Goal: Task Accomplishment & Management: Manage account settings

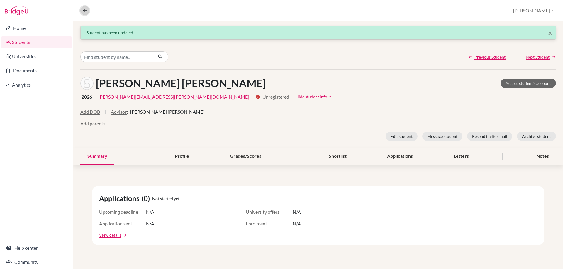
click at [84, 10] on icon at bounding box center [84, 10] width 5 height 5
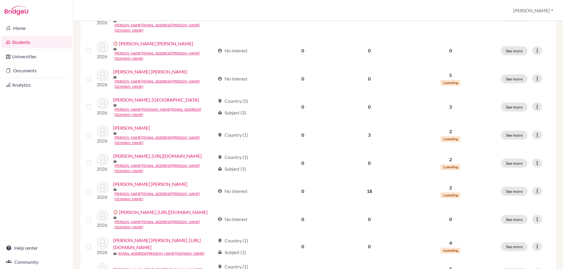
scroll to position [381, 0]
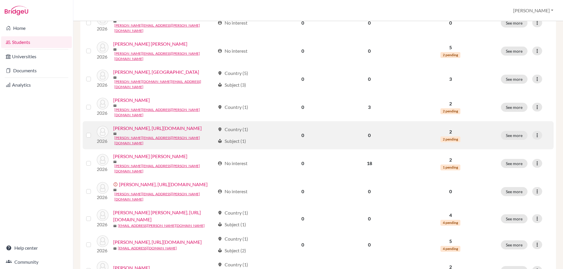
click at [120, 125] on link "[PERSON_NAME], [URL][DOMAIN_NAME]" at bounding box center [157, 128] width 89 height 7
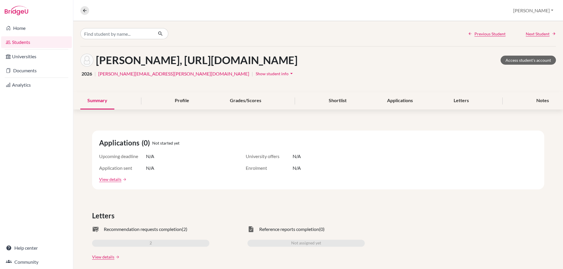
click at [288, 77] on icon "arrow_drop_down" at bounding box center [291, 74] width 6 height 6
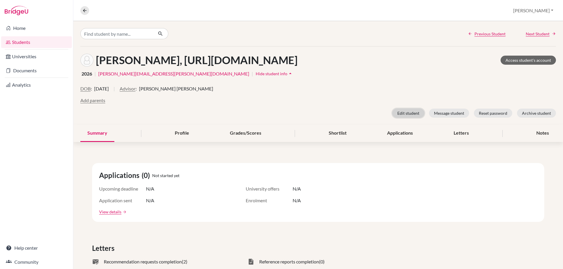
click at [402, 118] on button "Edit student" at bounding box center [408, 113] width 32 height 9
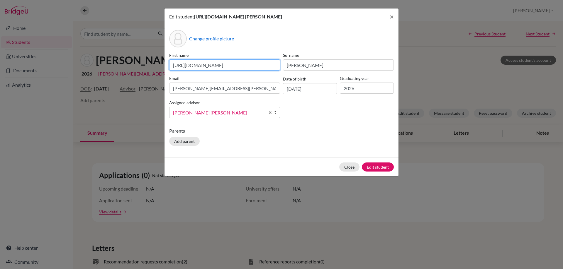
scroll to position [0, 55]
drag, startPoint x: 172, startPoint y: 71, endPoint x: 300, endPoint y: 65, distance: 128.3
click at [300, 65] on div "First name [URL][DOMAIN_NAME] Surname [PERSON_NAME] Email [PERSON_NAME][EMAIL_A…" at bounding box center [281, 87] width 227 height 71
type input "[PERSON_NAME]"
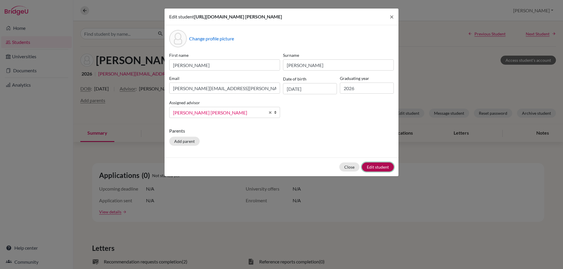
click at [380, 172] on button "Edit student" at bounding box center [378, 167] width 32 height 9
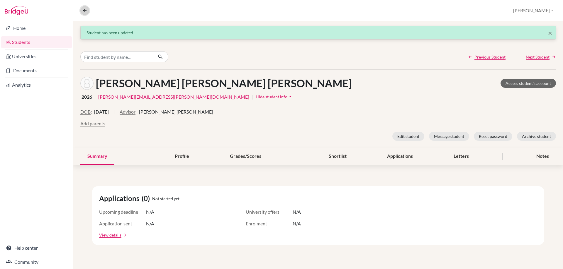
click at [82, 10] on button at bounding box center [84, 10] width 9 height 9
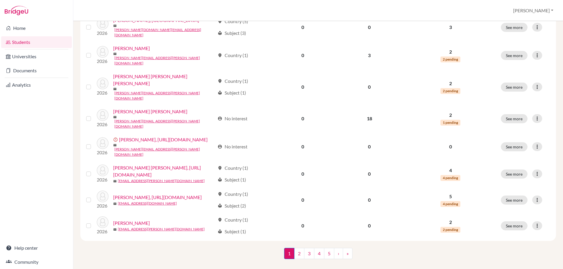
scroll to position [440, 0]
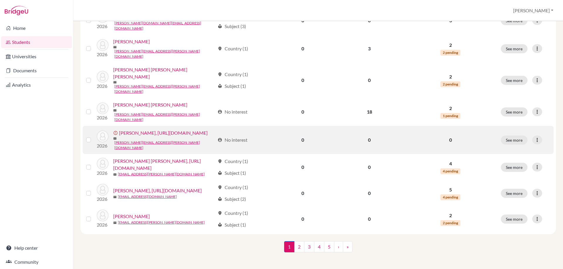
click at [119, 130] on link "[PERSON_NAME], [URL][DOMAIN_NAME]" at bounding box center [163, 133] width 89 height 7
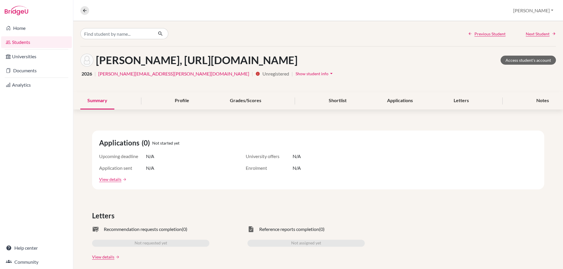
click at [296, 76] on span "Show student info" at bounding box center [312, 73] width 33 height 5
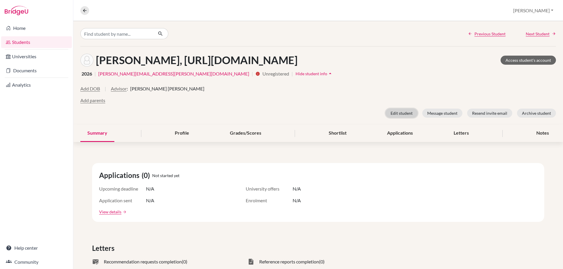
click at [399, 118] on button "Edit student" at bounding box center [402, 113] width 32 height 9
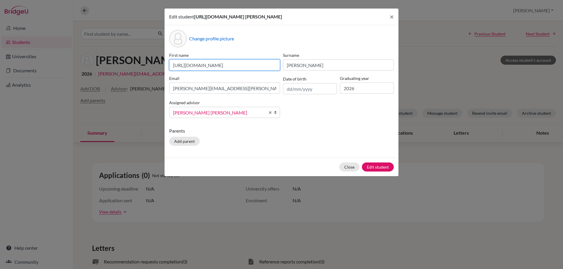
scroll to position [0, 55]
drag, startPoint x: 173, startPoint y: 73, endPoint x: 321, endPoint y: 68, distance: 148.1
click at [321, 68] on div "First name [URL][DOMAIN_NAME] Surname [PERSON_NAME] Email [PERSON_NAME][EMAIL_A…" at bounding box center [281, 87] width 227 height 71
click at [193, 71] on input "[PERSON_NAME]" at bounding box center [224, 65] width 111 height 11
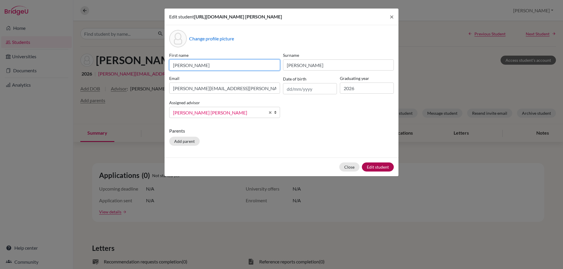
type input "[PERSON_NAME]"
click at [375, 172] on button "Edit student" at bounding box center [378, 167] width 32 height 9
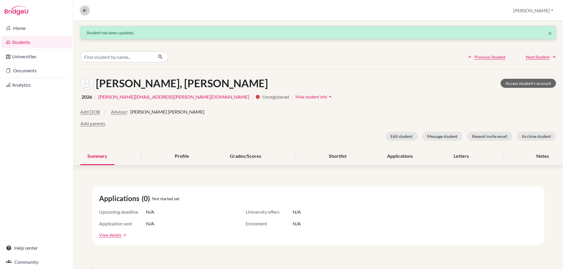
click at [85, 9] on icon at bounding box center [84, 10] width 5 height 5
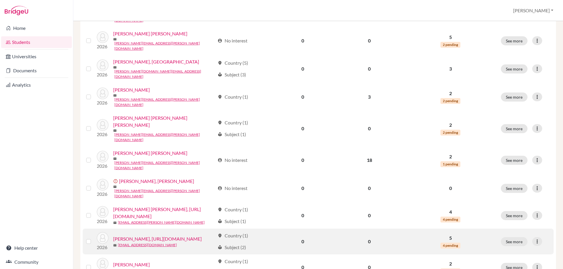
scroll to position [454, 0]
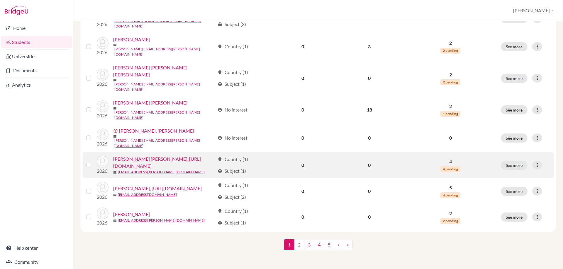
click at [118, 156] on link "[PERSON_NAME] [PERSON_NAME], [URL][DOMAIN_NAME]" at bounding box center [164, 163] width 102 height 14
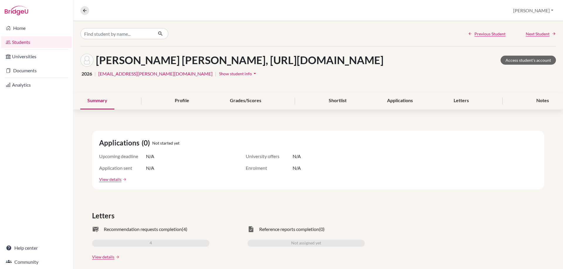
click at [219, 76] on span "Show student info" at bounding box center [235, 73] width 33 height 5
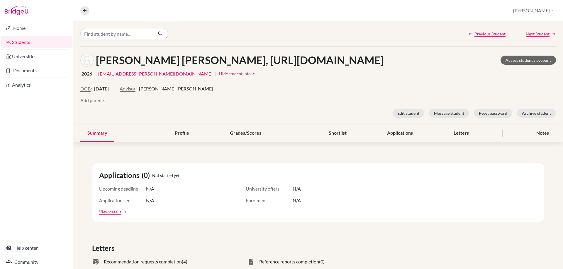
click at [219, 76] on span "Hide student info" at bounding box center [235, 73] width 32 height 5
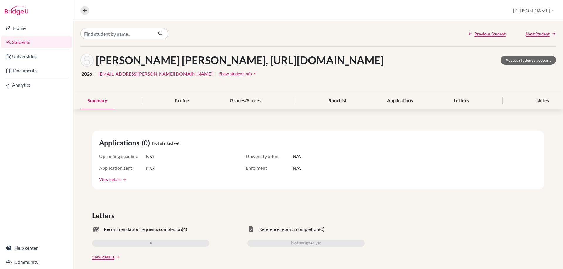
click at [219, 76] on span "Show student info" at bounding box center [235, 73] width 33 height 5
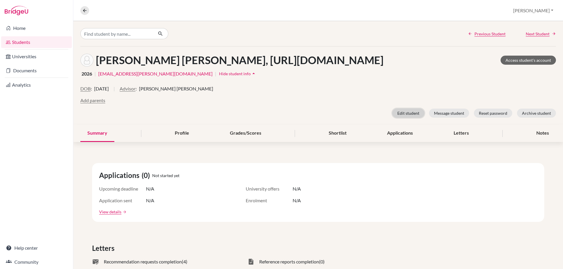
click at [407, 118] on button "Edit student" at bounding box center [408, 113] width 32 height 9
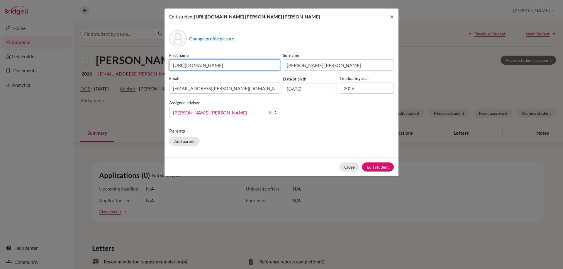
scroll to position [0, 57]
drag, startPoint x: 172, startPoint y: 72, endPoint x: 334, endPoint y: 76, distance: 162.2
click at [334, 76] on div "First name [URL][DOMAIN_NAME] Surname [PERSON_NAME] [PERSON_NAME] Email [PERSON…" at bounding box center [281, 87] width 227 height 71
click at [173, 71] on input "[PERSON_NAME]" at bounding box center [224, 65] width 111 height 11
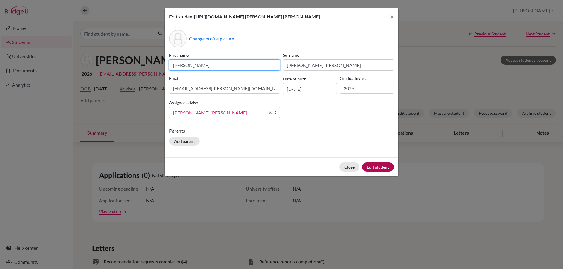
type input "[PERSON_NAME]"
click at [371, 172] on button "Edit student" at bounding box center [378, 167] width 32 height 9
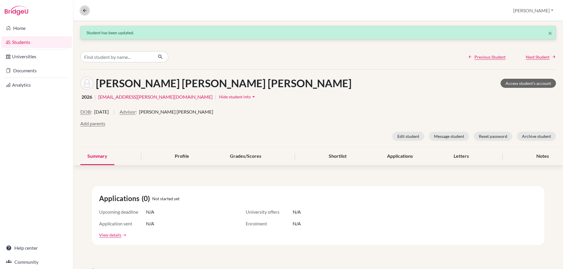
click at [84, 11] on icon at bounding box center [84, 10] width 5 height 5
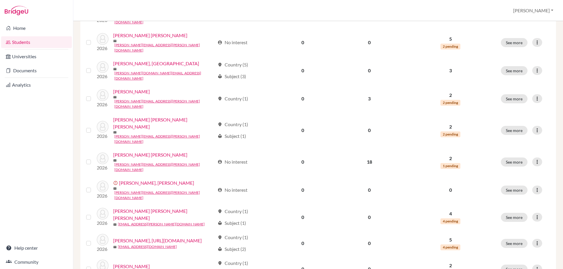
scroll to position [428, 0]
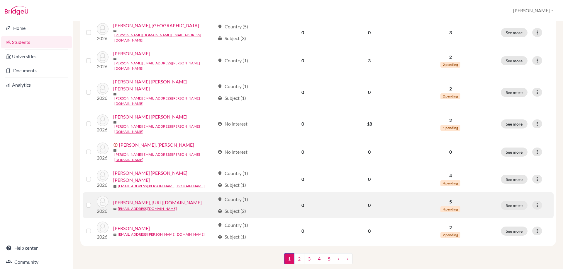
click at [120, 199] on link "[PERSON_NAME], [URL][DOMAIN_NAME]" at bounding box center [157, 202] width 89 height 7
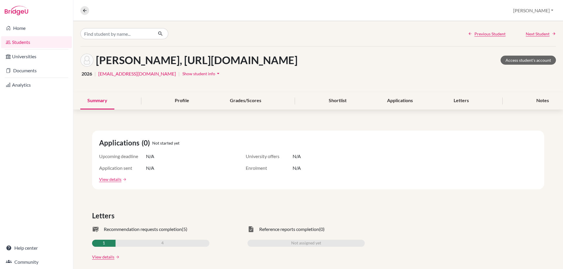
click at [206, 76] on span "Show student info" at bounding box center [198, 73] width 33 height 5
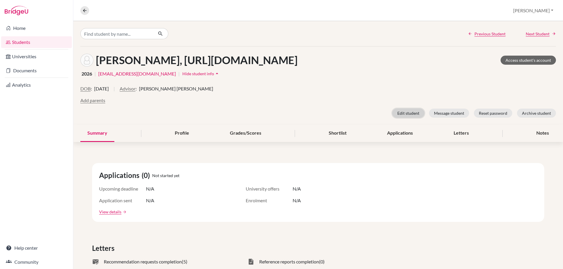
click at [396, 118] on button "Edit student" at bounding box center [408, 113] width 32 height 9
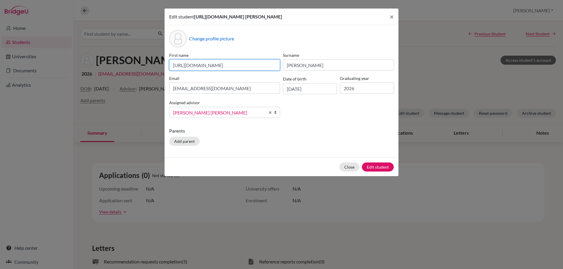
scroll to position [0, 55]
drag, startPoint x: 172, startPoint y: 72, endPoint x: 335, endPoint y: 73, distance: 162.7
click at [335, 73] on div "First name [URL][DOMAIN_NAME] Surname [PERSON_NAME] Email [PERSON_NAME][EMAIL_A…" at bounding box center [281, 87] width 227 height 71
type input "[PERSON_NAME]"
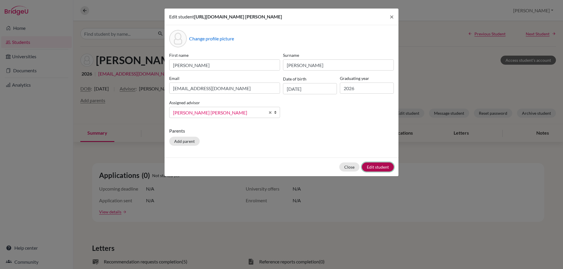
click at [375, 172] on button "Edit student" at bounding box center [378, 167] width 32 height 9
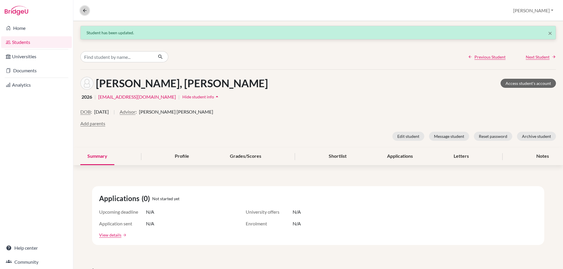
click at [83, 9] on icon at bounding box center [84, 10] width 5 height 5
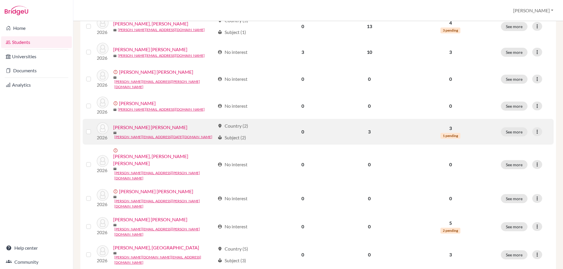
scroll to position [401, 0]
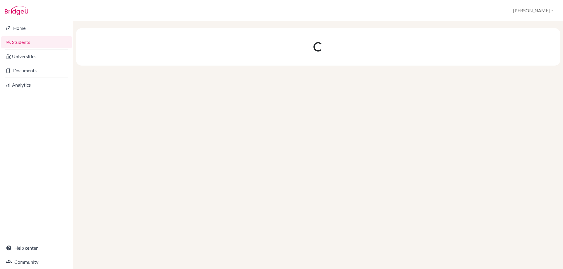
scroll to position [0, 0]
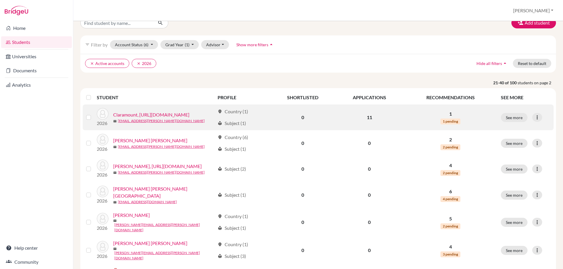
scroll to position [29, 0]
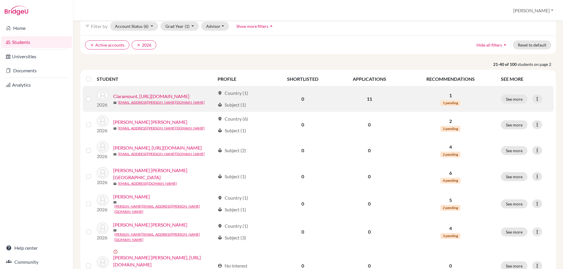
click at [117, 100] on link "Claramount, [URL][DOMAIN_NAME]" at bounding box center [151, 96] width 76 height 7
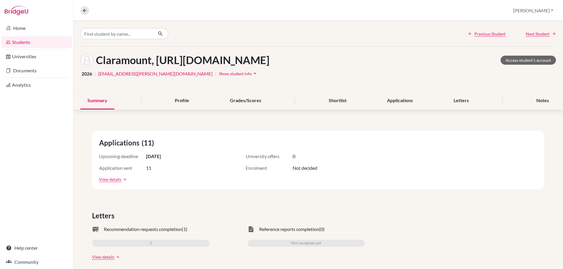
click at [219, 76] on span "Show student info" at bounding box center [235, 73] width 33 height 5
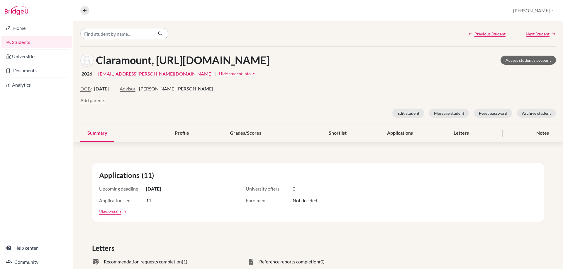
click at [251, 77] on icon "arrow_drop_up" at bounding box center [254, 74] width 6 height 6
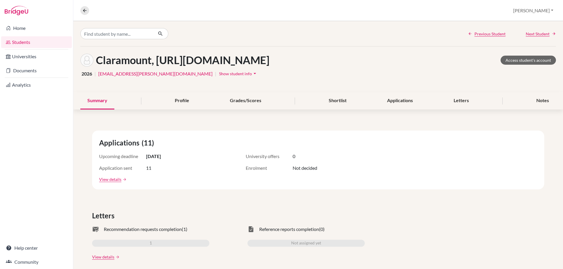
click at [252, 77] on icon "arrow_drop_down" at bounding box center [255, 74] width 6 height 6
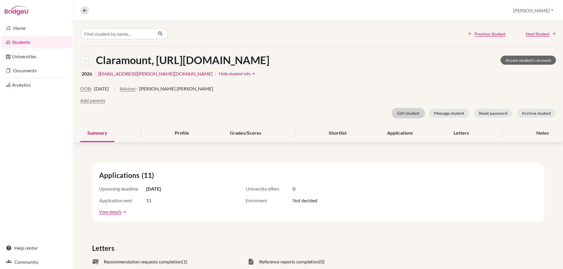
click at [401, 118] on button "Edit student" at bounding box center [408, 113] width 32 height 9
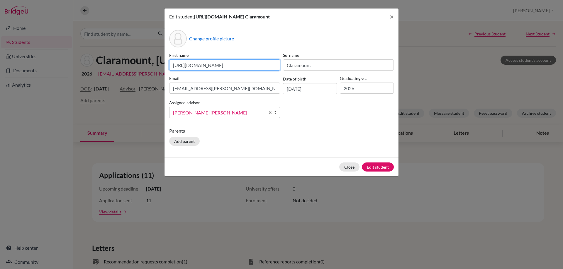
scroll to position [0, 55]
drag, startPoint x: 191, startPoint y: 68, endPoint x: 276, endPoint y: 77, distance: 86.0
click at [283, 79] on div "First name [URL][DOMAIN_NAME] Surname Claramount Email [EMAIL_ADDRESS][PERSON_N…" at bounding box center [281, 87] width 227 height 71
type input "[PERSON_NAME]"
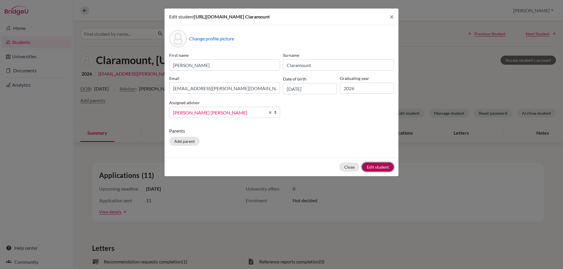
click at [373, 164] on button "Edit student" at bounding box center [378, 167] width 32 height 9
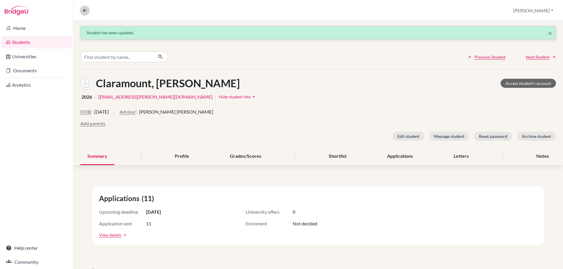
click at [82, 10] on icon at bounding box center [84, 10] width 5 height 5
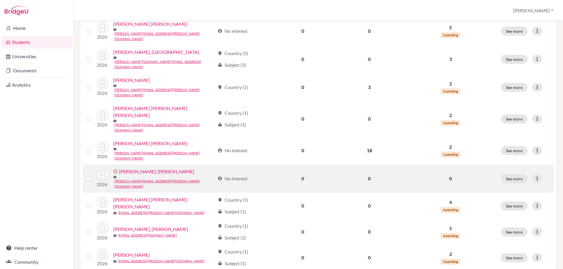
scroll to position [401, 0]
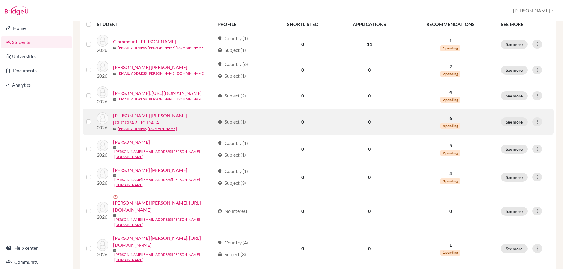
scroll to position [88, 0]
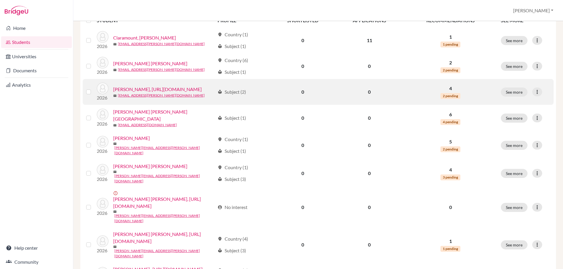
click at [116, 93] on link "[PERSON_NAME], [URL][DOMAIN_NAME]" at bounding box center [157, 89] width 89 height 7
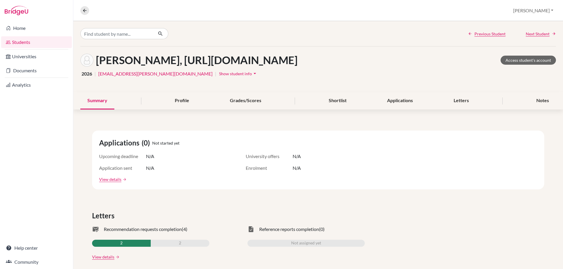
click at [219, 76] on span "Show student info" at bounding box center [235, 73] width 33 height 5
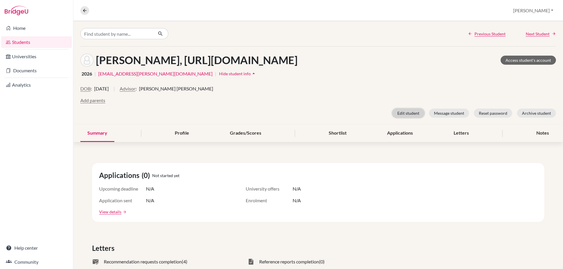
click at [402, 118] on button "Edit student" at bounding box center [408, 113] width 32 height 9
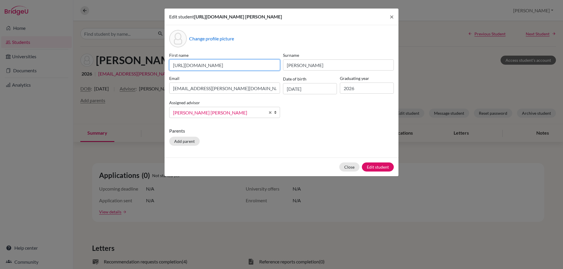
scroll to position [0, 55]
drag, startPoint x: 173, startPoint y: 66, endPoint x: 304, endPoint y: 65, distance: 131.3
click at [304, 65] on div "First name [URL][DOMAIN_NAME] Surname [PERSON_NAME] Email [EMAIL_ADDRESS][PERSO…" at bounding box center [281, 87] width 227 height 71
type input "[PERSON_NAME] [PERSON_NAME]"
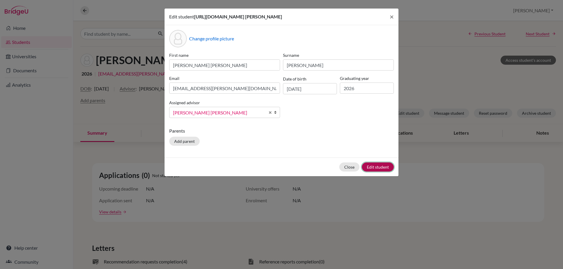
click at [369, 164] on button "Edit student" at bounding box center [378, 167] width 32 height 9
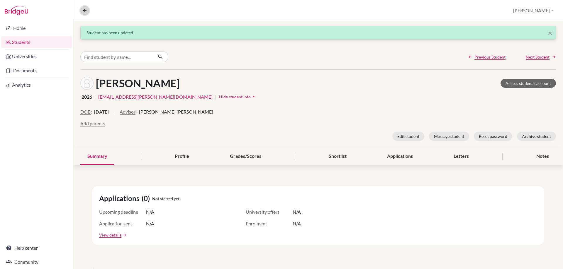
click at [84, 10] on icon at bounding box center [84, 10] width 5 height 5
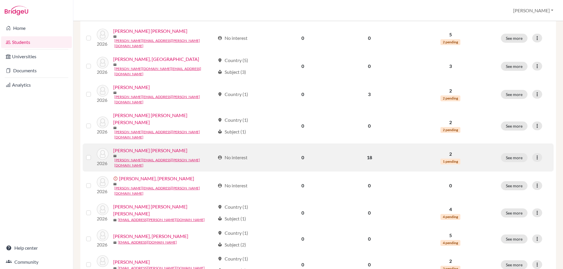
scroll to position [401, 0]
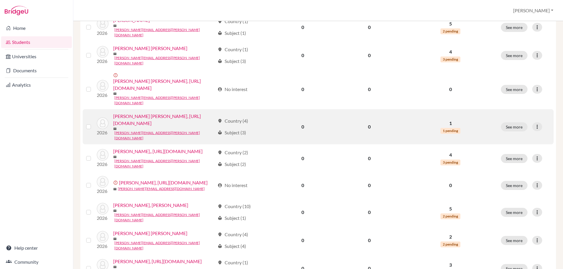
scroll to position [205, 0]
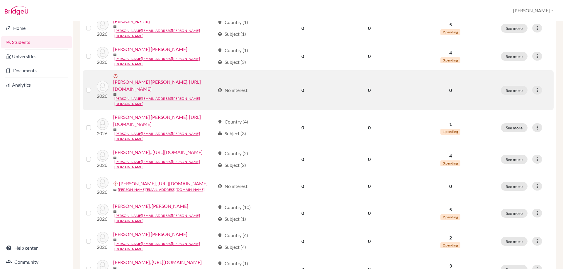
click at [115, 93] on link "[PERSON_NAME] [PERSON_NAME], [URL][DOMAIN_NAME]" at bounding box center [164, 86] width 102 height 14
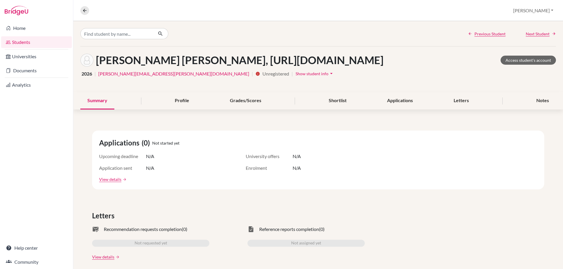
click at [328, 77] on icon "arrow_drop_down" at bounding box center [331, 74] width 6 height 6
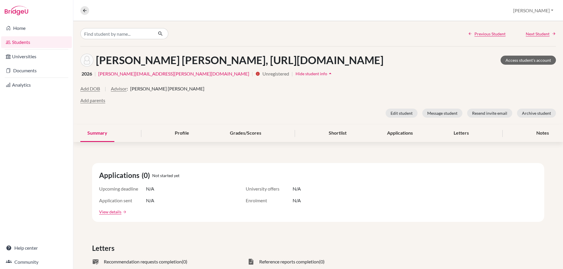
click at [327, 77] on icon "arrow_drop_up" at bounding box center [330, 74] width 6 height 6
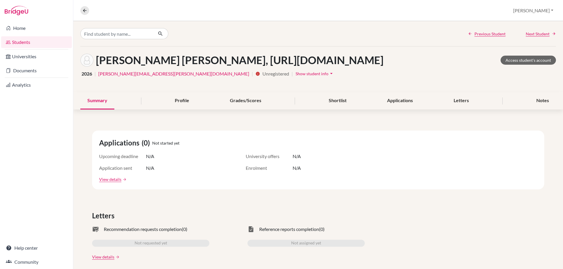
click at [328, 77] on icon "arrow_drop_down" at bounding box center [331, 74] width 6 height 6
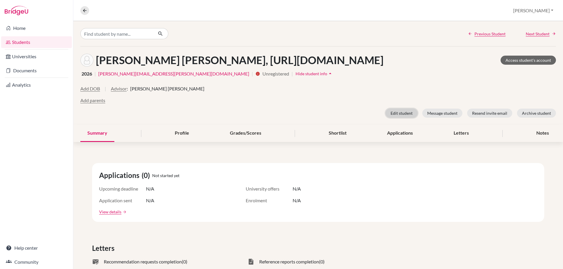
click at [397, 118] on button "Edit student" at bounding box center [402, 113] width 32 height 9
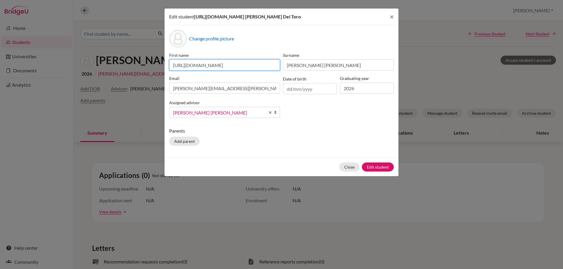
scroll to position [0, 55]
drag, startPoint x: 171, startPoint y: 71, endPoint x: 296, endPoint y: 74, distance: 124.3
click at [296, 74] on div "First name [URL][DOMAIN_NAME] Surname [PERSON_NAME] Email [PERSON_NAME][EMAIL_A…" at bounding box center [281, 87] width 227 height 71
click at [179, 71] on input "Sp[hia" at bounding box center [224, 65] width 111 height 11
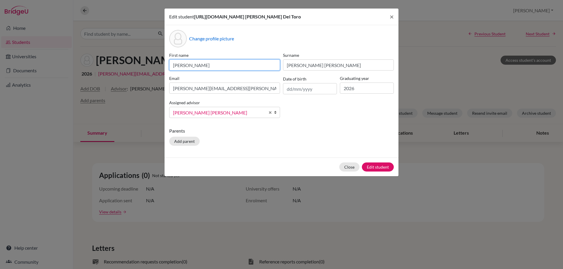
click at [191, 71] on input "[PERSON_NAME]" at bounding box center [224, 65] width 111 height 11
type input "[PERSON_NAME]"
click at [377, 172] on button "Edit student" at bounding box center [378, 167] width 32 height 9
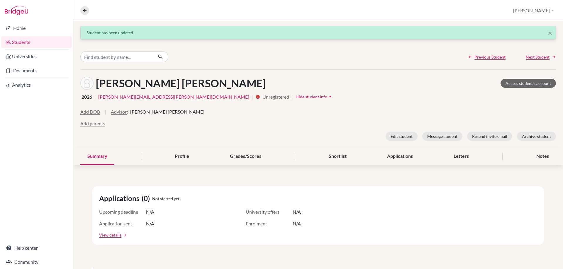
click at [82, 6] on nav "Overview Student details" at bounding box center [86, 10] width 13 height 9
click at [86, 11] on icon at bounding box center [84, 10] width 5 height 5
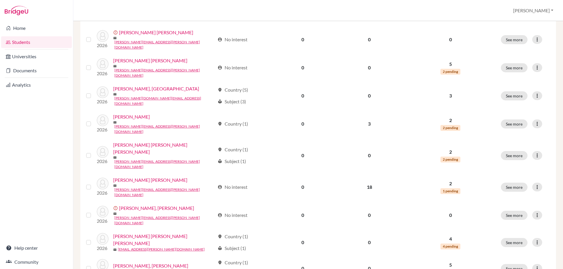
scroll to position [401, 0]
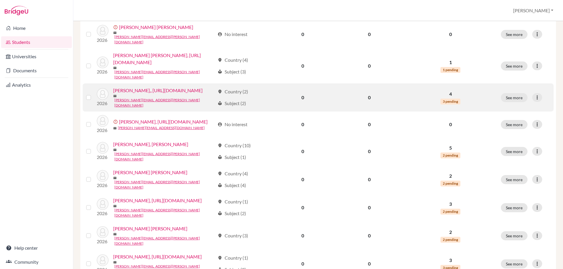
scroll to position [235, 0]
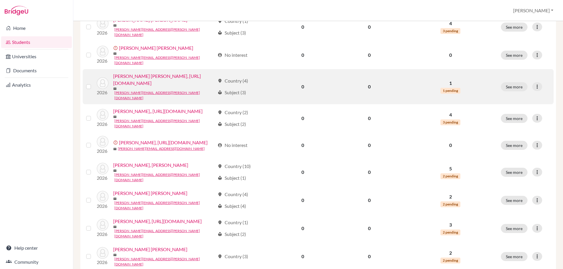
click at [126, 87] on link "[PERSON_NAME] [PERSON_NAME], [URL][DOMAIN_NAME]" at bounding box center [164, 80] width 102 height 14
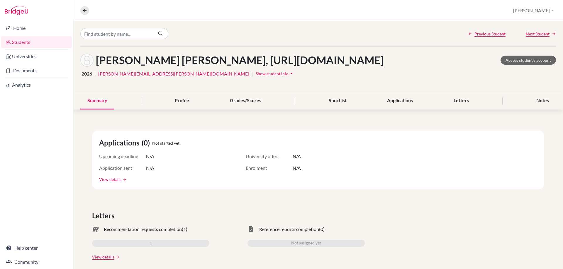
click at [256, 76] on span "Show student info" at bounding box center [272, 73] width 33 height 5
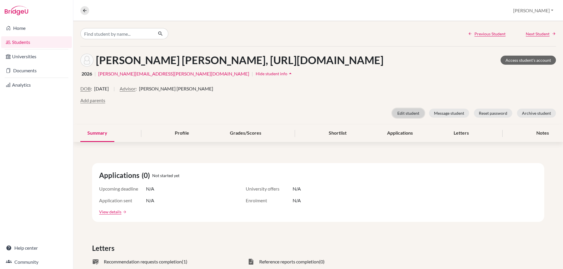
click at [396, 118] on button "Edit student" at bounding box center [408, 113] width 32 height 9
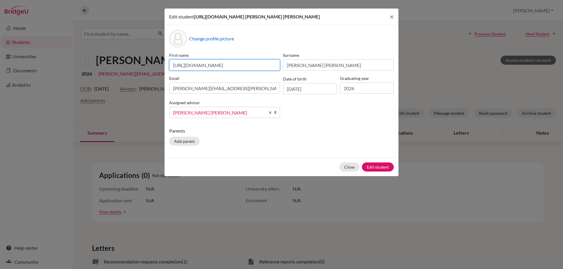
scroll to position [0, 55]
drag, startPoint x: 172, startPoint y: 72, endPoint x: 315, endPoint y: 74, distance: 143.1
click at [315, 74] on div "First name [URL][DOMAIN_NAME] Surname [PERSON_NAME] [PERSON_NAME] Email [PERSON…" at bounding box center [281, 87] width 227 height 71
type input "[PERSON_NAME]"
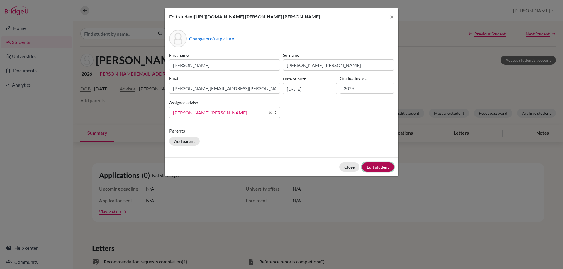
click at [379, 172] on button "Edit student" at bounding box center [378, 167] width 32 height 9
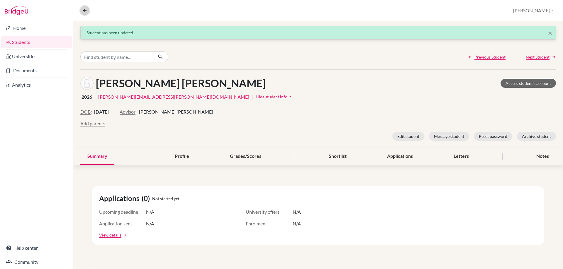
click at [85, 14] on button at bounding box center [84, 10] width 9 height 9
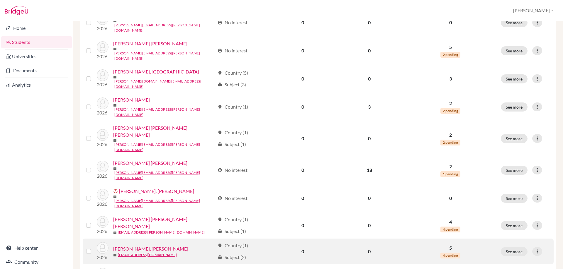
scroll to position [401, 0]
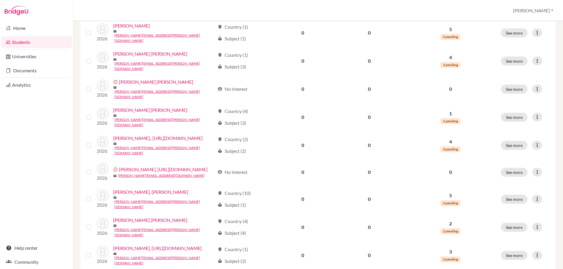
scroll to position [264, 0]
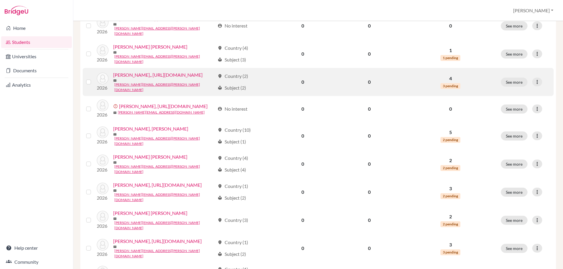
click at [115, 79] on link "[PERSON_NAME],, [URL][DOMAIN_NAME]" at bounding box center [157, 75] width 89 height 7
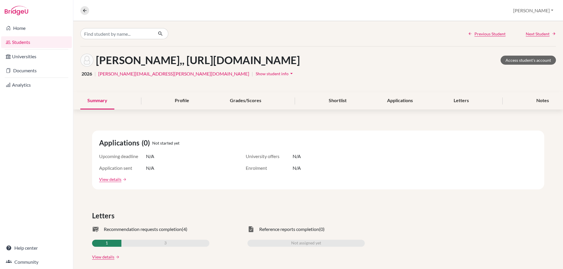
click at [256, 76] on span "Show student info" at bounding box center [272, 73] width 33 height 5
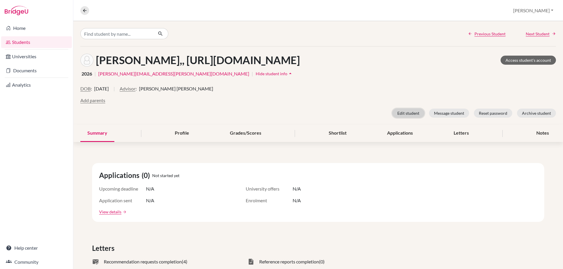
click at [400, 118] on button "Edit student" at bounding box center [408, 113] width 32 height 9
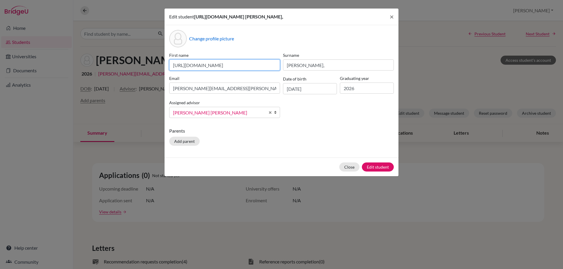
scroll to position [0, 55]
drag, startPoint x: 172, startPoint y: 74, endPoint x: 317, endPoint y: 75, distance: 145.4
click at [317, 75] on div "First name [URL][DOMAIN_NAME] Surname [PERSON_NAME], [PERSON_NAME] [PERSON_NAME…" at bounding box center [281, 87] width 227 height 71
type input "[PERSON_NAME]"
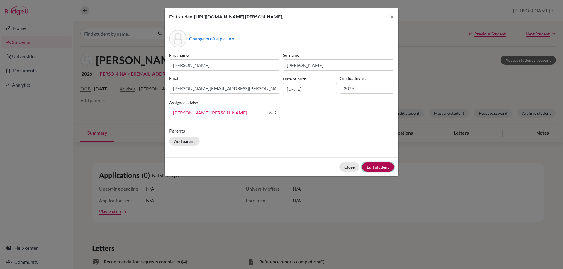
click at [380, 172] on button "Edit student" at bounding box center [378, 167] width 32 height 9
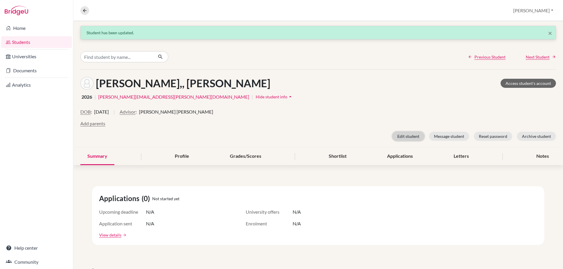
click at [411, 136] on button "Edit student" at bounding box center [408, 136] width 32 height 9
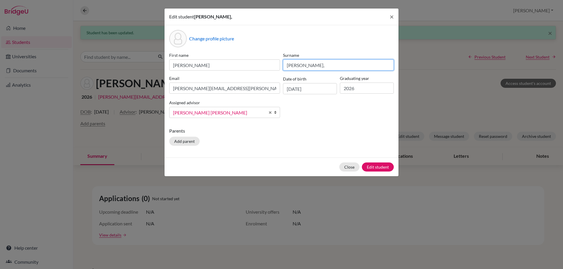
click at [316, 64] on input "[PERSON_NAME]," at bounding box center [338, 65] width 111 height 11
type input "[PERSON_NAME]"
click at [369, 165] on button "Edit student" at bounding box center [378, 167] width 32 height 9
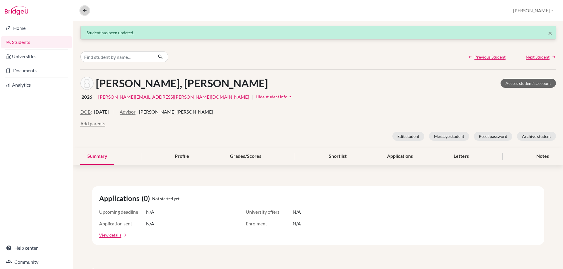
click at [82, 8] on icon at bounding box center [84, 10] width 5 height 5
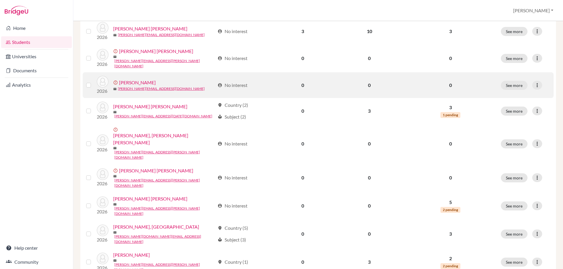
scroll to position [401, 0]
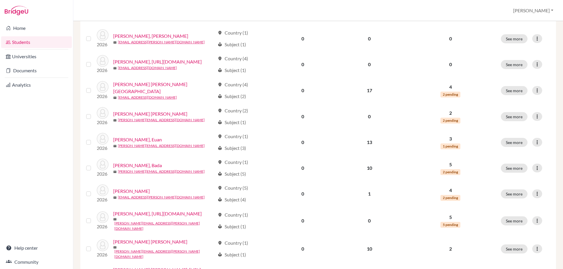
scroll to position [88, 0]
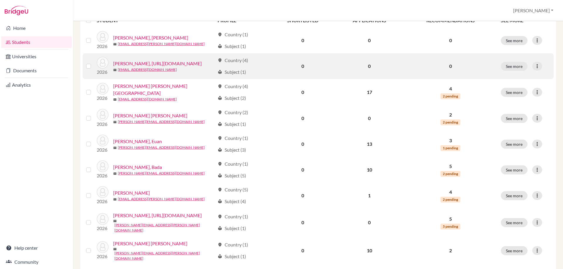
click at [113, 67] on link "[PERSON_NAME], [URL][DOMAIN_NAME]" at bounding box center [157, 63] width 89 height 7
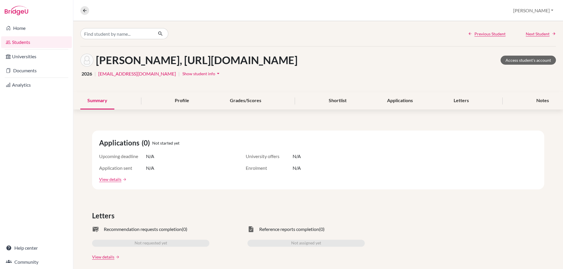
click at [202, 76] on span "Show student info" at bounding box center [198, 73] width 33 height 5
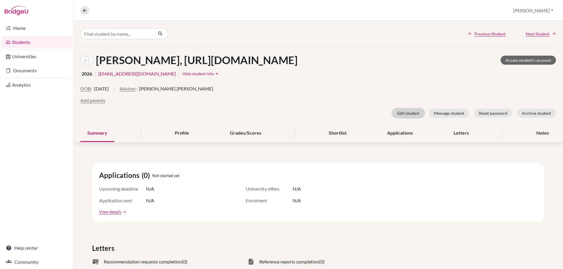
click at [408, 118] on button "Edit student" at bounding box center [408, 113] width 32 height 9
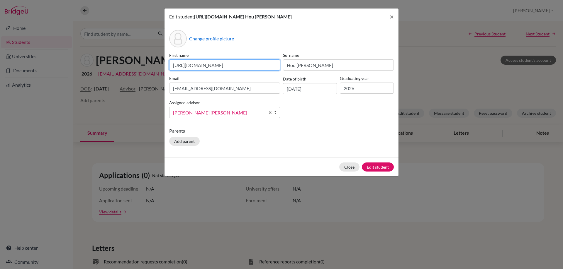
scroll to position [0, 55]
drag, startPoint x: 171, startPoint y: 64, endPoint x: 358, endPoint y: 79, distance: 187.6
click at [358, 79] on div "First name [URL][DOMAIN_NAME] Surname Hou [PERSON_NAME] Email [EMAIL_ADDRESS][D…" at bounding box center [281, 87] width 227 height 71
type input "[PERSON_NAME]"
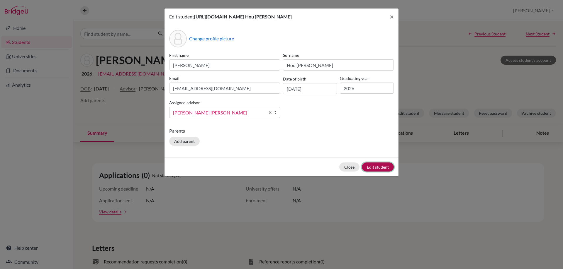
click at [380, 166] on button "Edit student" at bounding box center [378, 167] width 32 height 9
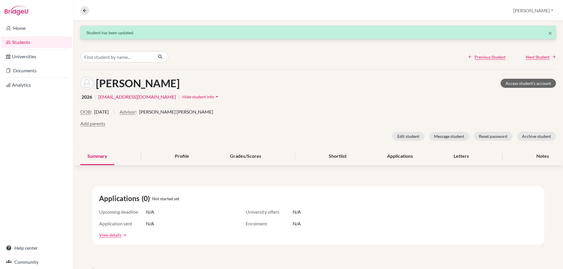
click at [194, 96] on span "Hide student info" at bounding box center [198, 96] width 32 height 5
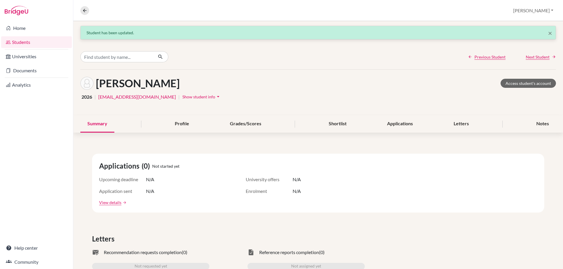
click at [188, 98] on span "Show student info" at bounding box center [198, 96] width 33 height 5
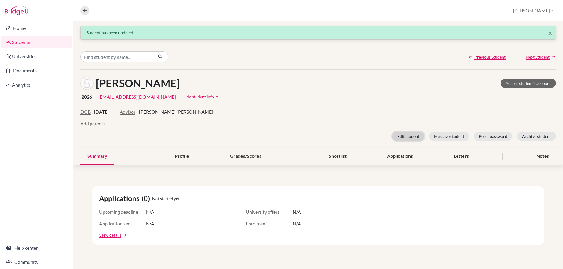
click at [408, 134] on button "Edit student" at bounding box center [408, 136] width 32 height 9
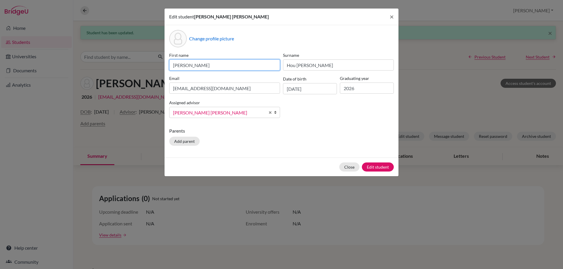
click at [228, 63] on input "[PERSON_NAME]" at bounding box center [224, 65] width 111 height 11
paste input "Chiasing"
type input "[PERSON_NAME]"
click at [376, 165] on button "Edit student" at bounding box center [378, 167] width 32 height 9
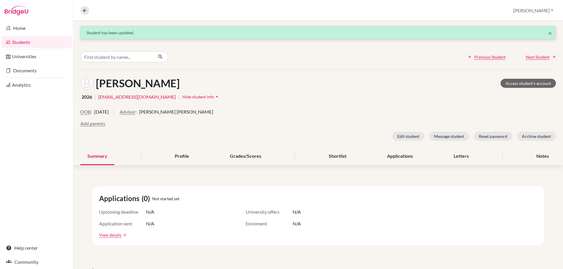
click at [189, 97] on span "Hide student info" at bounding box center [198, 96] width 32 height 5
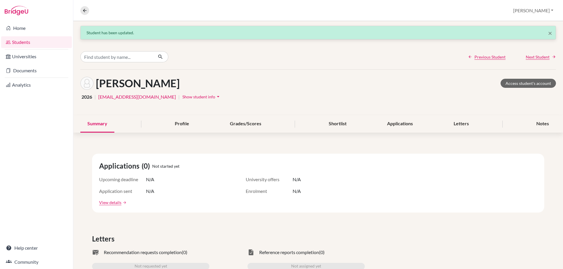
click at [189, 97] on span "Show student info" at bounding box center [198, 96] width 33 height 5
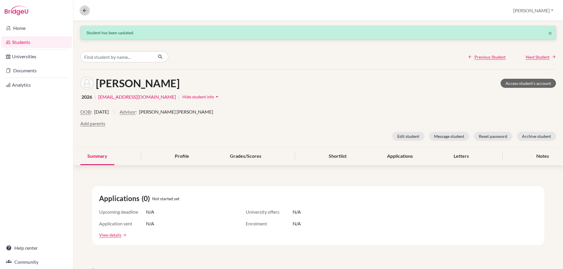
click at [85, 12] on icon at bounding box center [84, 10] width 5 height 5
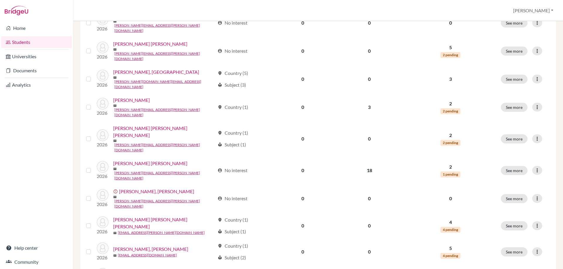
scroll to position [401, 0]
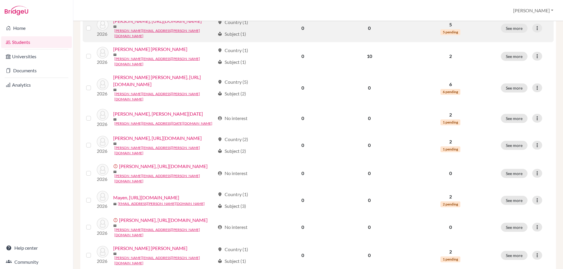
scroll to position [235, 0]
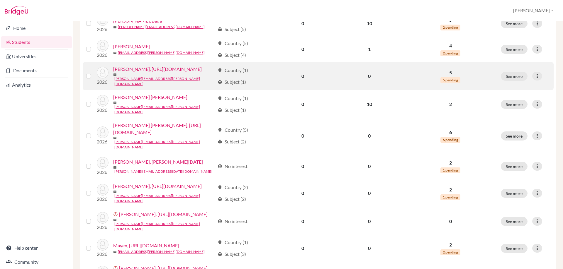
click at [113, 73] on link "[PERSON_NAME], [URL][DOMAIN_NAME]" at bounding box center [157, 69] width 89 height 7
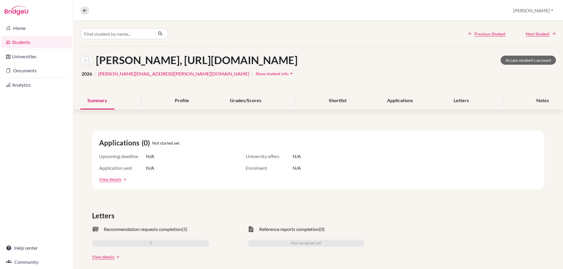
click at [188, 68] on div "[PERSON_NAME], [URL][DOMAIN_NAME] Access student's account 2026 | [PERSON_NAME]…" at bounding box center [318, 70] width 490 height 46
click at [256, 71] on span "Show student info" at bounding box center [272, 73] width 33 height 5
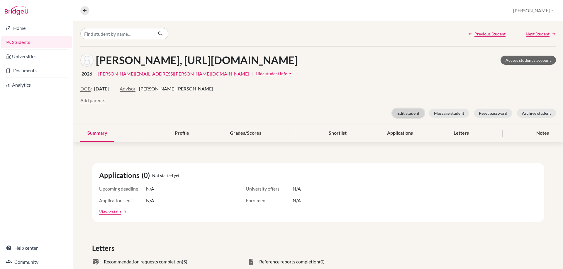
click at [400, 112] on button "Edit student" at bounding box center [408, 113] width 32 height 9
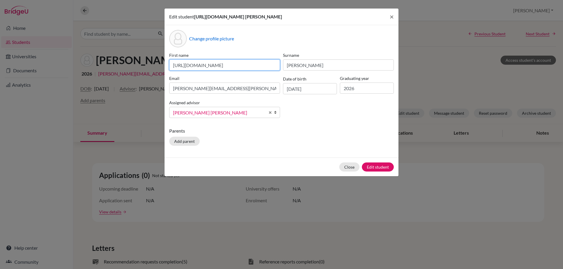
scroll to position [0, 55]
drag, startPoint x: 172, startPoint y: 66, endPoint x: 325, endPoint y: 66, distance: 153.0
click at [325, 66] on div "First name [URL][DOMAIN_NAME] Surname [PERSON_NAME] Email [PERSON_NAME][EMAIL_A…" at bounding box center [281, 87] width 227 height 71
paste input "[PERSON_NAME]"
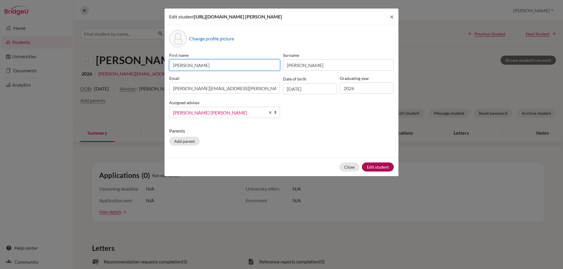
type input "[PERSON_NAME]"
click at [381, 167] on button "Edit student" at bounding box center [378, 167] width 32 height 9
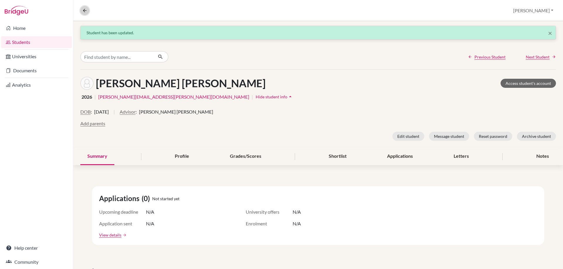
click at [87, 12] on icon at bounding box center [84, 10] width 5 height 5
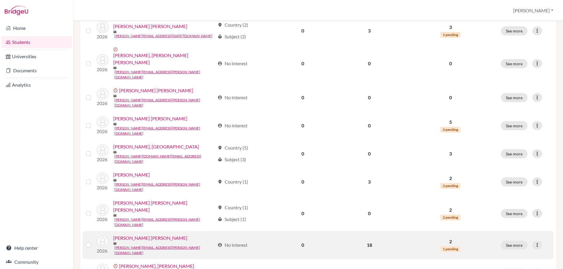
scroll to position [401, 0]
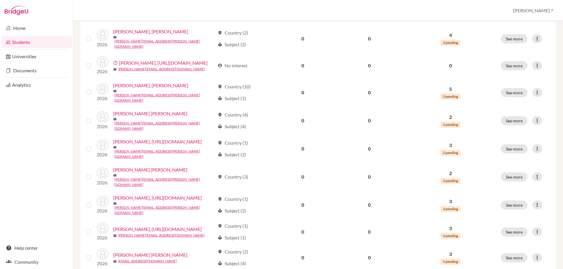
scroll to position [293, 0]
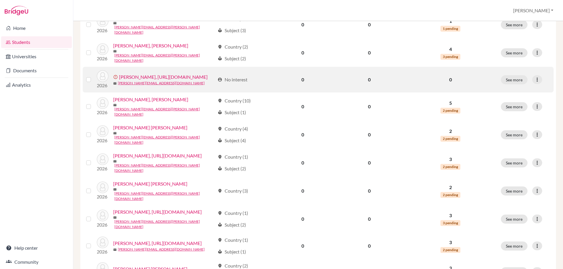
click at [119, 81] on link "[PERSON_NAME], [URL][DOMAIN_NAME]" at bounding box center [163, 77] width 89 height 7
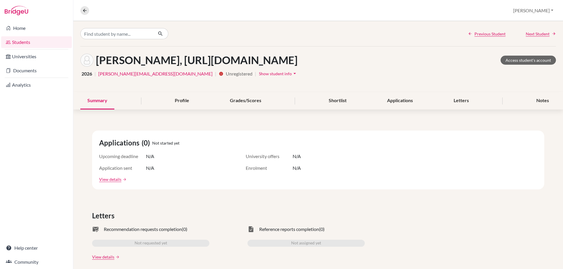
click at [259, 76] on span "Show student info" at bounding box center [275, 73] width 33 height 5
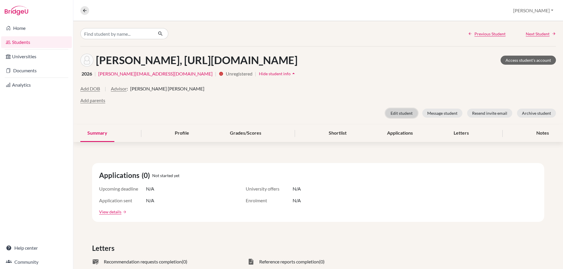
click at [394, 118] on button "Edit student" at bounding box center [402, 113] width 32 height 9
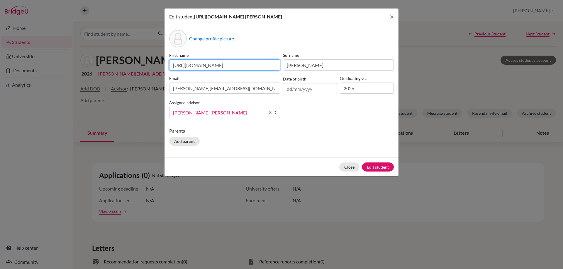
scroll to position [0, 55]
drag, startPoint x: 173, startPoint y: 72, endPoint x: 307, endPoint y: 70, distance: 133.7
click at [307, 70] on div "First name [URL][DOMAIN_NAME] Surname [PERSON_NAME] [PERSON_NAME][EMAIL_ADDRESS…" at bounding box center [281, 87] width 227 height 71
type input "[PERSON_NAME]"
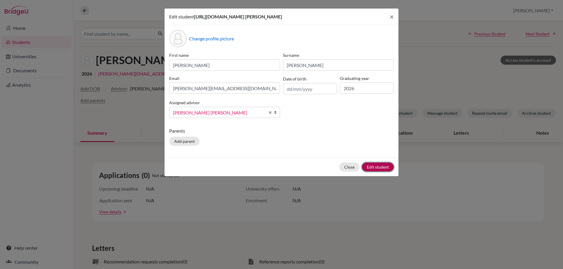
click at [382, 172] on button "Edit student" at bounding box center [378, 167] width 32 height 9
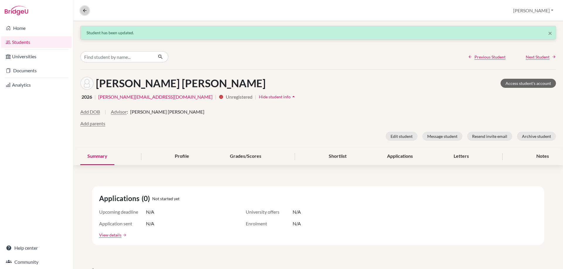
click at [84, 7] on button at bounding box center [84, 10] width 9 height 9
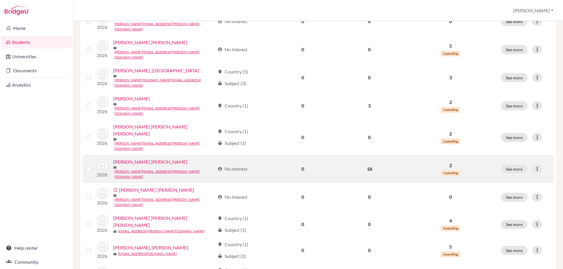
scroll to position [401, 0]
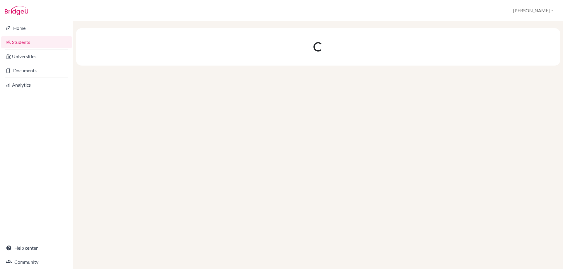
scroll to position [0, 0]
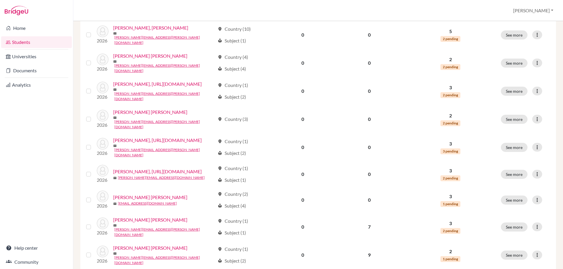
scroll to position [322, 0]
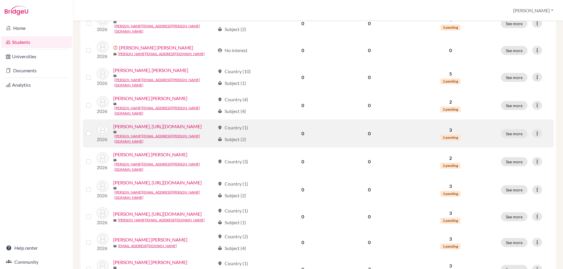
click at [113, 125] on link "[PERSON_NAME], [URL][DOMAIN_NAME]" at bounding box center [157, 126] width 89 height 7
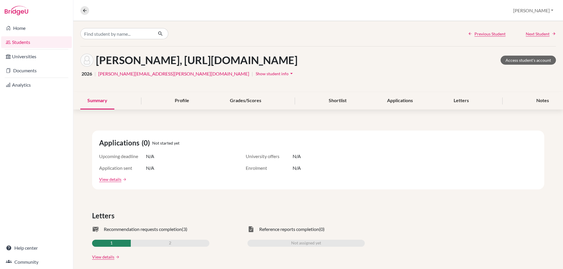
click at [255, 78] on button "Show student info arrow_drop_down" at bounding box center [274, 73] width 39 height 9
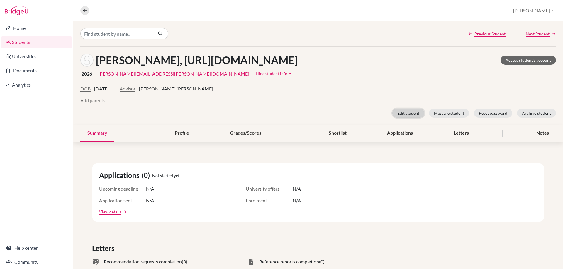
click at [401, 118] on button "Edit student" at bounding box center [408, 113] width 32 height 9
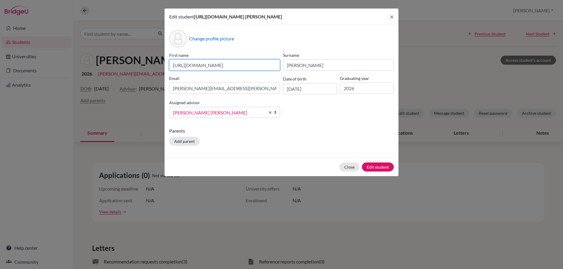
scroll to position [0, 55]
drag, startPoint x: 172, startPoint y: 71, endPoint x: 345, endPoint y: 75, distance: 172.7
click at [345, 75] on div "First name [URL][DOMAIN_NAME] Surname [PERSON_NAME] Email [PERSON_NAME][EMAIL_A…" at bounding box center [281, 87] width 227 height 71
type input "[PERSON_NAME]"
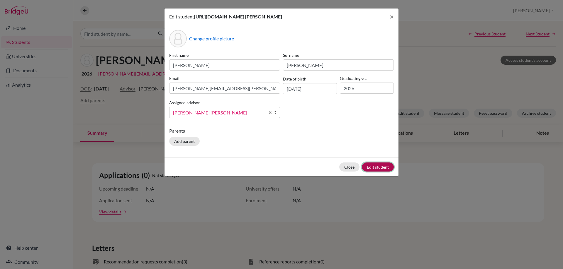
click at [380, 172] on button "Edit student" at bounding box center [378, 167] width 32 height 9
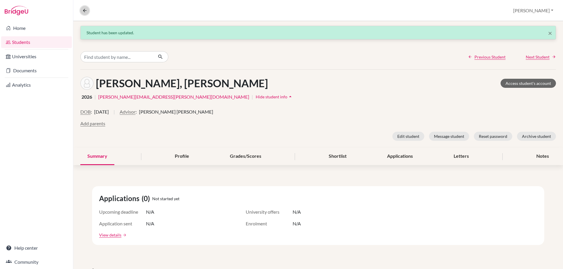
click at [82, 7] on button at bounding box center [84, 10] width 9 height 9
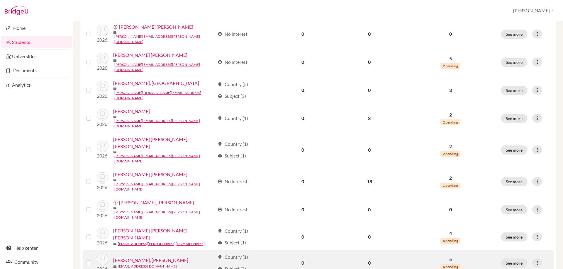
scroll to position [401, 0]
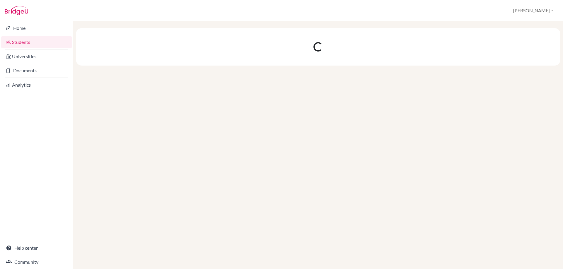
scroll to position [0, 0]
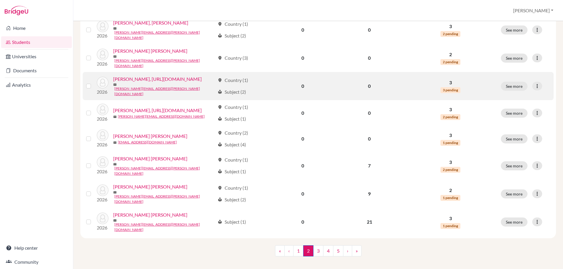
scroll to position [440, 0]
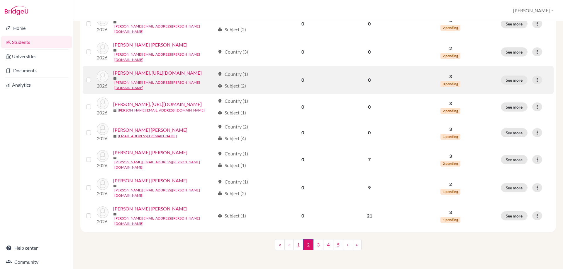
click at [121, 69] on link "[PERSON_NAME], [URL][DOMAIN_NAME]" at bounding box center [157, 72] width 89 height 7
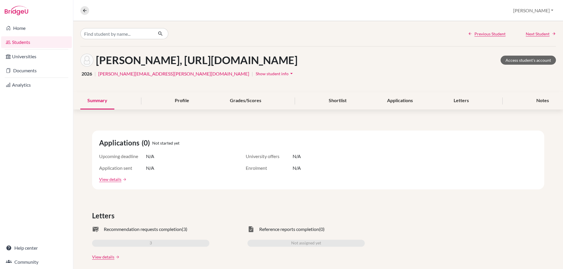
click at [288, 77] on icon "arrow_drop_down" at bounding box center [291, 74] width 6 height 6
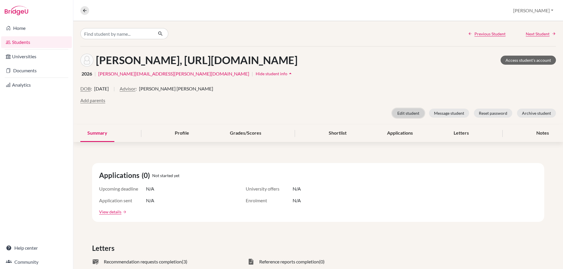
click at [399, 118] on button "Edit student" at bounding box center [408, 113] width 32 height 9
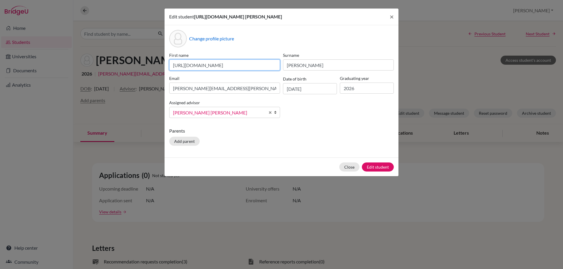
scroll to position [0, 55]
drag, startPoint x: 173, startPoint y: 72, endPoint x: 330, endPoint y: 72, distance: 156.6
click at [330, 72] on div "First name [URL][DOMAIN_NAME] Surname [PERSON_NAME] [PERSON_NAME] [PERSON_NAME]…" at bounding box center [281, 87] width 227 height 71
type input "[PERSON_NAME]"
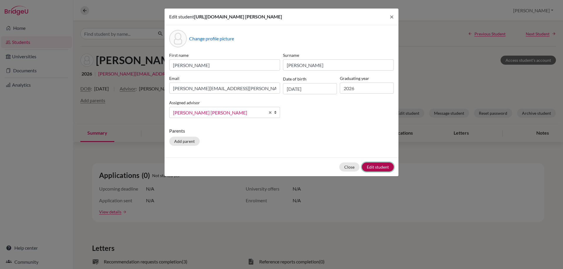
click at [370, 170] on button "Edit student" at bounding box center [378, 167] width 32 height 9
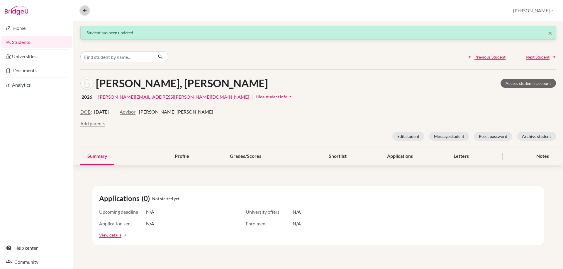
click at [84, 11] on icon at bounding box center [84, 10] width 5 height 5
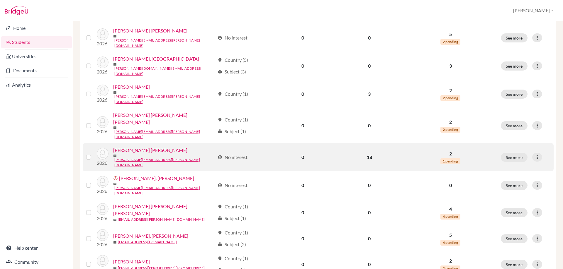
scroll to position [401, 0]
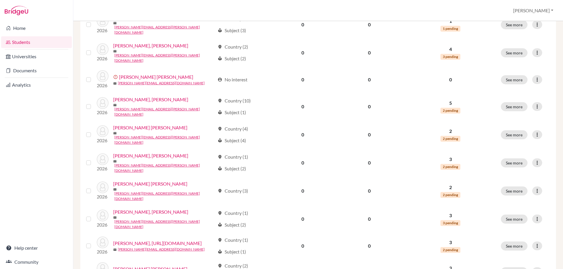
scroll to position [428, 0]
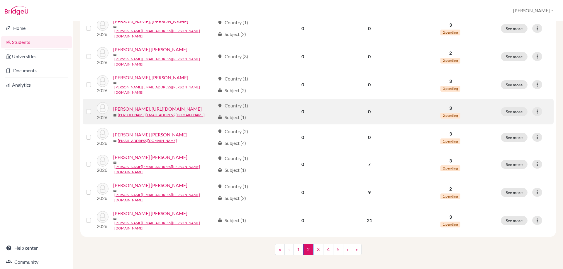
click at [120, 106] on link "[PERSON_NAME], [URL][DOMAIN_NAME]" at bounding box center [157, 109] width 89 height 7
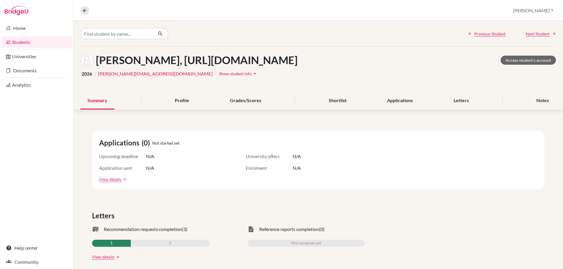
click at [219, 76] on span "Show student info" at bounding box center [235, 73] width 33 height 5
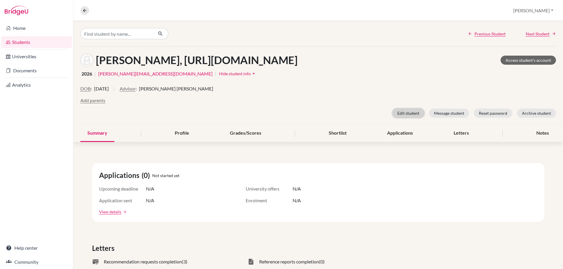
click at [398, 118] on button "Edit student" at bounding box center [408, 113] width 32 height 9
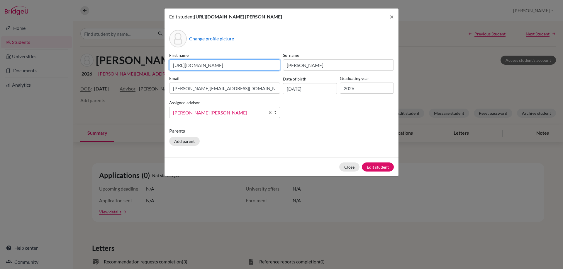
scroll to position [0, 55]
drag, startPoint x: 173, startPoint y: 74, endPoint x: 335, endPoint y: 72, distance: 162.4
click at [335, 72] on div "First name [URL][DOMAIN_NAME] Surname [PERSON_NAME] [PERSON_NAME][EMAIL_ADDRESS…" at bounding box center [281, 87] width 227 height 71
type input "Ariana"
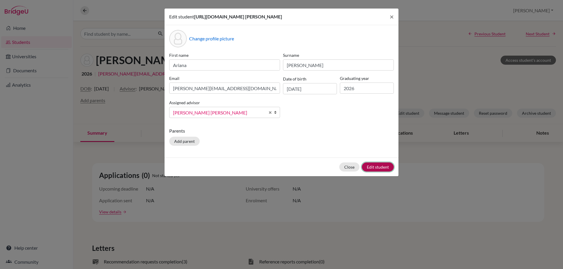
click at [376, 172] on button "Edit student" at bounding box center [378, 167] width 32 height 9
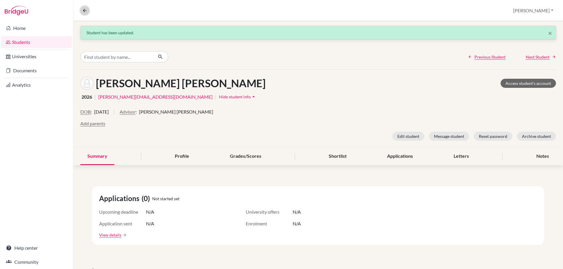
click at [82, 11] on button at bounding box center [84, 10] width 9 height 9
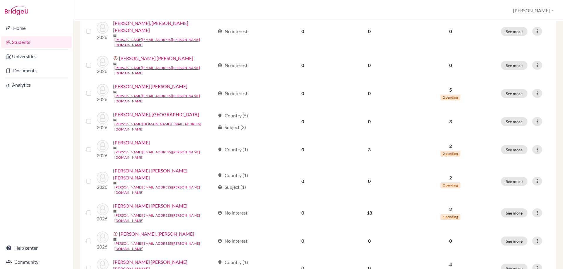
scroll to position [401, 0]
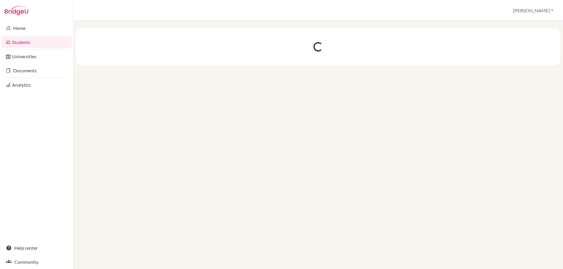
scroll to position [0, 0]
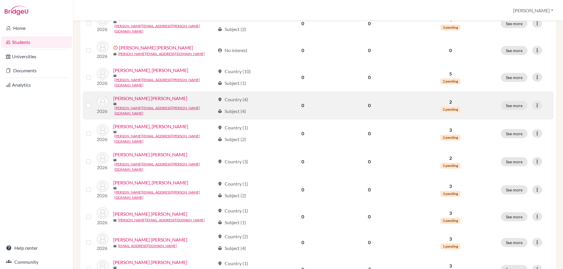
scroll to position [401, 0]
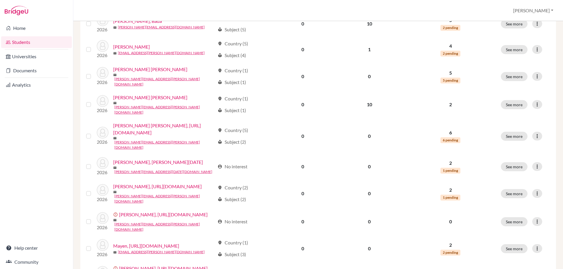
scroll to position [235, 0]
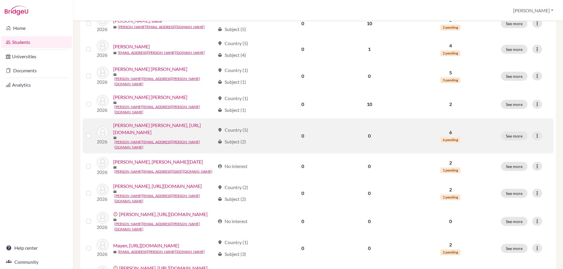
click at [114, 136] on link "[PERSON_NAME] [PERSON_NAME], [URL][DOMAIN_NAME]" at bounding box center [164, 129] width 102 height 14
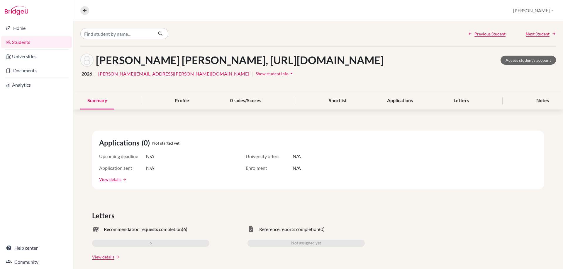
click at [288, 77] on icon "arrow_drop_down" at bounding box center [291, 74] width 6 height 6
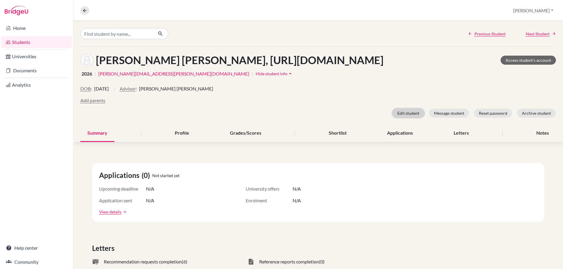
click at [403, 118] on button "Edit student" at bounding box center [408, 113] width 32 height 9
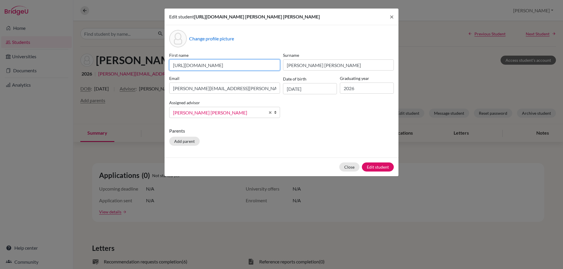
scroll to position [0, 57]
drag, startPoint x: 172, startPoint y: 74, endPoint x: 346, endPoint y: 74, distance: 173.6
click at [346, 74] on div "First name [URL][DOMAIN_NAME] Surname [PERSON_NAME] [PERSON_NAME] Email [PERSON…" at bounding box center [281, 87] width 227 height 71
type input "[PERSON_NAME]"
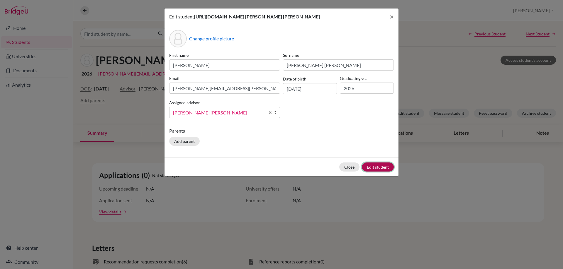
click at [374, 172] on button "Edit student" at bounding box center [378, 167] width 32 height 9
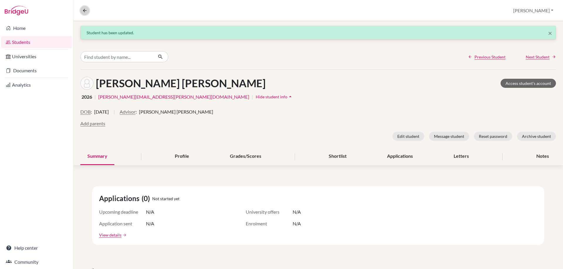
click at [88, 11] on button at bounding box center [84, 10] width 9 height 9
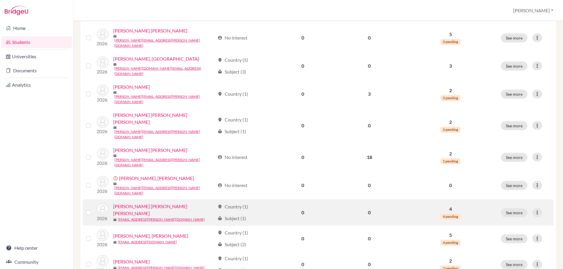
scroll to position [401, 0]
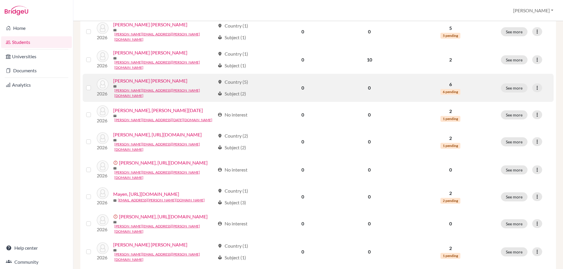
scroll to position [322, 0]
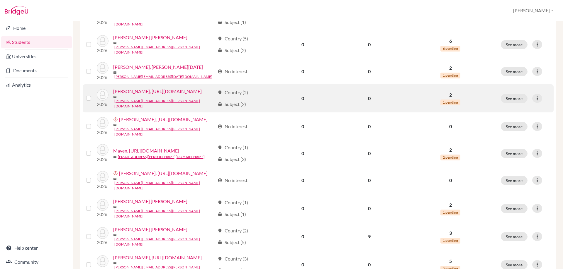
click at [116, 95] on link "[PERSON_NAME], [URL][DOMAIN_NAME]" at bounding box center [157, 91] width 89 height 7
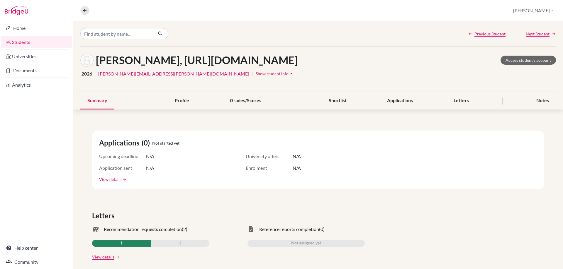
click at [256, 76] on span "Show student info" at bounding box center [272, 73] width 33 height 5
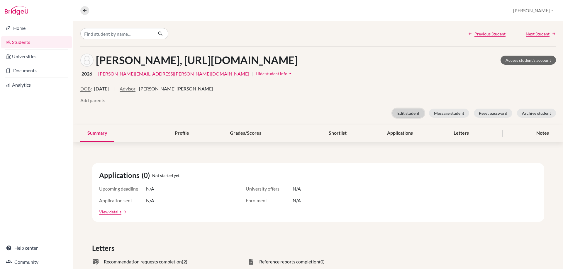
click at [400, 118] on button "Edit student" at bounding box center [408, 113] width 32 height 9
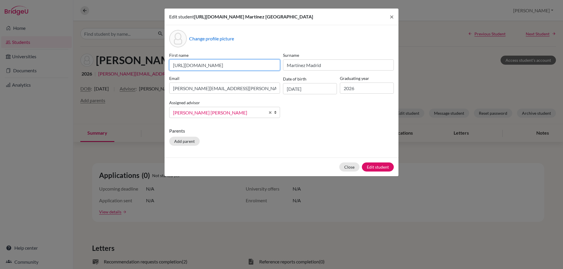
scroll to position [0, 55]
drag, startPoint x: 173, startPoint y: 72, endPoint x: 288, endPoint y: 70, distance: 115.5
click at [288, 70] on div "First name [URL][DOMAIN_NAME] Surname [PERSON_NAME] [PERSON_NAME][EMAIL_ADDRESS…" at bounding box center [281, 87] width 227 height 71
type input "[PERSON_NAME]"
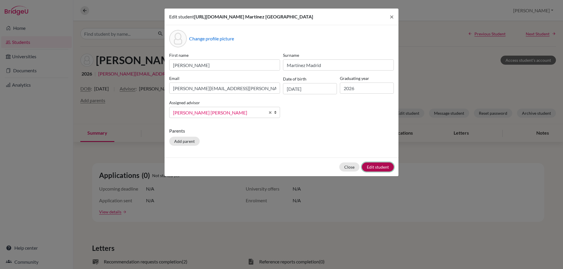
click at [375, 172] on button "Edit student" at bounding box center [378, 167] width 32 height 9
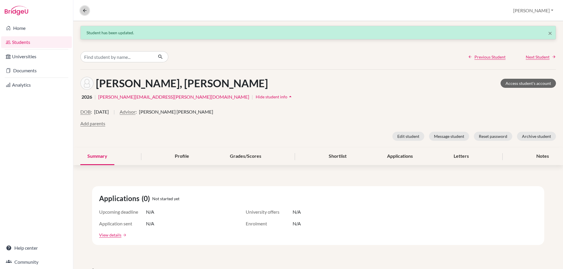
click at [86, 10] on icon at bounding box center [84, 10] width 5 height 5
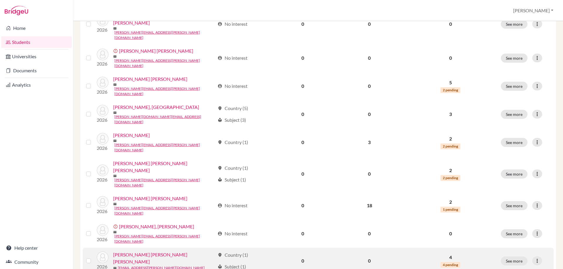
scroll to position [401, 0]
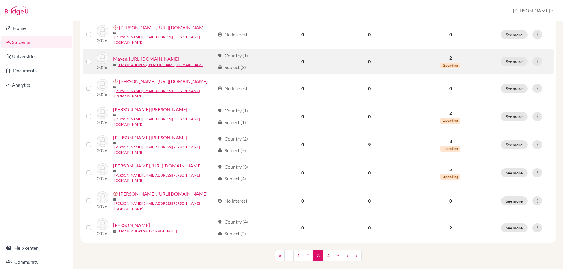
scroll to position [410, 0]
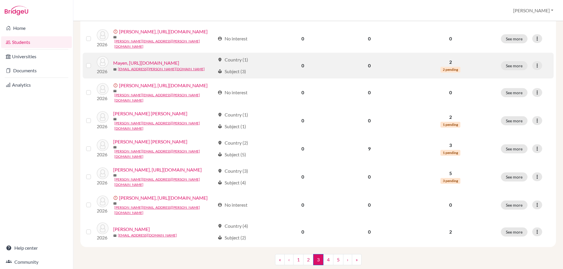
click at [113, 67] on link "Mayen, [URL][DOMAIN_NAME]" at bounding box center [146, 63] width 66 height 7
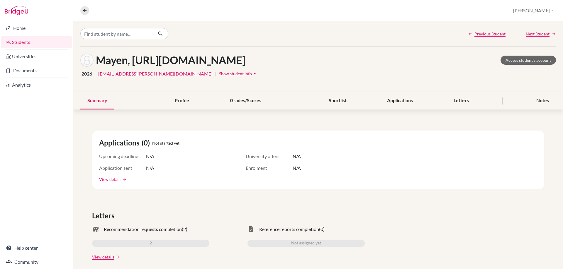
click at [252, 75] on icon "arrow_drop_down" at bounding box center [255, 74] width 6 height 6
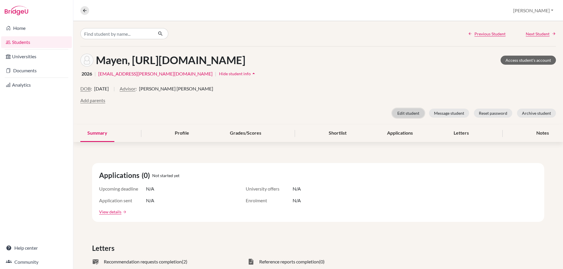
click at [399, 109] on button "Edit student" at bounding box center [408, 113] width 32 height 9
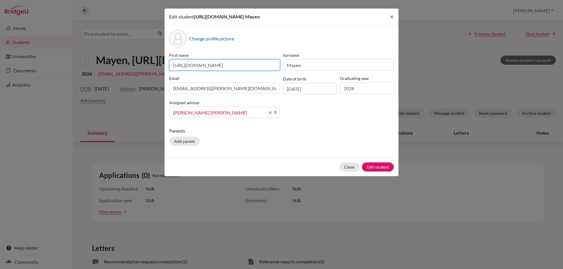
scroll to position [0, 55]
drag, startPoint x: 173, startPoint y: 66, endPoint x: 367, endPoint y: 64, distance: 194.7
click at [367, 64] on div "First name [URL][DOMAIN_NAME] Surname Mayen Email [EMAIL_ADDRESS][PERSON_NAME][…" at bounding box center [281, 87] width 227 height 71
type input "[PERSON_NAME]"
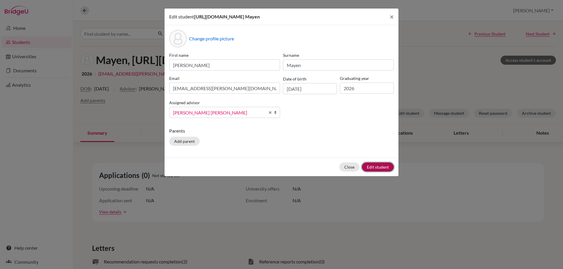
click at [375, 163] on button "Edit student" at bounding box center [378, 167] width 32 height 9
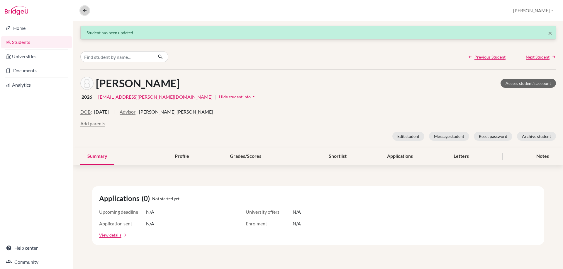
click at [85, 8] on icon at bounding box center [84, 10] width 5 height 5
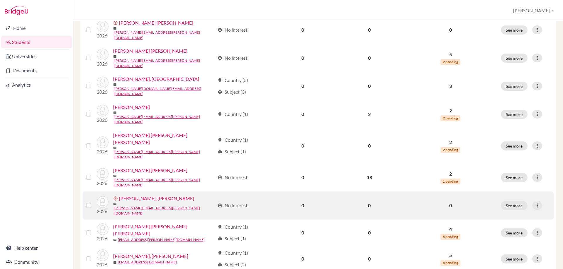
scroll to position [401, 0]
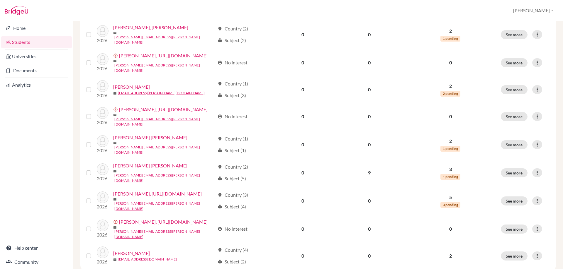
scroll to position [381, 0]
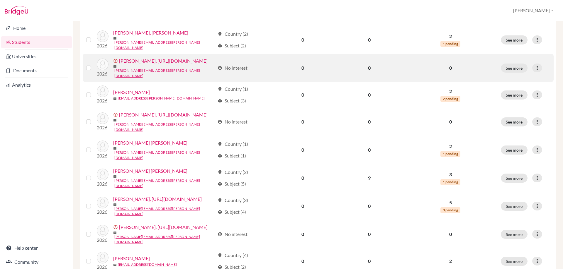
click at [119, 64] on link "[PERSON_NAME], [URL][DOMAIN_NAME]" at bounding box center [163, 60] width 89 height 7
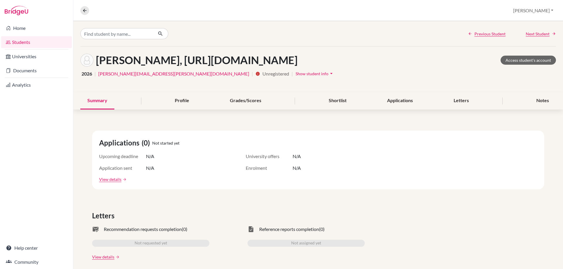
click at [296, 76] on span "Show student info" at bounding box center [312, 73] width 33 height 5
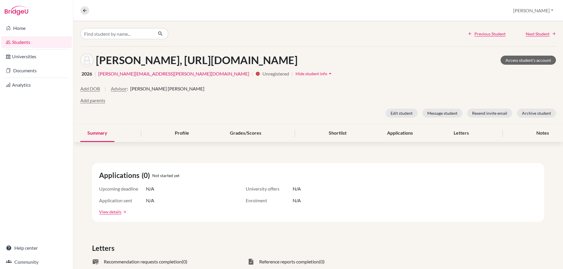
click at [296, 76] on span "Hide student info" at bounding box center [312, 73] width 32 height 5
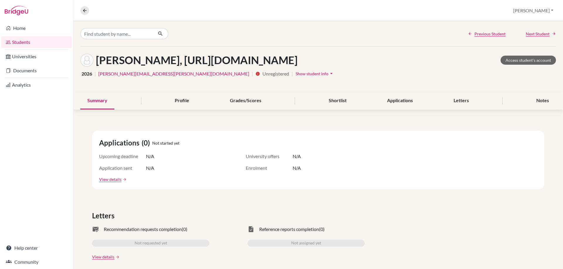
click at [296, 76] on span "Show student info" at bounding box center [312, 73] width 33 height 5
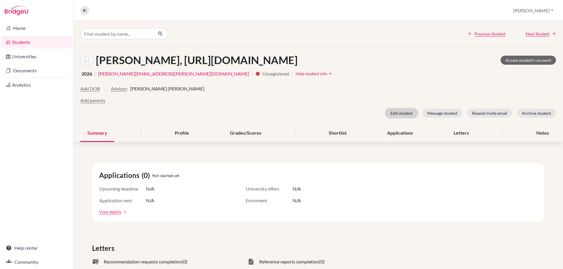
click at [393, 118] on button "Edit student" at bounding box center [402, 113] width 32 height 9
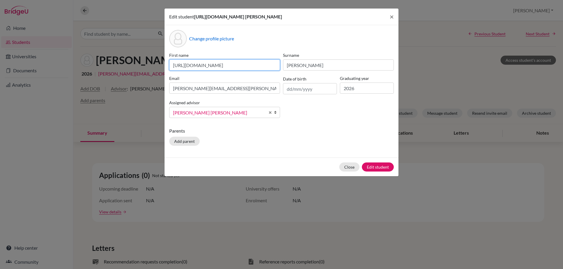
scroll to position [0, 55]
drag, startPoint x: 173, startPoint y: 73, endPoint x: 333, endPoint y: 79, distance: 160.8
click at [333, 79] on div "First name [URL][DOMAIN_NAME] Surname [PERSON_NAME] [PERSON_NAME][EMAIL_ADDRESS…" at bounding box center [281, 87] width 227 height 71
type input "[PERSON_NAME]"
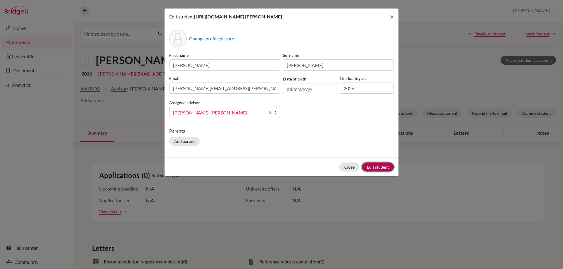
click at [380, 172] on button "Edit student" at bounding box center [378, 167] width 32 height 9
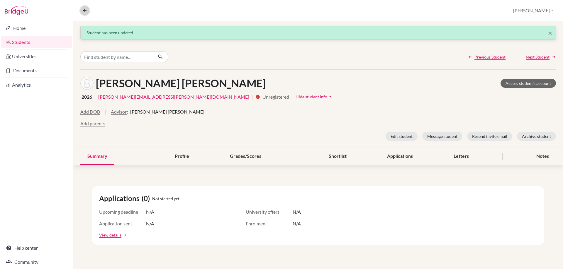
click at [84, 9] on icon at bounding box center [84, 10] width 5 height 5
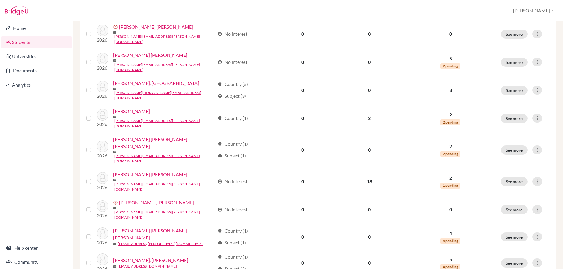
scroll to position [401, 0]
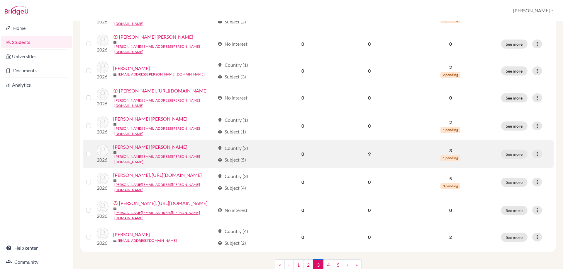
scroll to position [402, 0]
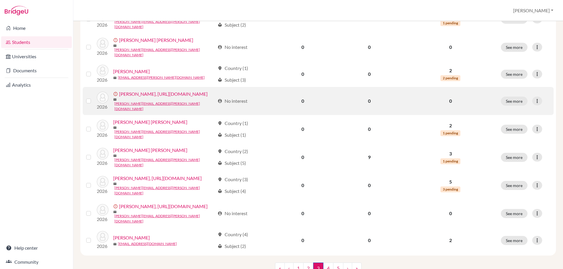
click at [119, 98] on link "[PERSON_NAME], [URL][DOMAIN_NAME]" at bounding box center [163, 94] width 89 height 7
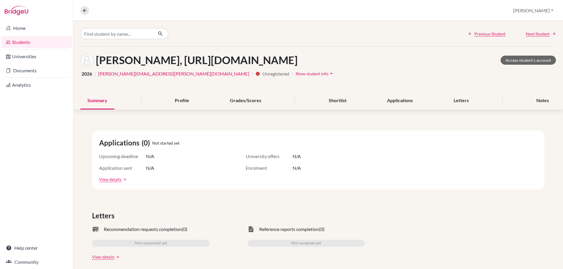
click at [296, 76] on span "Show student info" at bounding box center [312, 73] width 33 height 5
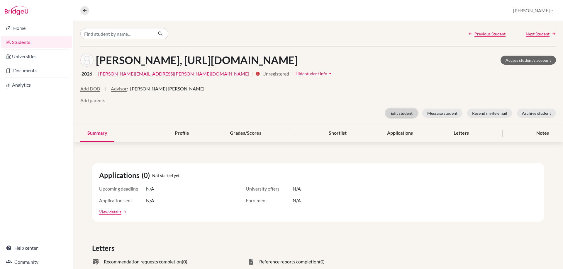
click at [399, 118] on button "Edit student" at bounding box center [402, 113] width 32 height 9
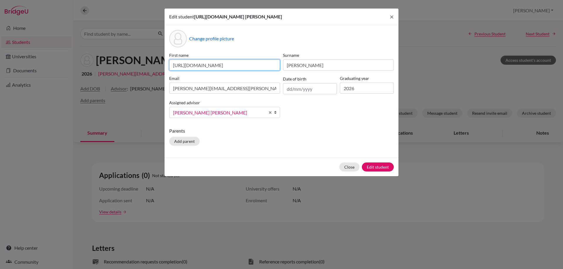
scroll to position [0, 55]
drag, startPoint x: 173, startPoint y: 73, endPoint x: 329, endPoint y: 76, distance: 156.0
click at [329, 76] on div "First name [URL][DOMAIN_NAME] Surname [PERSON_NAME] Email [PERSON_NAME][EMAIL_A…" at bounding box center [281, 87] width 227 height 71
type input "g"
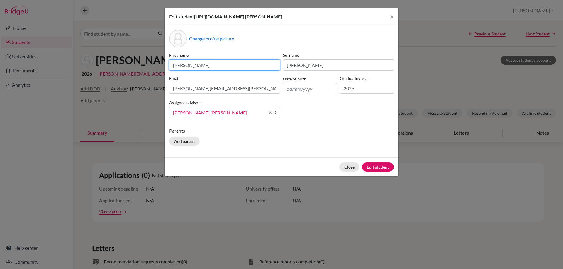
type input "[PERSON_NAME]"
click at [376, 172] on button "Edit student" at bounding box center [378, 167] width 32 height 9
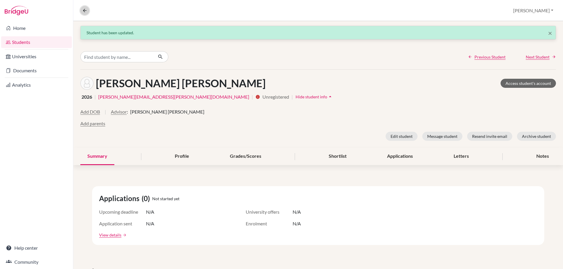
drag, startPoint x: 82, startPoint y: 9, endPoint x: 85, endPoint y: 12, distance: 5.0
click at [82, 9] on button at bounding box center [84, 10] width 9 height 9
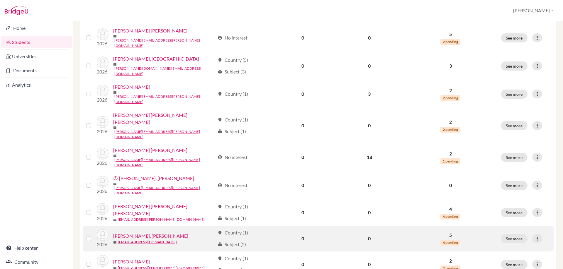
scroll to position [401, 0]
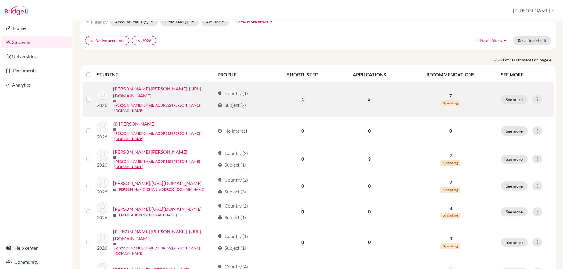
scroll to position [59, 0]
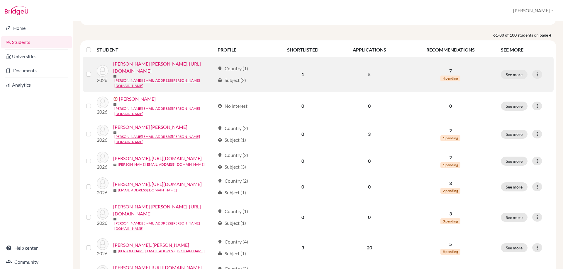
click at [118, 74] on link "[PERSON_NAME] [PERSON_NAME], [URL][DOMAIN_NAME]" at bounding box center [164, 67] width 102 height 14
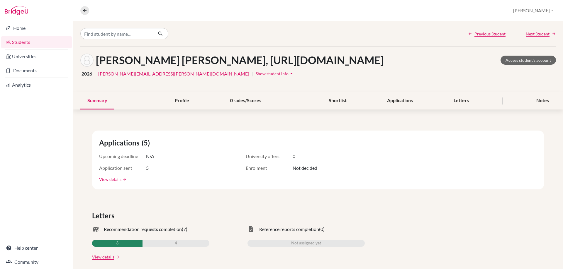
click at [256, 76] on span "Show student info" at bounding box center [272, 73] width 33 height 5
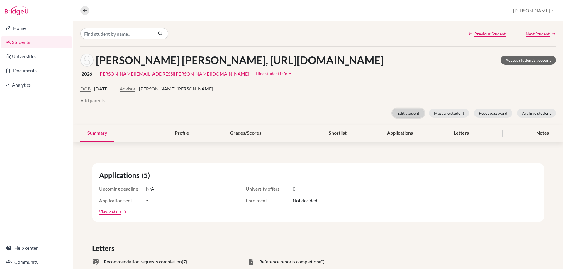
click at [403, 118] on button "Edit student" at bounding box center [408, 113] width 32 height 9
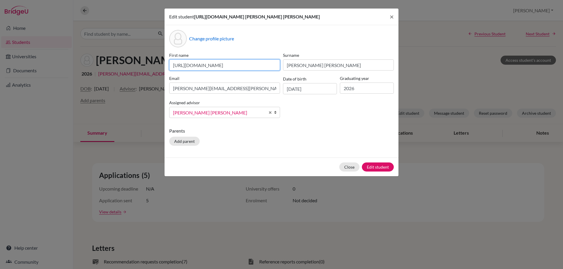
scroll to position [0, 57]
drag, startPoint x: 172, startPoint y: 72, endPoint x: 319, endPoint y: 76, distance: 146.9
click at [319, 76] on div "First name [URL][DOMAIN_NAME] Surname [PERSON_NAME] [PERSON_NAME] Email [PERSON…" at bounding box center [281, 87] width 227 height 71
click at [172, 71] on input "Milena" at bounding box center [224, 65] width 111 height 11
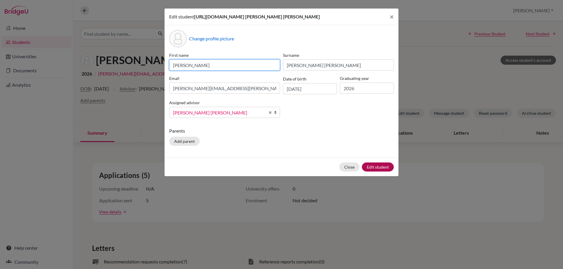
type input "[PERSON_NAME]"
click at [381, 172] on button "Edit student" at bounding box center [378, 167] width 32 height 9
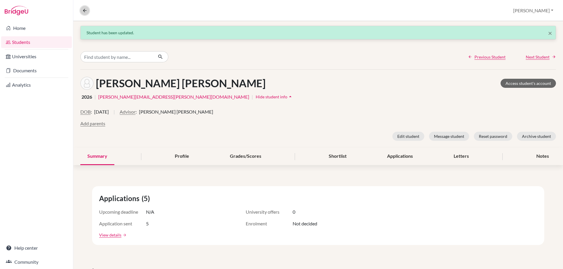
click at [86, 11] on icon at bounding box center [84, 10] width 5 height 5
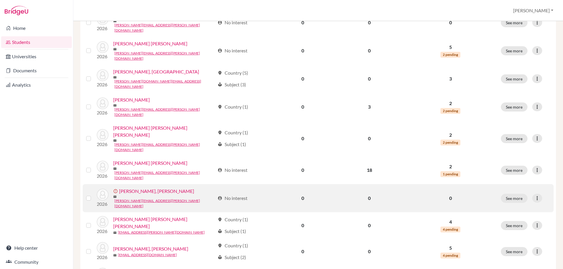
scroll to position [401, 0]
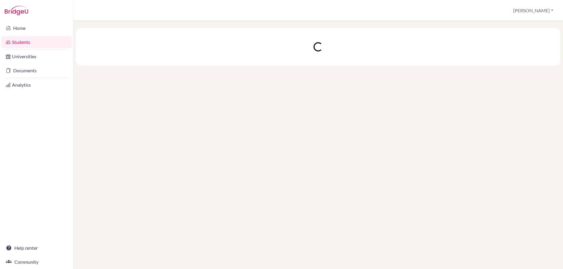
scroll to position [0, 0]
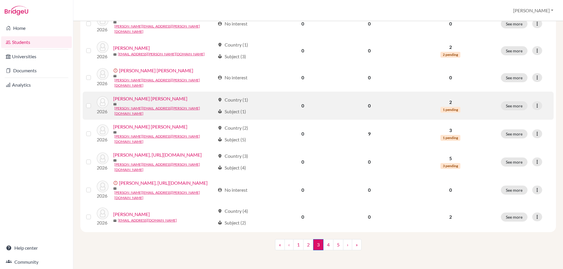
scroll to position [459, 0]
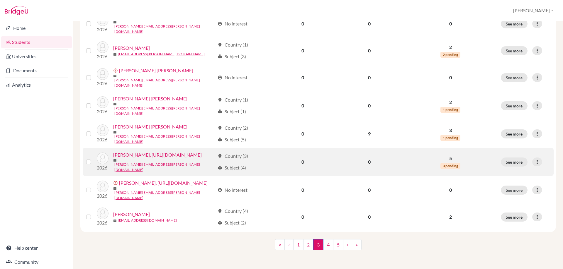
click at [113, 152] on link "[PERSON_NAME], [URL][DOMAIN_NAME]" at bounding box center [157, 155] width 89 height 7
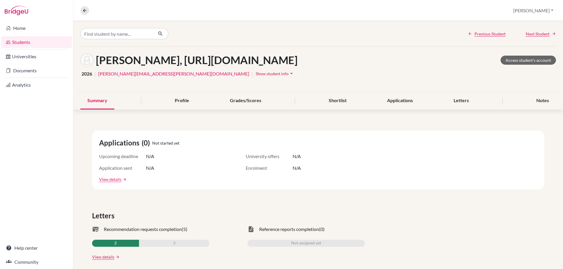
click at [256, 76] on span "Show student info" at bounding box center [272, 73] width 33 height 5
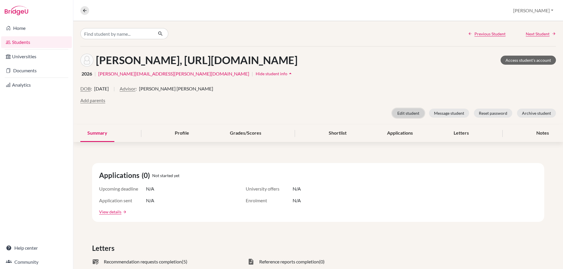
click at [406, 118] on button "Edit student" at bounding box center [408, 113] width 32 height 9
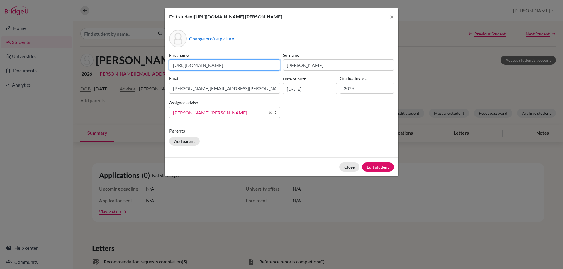
scroll to position [0, 55]
drag, startPoint x: 173, startPoint y: 64, endPoint x: 318, endPoint y: 56, distance: 145.1
click at [318, 56] on div "First name https://easalvador.powerschool.com/admin/students/home.html?frn=0017…" at bounding box center [281, 87] width 227 height 71
type input "Adriana Grisel"
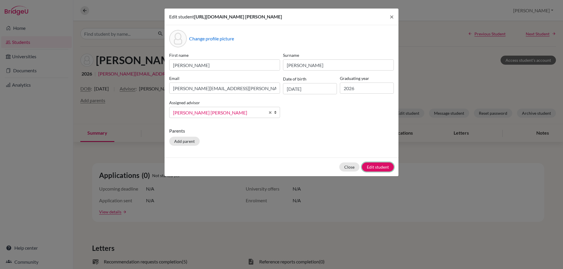
click at [374, 165] on button "Edit student" at bounding box center [378, 167] width 32 height 9
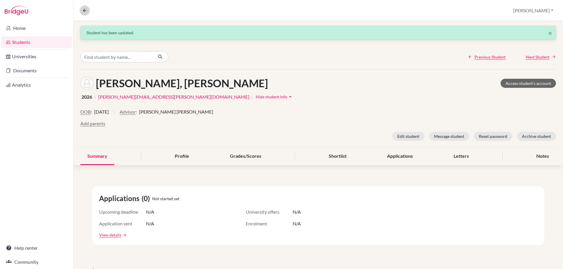
click at [86, 13] on icon at bounding box center [84, 10] width 5 height 5
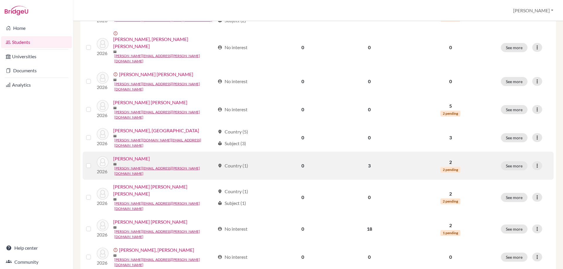
scroll to position [401, 0]
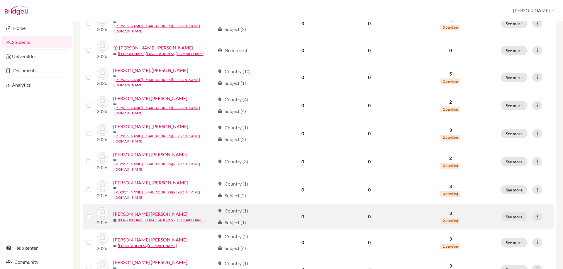
scroll to position [401, 0]
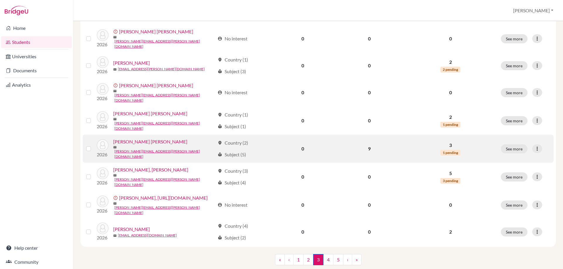
scroll to position [432, 0]
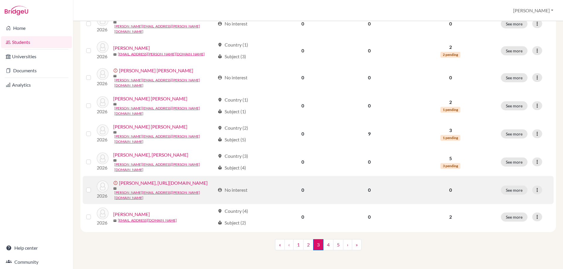
click at [119, 180] on link "[PERSON_NAME], [URL][DOMAIN_NAME]" at bounding box center [163, 183] width 89 height 7
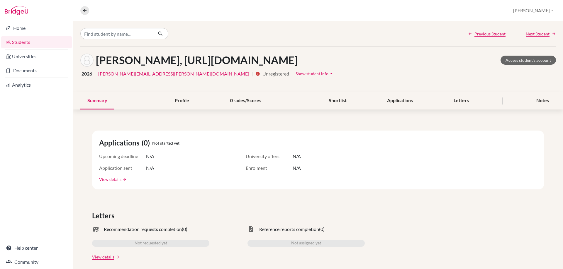
click at [296, 76] on span "Show student info" at bounding box center [312, 73] width 33 height 5
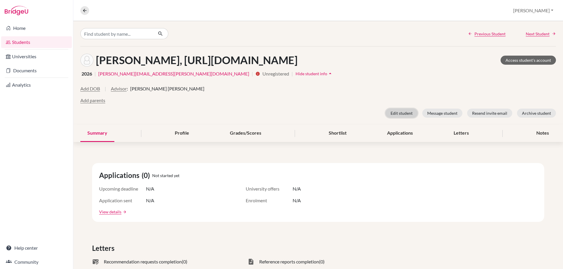
click at [396, 118] on button "Edit student" at bounding box center [402, 113] width 32 height 9
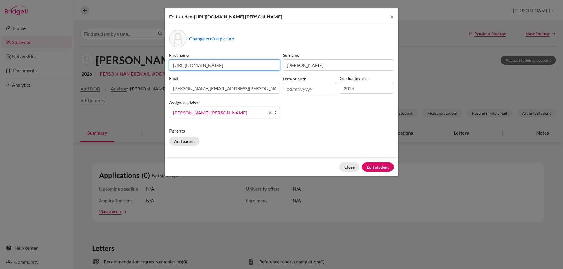
scroll to position [0, 60]
drag, startPoint x: 172, startPoint y: 73, endPoint x: 320, endPoint y: 80, distance: 148.5
click at [320, 80] on div "First name https://easalvador.powerschool.com/admin/students/home.html?frn=0011…" at bounding box center [281, 87] width 227 height 71
type input "Hector Alejandro"
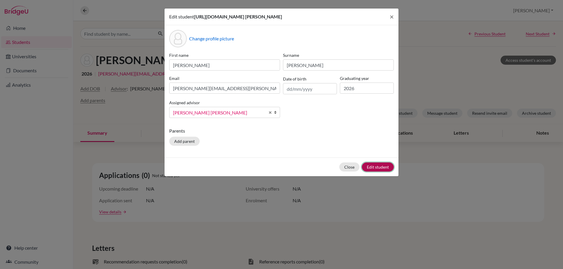
click at [378, 172] on button "Edit student" at bounding box center [378, 167] width 32 height 9
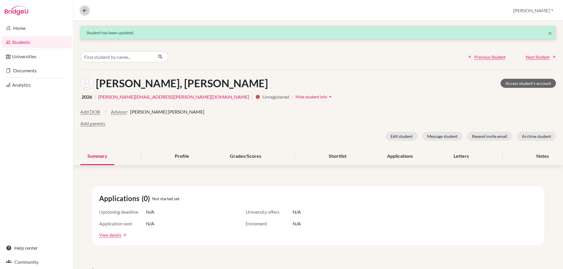
click at [88, 8] on button at bounding box center [84, 10] width 9 height 9
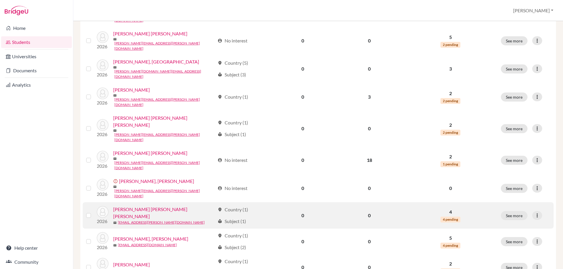
scroll to position [401, 0]
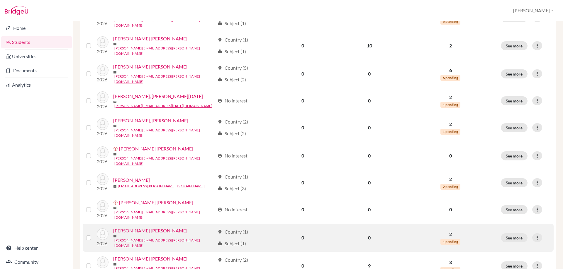
scroll to position [401, 0]
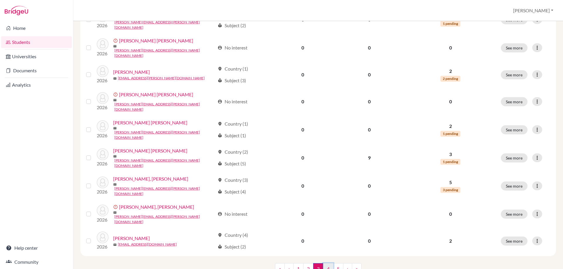
click at [329, 264] on link "4" at bounding box center [328, 269] width 10 height 11
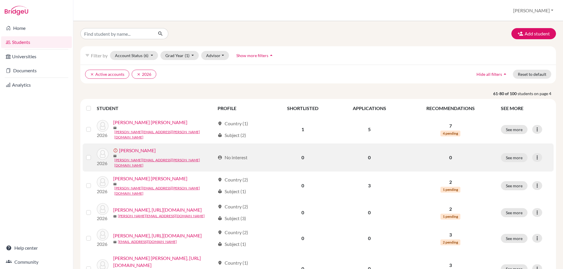
scroll to position [117, 0]
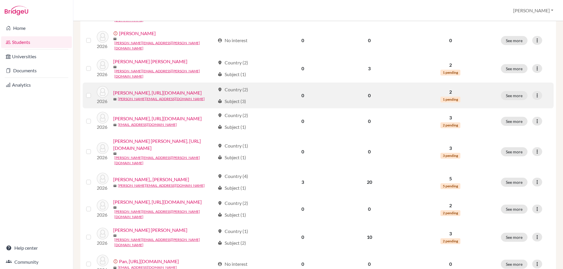
click at [113, 96] on link "[PERSON_NAME], [URL][DOMAIN_NAME]" at bounding box center [157, 92] width 89 height 7
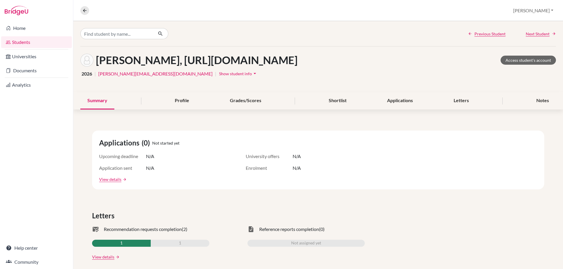
click at [219, 76] on span "Show student info" at bounding box center [235, 73] width 33 height 5
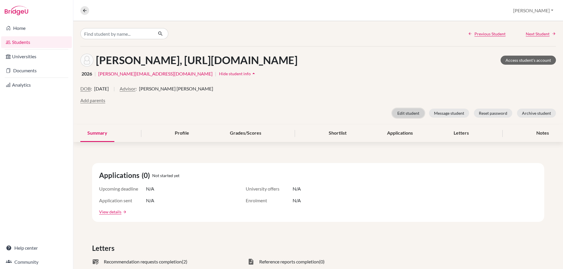
click at [410, 118] on button "Edit student" at bounding box center [408, 113] width 32 height 9
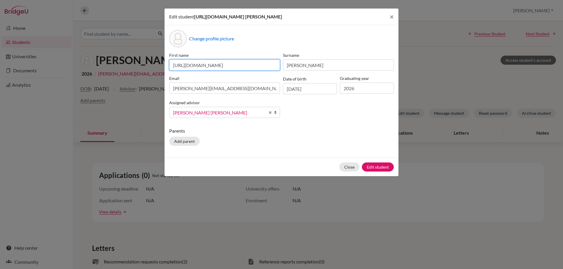
scroll to position [0, 55]
drag, startPoint x: 171, startPoint y: 72, endPoint x: 311, endPoint y: 72, distance: 139.8
click at [311, 72] on div "First name https://easalvador.powerschool.com/admin/students/home.html?frn=0017…" at bounding box center [281, 87] width 227 height 71
type input "Sofia"
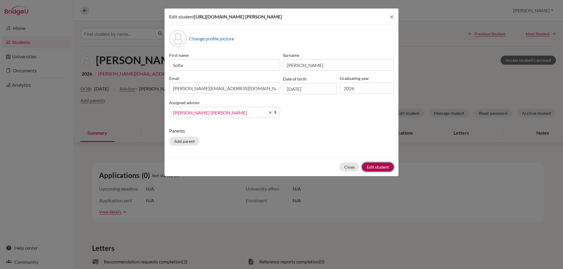
click at [373, 172] on button "Edit student" at bounding box center [378, 167] width 32 height 9
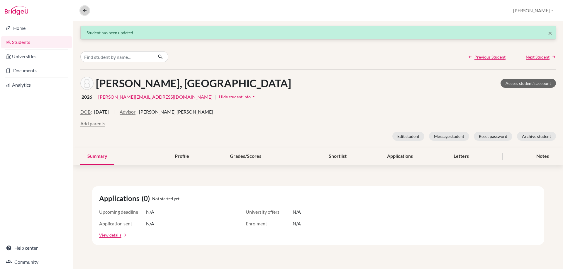
click at [87, 9] on button at bounding box center [84, 10] width 9 height 9
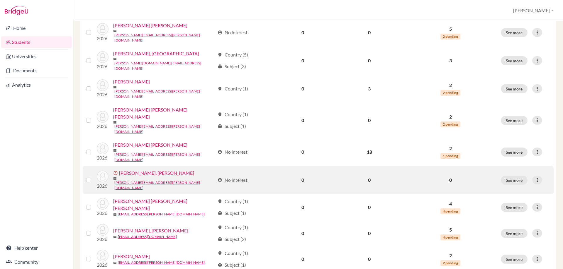
scroll to position [401, 0]
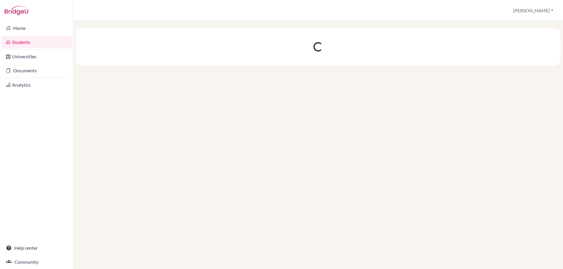
scroll to position [0, 0]
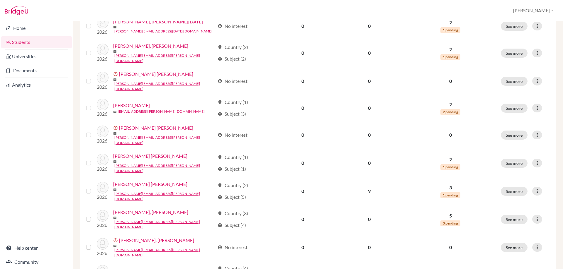
scroll to position [401, 0]
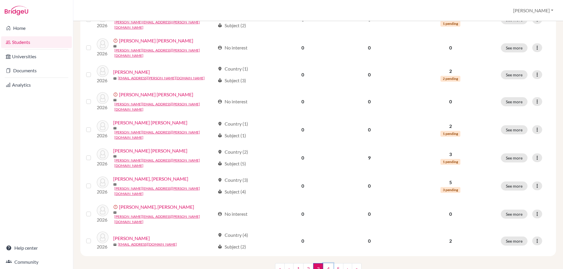
click at [327, 264] on link "4" at bounding box center [328, 269] width 10 height 11
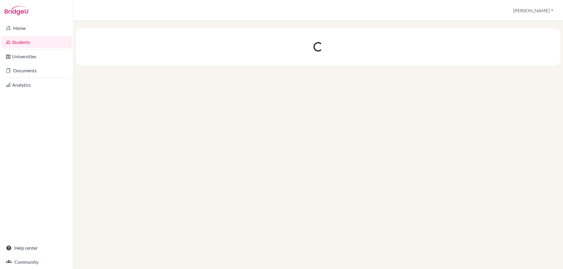
scroll to position [0, 0]
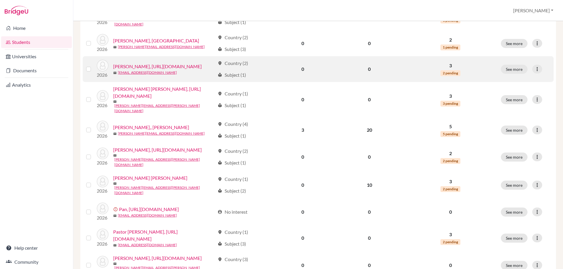
scroll to position [176, 0]
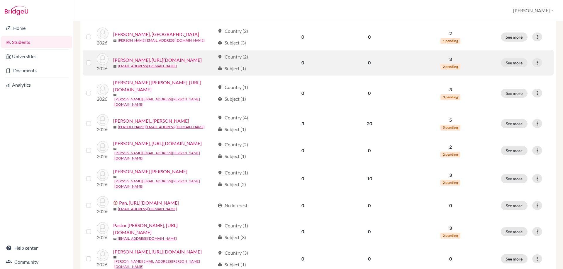
click at [113, 64] on link "[PERSON_NAME], [URL][DOMAIN_NAME]" at bounding box center [157, 60] width 89 height 7
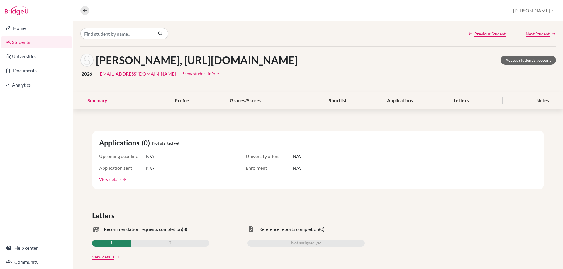
click at [202, 78] on button "Show student info arrow_drop_down" at bounding box center [201, 73] width 39 height 9
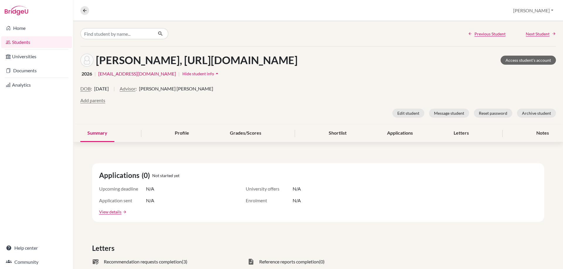
click at [214, 77] on icon "arrow_drop_up" at bounding box center [217, 74] width 6 height 6
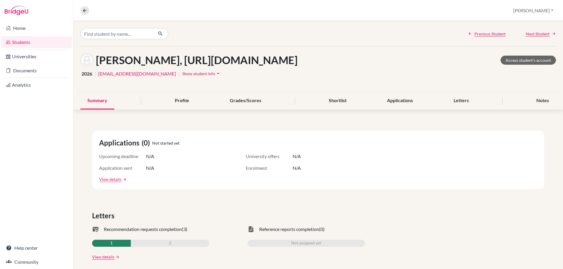
click at [206, 78] on button "Show student info arrow_drop_down" at bounding box center [201, 73] width 39 height 9
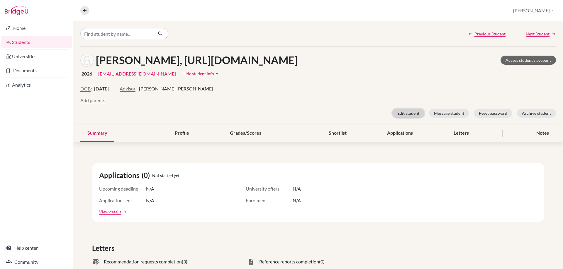
click at [411, 118] on button "Edit student" at bounding box center [408, 113] width 32 height 9
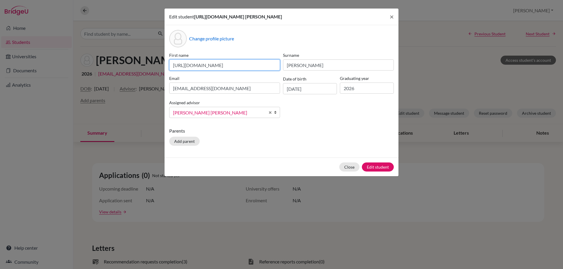
scroll to position [0, 57]
drag, startPoint x: 172, startPoint y: 74, endPoint x: 314, endPoint y: 70, distance: 142.8
click at [314, 70] on div "First name https://easalvador.powerschool.com/admin/students/home.html?frn=0014…" at bounding box center [281, 87] width 227 height 71
type input "Sofia"
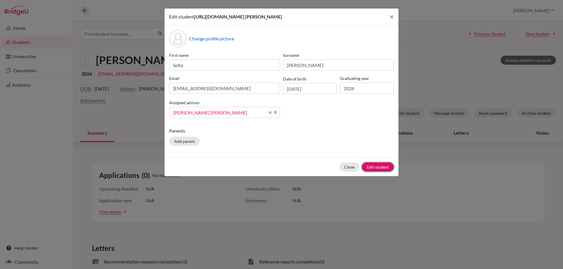
click at [373, 171] on button "Edit student" at bounding box center [378, 167] width 32 height 9
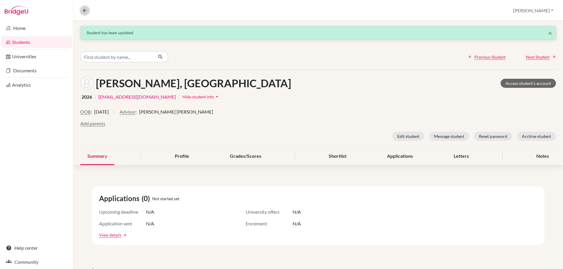
click at [84, 10] on icon at bounding box center [84, 10] width 5 height 5
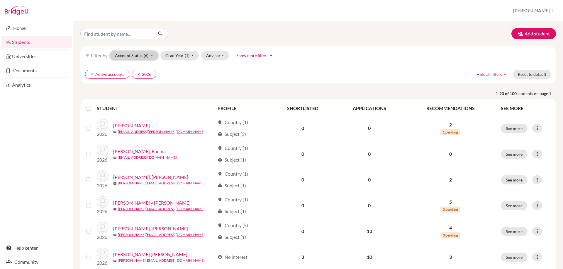
click at [150, 54] on button "Account Status (6)" at bounding box center [134, 55] width 48 height 9
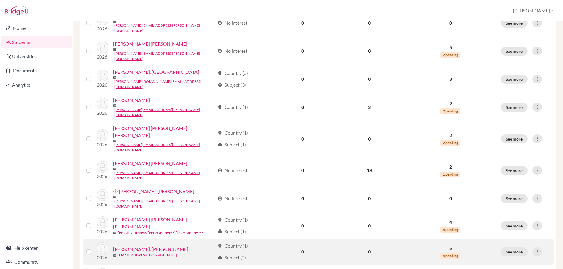
scroll to position [401, 0]
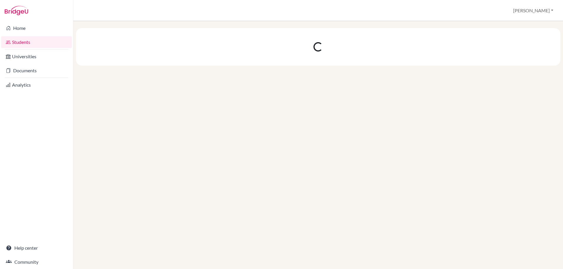
scroll to position [0, 0]
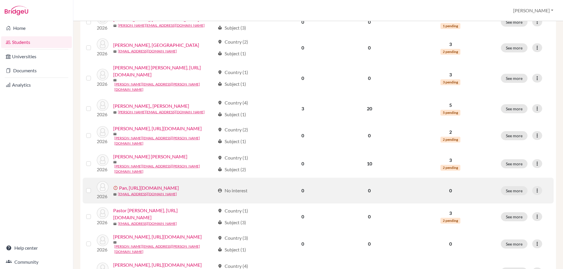
scroll to position [176, 0]
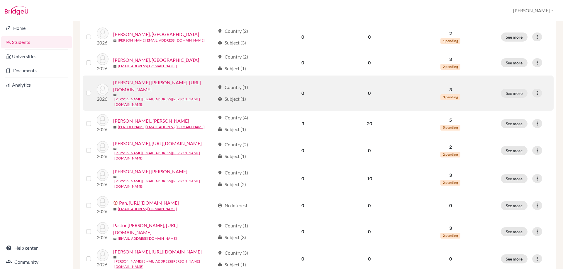
click at [113, 93] on link "[PERSON_NAME] [PERSON_NAME], [URL][DOMAIN_NAME]" at bounding box center [164, 86] width 102 height 14
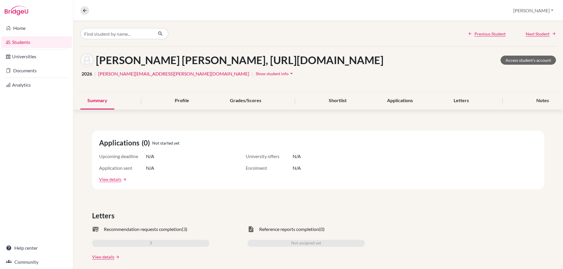
click at [256, 76] on span "Show student info" at bounding box center [272, 73] width 33 height 5
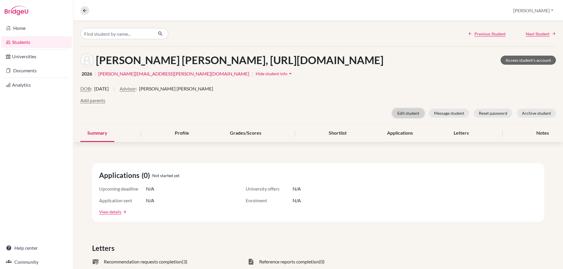
click at [397, 118] on button "Edit student" at bounding box center [408, 113] width 32 height 9
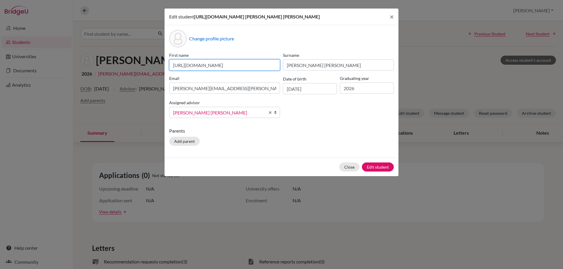
scroll to position [0, 55]
drag, startPoint x: 172, startPoint y: 65, endPoint x: 299, endPoint y: 69, distance: 127.0
click at [299, 69] on div "First name https://easalvador.powerschool.com/admin/students/home.html?frn=0017…" at bounding box center [281, 87] width 227 height 71
type input "Valeria"
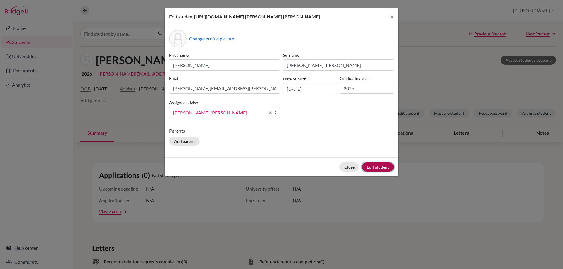
click at [376, 167] on button "Edit student" at bounding box center [378, 167] width 32 height 9
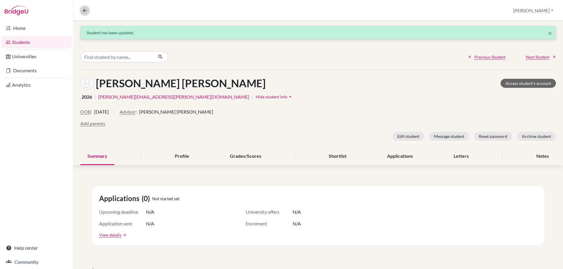
click at [82, 13] on icon at bounding box center [84, 10] width 5 height 5
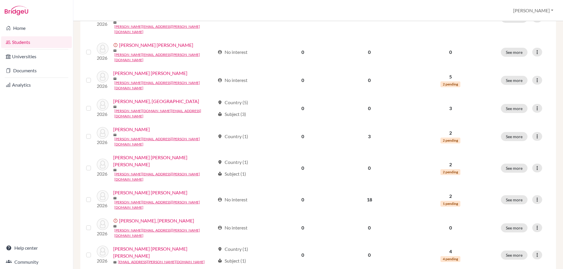
scroll to position [401, 0]
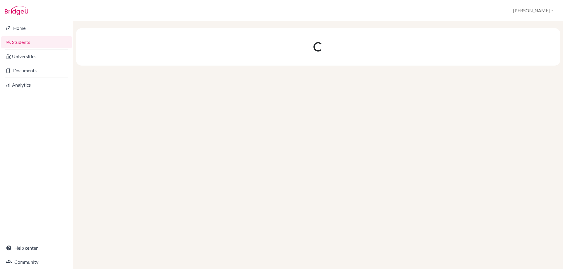
scroll to position [0, 0]
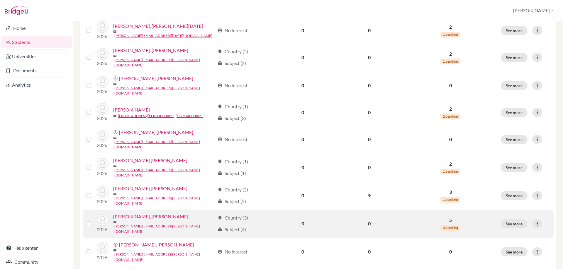
scroll to position [401, 0]
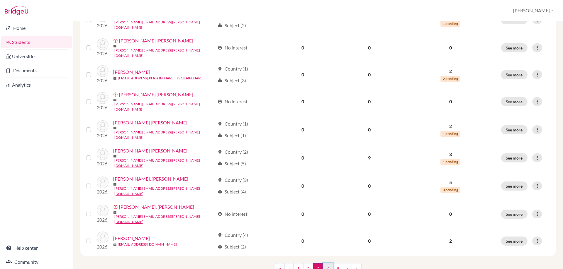
click at [327, 264] on link "4" at bounding box center [328, 269] width 10 height 11
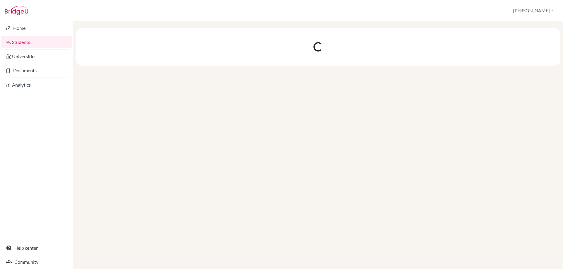
scroll to position [0, 0]
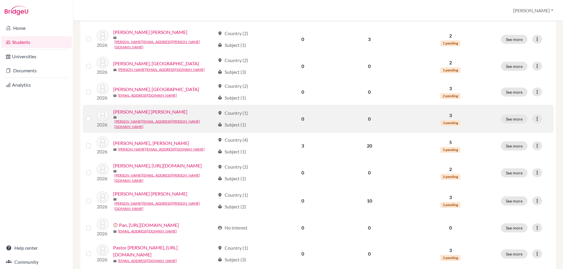
scroll to position [235, 0]
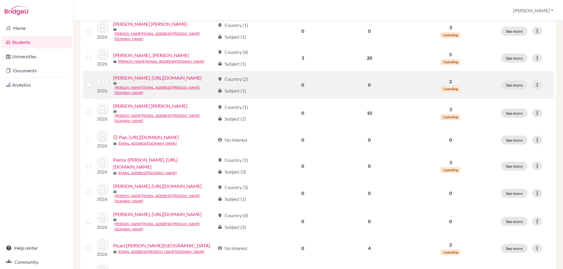
click at [113, 82] on link "[PERSON_NAME], [URL][DOMAIN_NAME]" at bounding box center [157, 77] width 89 height 7
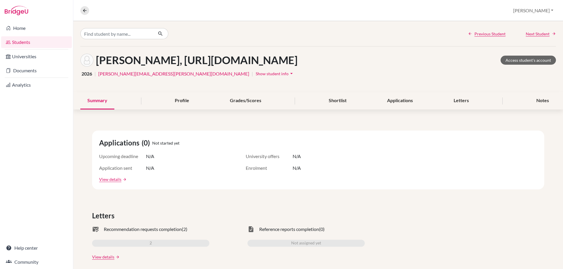
click at [288, 77] on icon "arrow_drop_down" at bounding box center [291, 74] width 6 height 6
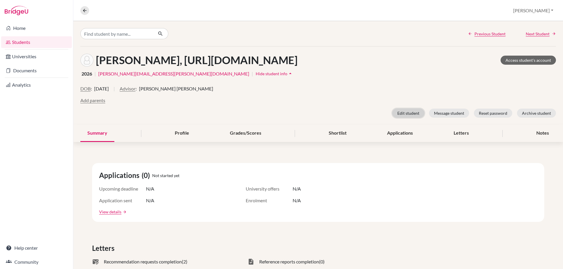
click at [408, 118] on button "Edit student" at bounding box center [408, 113] width 32 height 9
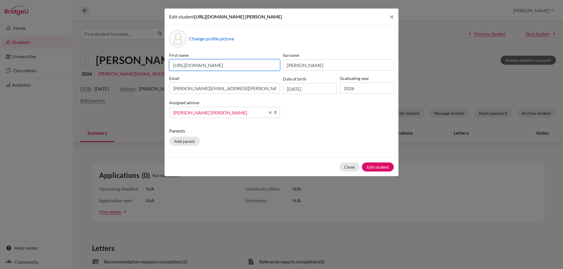
scroll to position [0, 55]
drag, startPoint x: 172, startPoint y: 67, endPoint x: 303, endPoint y: 65, distance: 130.8
click at [303, 65] on div "First name https://easalvador.powerschool.com/admin/students/home.html?frn=0017…" at bounding box center [281, 87] width 227 height 71
click at [174, 66] on input "Elena" at bounding box center [224, 65] width 111 height 11
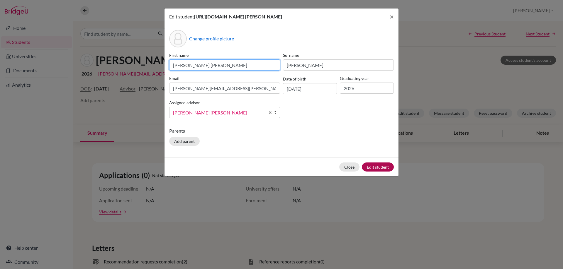
type input "Maria Elena"
click at [374, 167] on button "Edit student" at bounding box center [378, 167] width 32 height 9
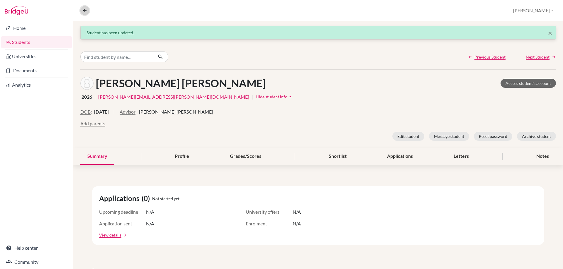
click at [82, 11] on icon at bounding box center [84, 10] width 5 height 5
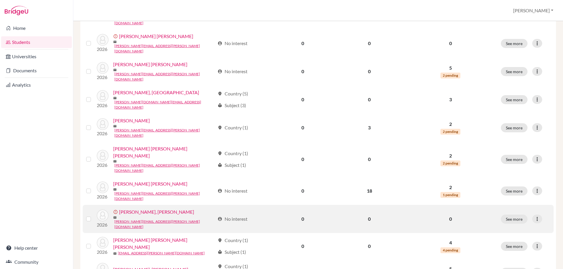
scroll to position [401, 0]
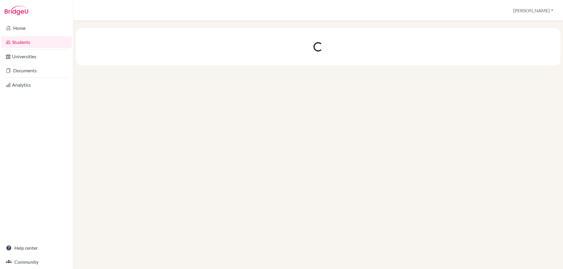
scroll to position [0, 0]
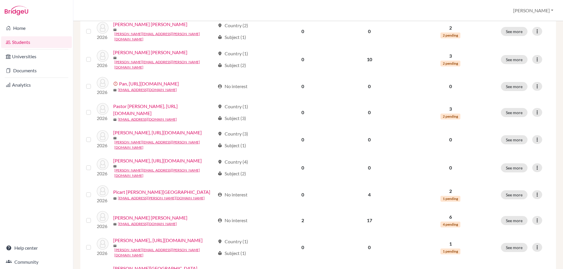
scroll to position [264, 0]
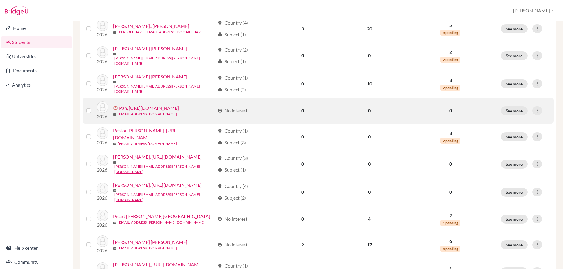
click at [119, 112] on link "Pan, [URL][DOMAIN_NAME]" at bounding box center [149, 108] width 60 height 7
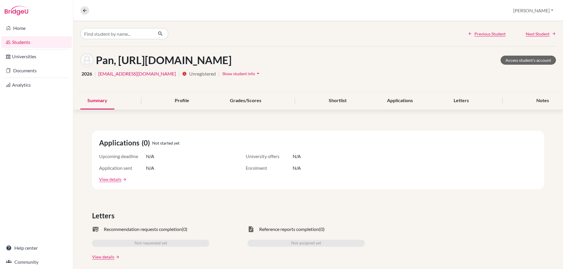
click at [233, 73] on span "Show student info" at bounding box center [238, 73] width 33 height 5
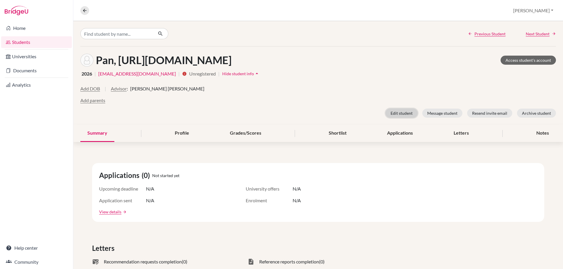
click at [397, 112] on button "Edit student" at bounding box center [402, 113] width 32 height 9
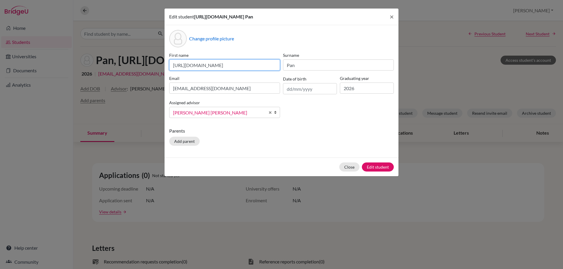
scroll to position [0, 57]
drag, startPoint x: 208, startPoint y: 67, endPoint x: 304, endPoint y: 67, distance: 96.2
click at [304, 67] on div "First name https://easalvador.powerschool.com/admin/students/home.html?frn=0017…" at bounding box center [281, 87] width 227 height 71
type input "Nanxi"
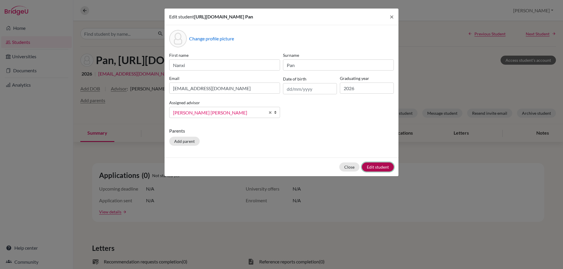
click at [371, 167] on button "Edit student" at bounding box center [378, 167] width 32 height 9
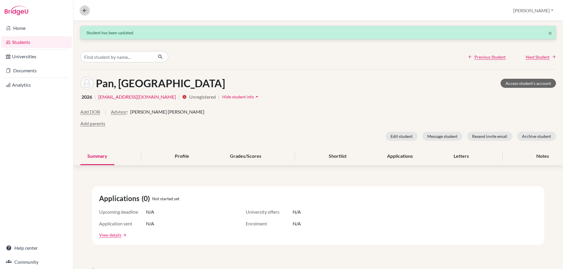
click at [83, 11] on icon at bounding box center [84, 10] width 5 height 5
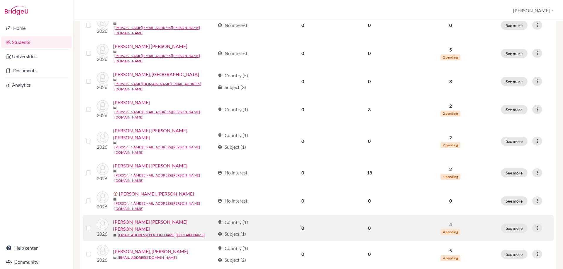
scroll to position [401, 0]
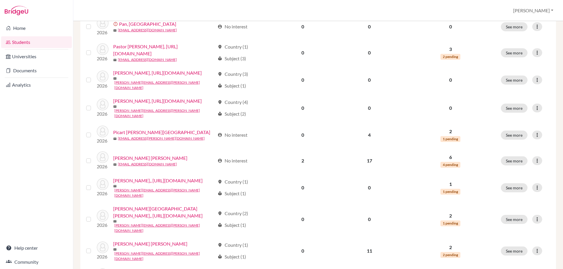
scroll to position [352, 0]
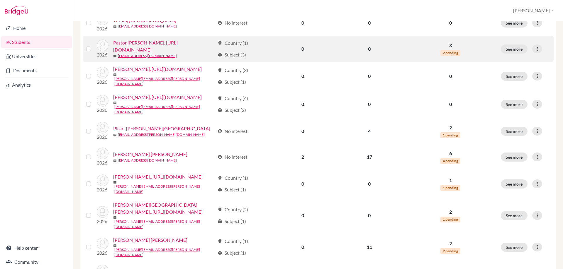
click at [118, 48] on link "Pastor [PERSON_NAME], [URL][DOMAIN_NAME]" at bounding box center [164, 46] width 102 height 14
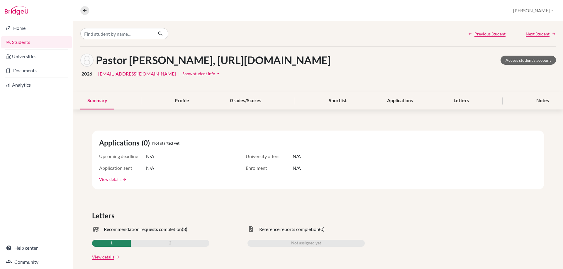
click at [198, 76] on span "Show student info" at bounding box center [198, 73] width 33 height 5
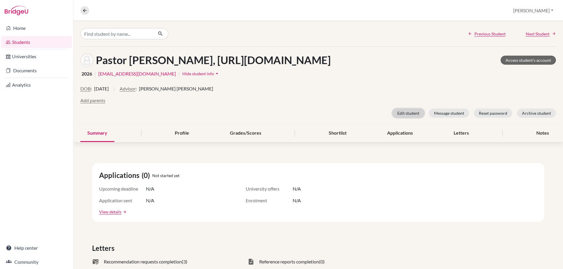
click at [401, 118] on button "Edit student" at bounding box center [408, 113] width 32 height 9
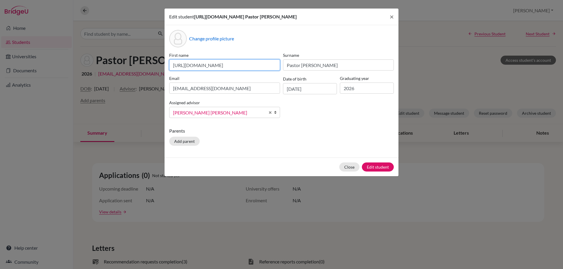
scroll to position [0, 55]
drag, startPoint x: 172, startPoint y: 73, endPoint x: 320, endPoint y: 71, distance: 148.7
click at [320, 71] on div "First name https://easalvador.powerschool.com/admin/students/home.html?frn=0017…" at bounding box center [281, 87] width 227 height 71
type input "Sofia Angela"
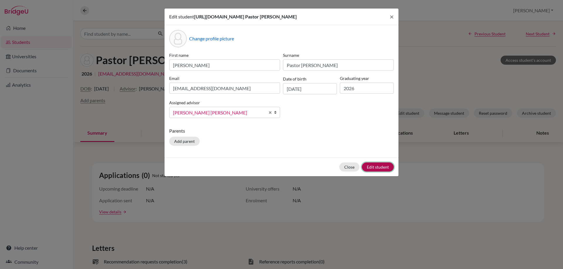
click at [381, 172] on button "Edit student" at bounding box center [378, 167] width 32 height 9
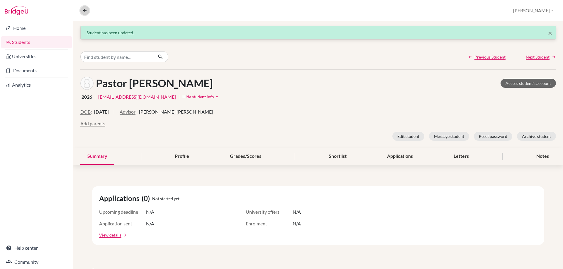
click at [87, 10] on button at bounding box center [84, 10] width 9 height 9
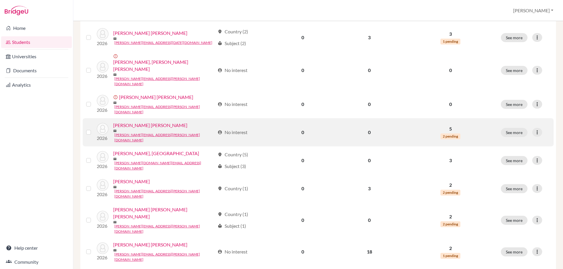
scroll to position [401, 0]
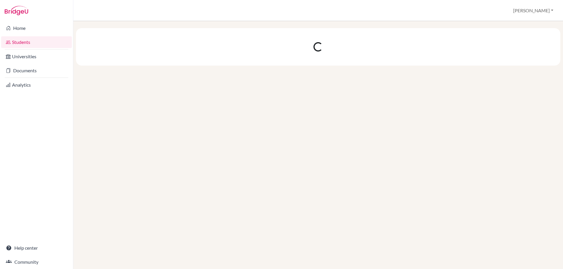
scroll to position [0, 0]
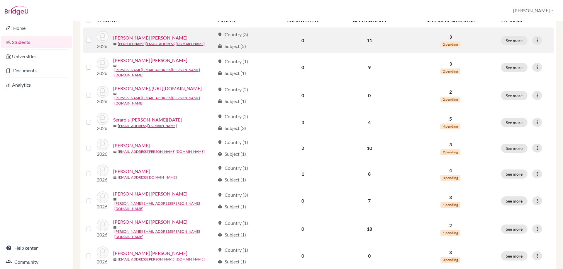
scroll to position [59, 0]
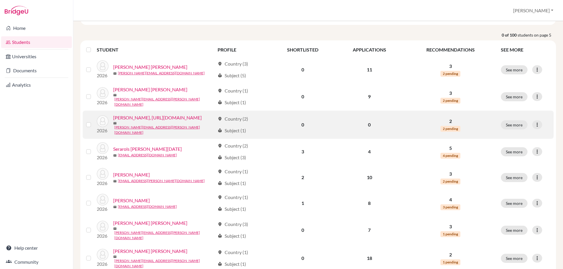
click at [114, 121] on link "Segovia Soto, https://easalvador.powerschool.com/admin/students/home.html?frn=0…" at bounding box center [157, 117] width 89 height 7
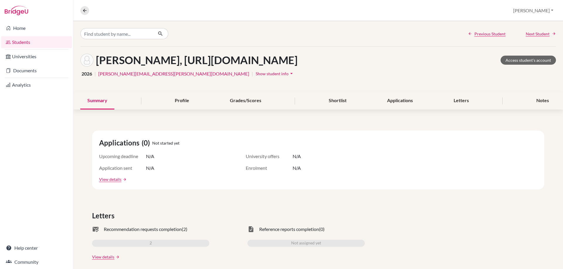
click at [256, 76] on span "Show student info" at bounding box center [272, 73] width 33 height 5
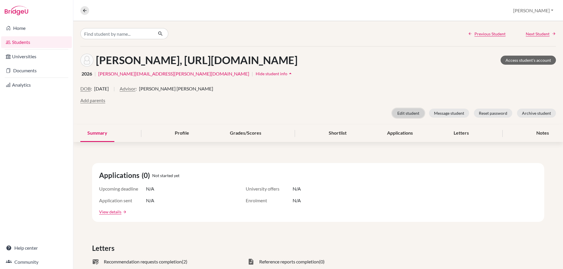
click at [401, 118] on button "Edit student" at bounding box center [408, 113] width 32 height 9
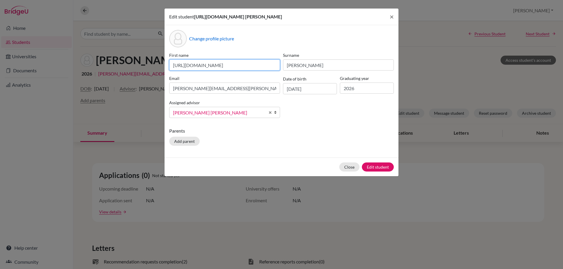
scroll to position [0, 55]
drag, startPoint x: 172, startPoint y: 64, endPoint x: 293, endPoint y: 62, distance: 121.1
click at [293, 62] on div "First name https://easalvador.powerschool.com/admin/students/home.html?frn=0017…" at bounding box center [281, 87] width 227 height 71
type input "Marco Andres"
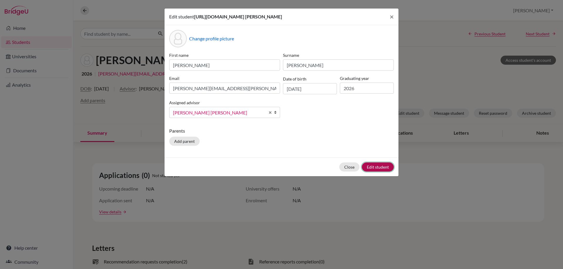
click at [381, 164] on button "Edit student" at bounding box center [378, 167] width 32 height 9
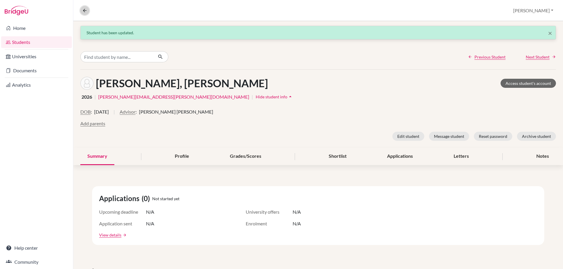
click at [82, 10] on icon at bounding box center [84, 10] width 5 height 5
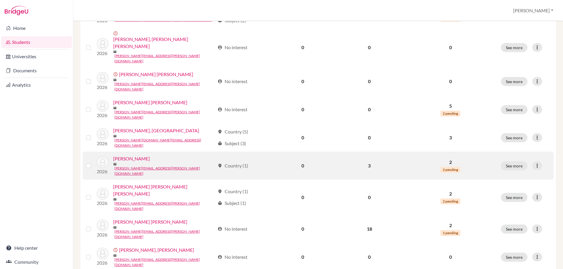
scroll to position [401, 0]
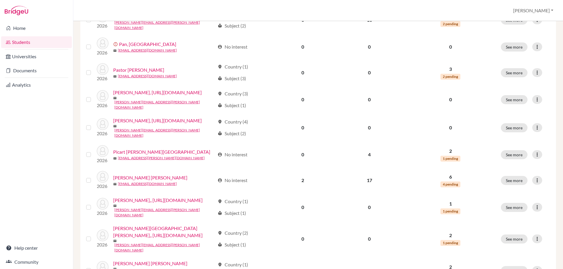
scroll to position [322, 0]
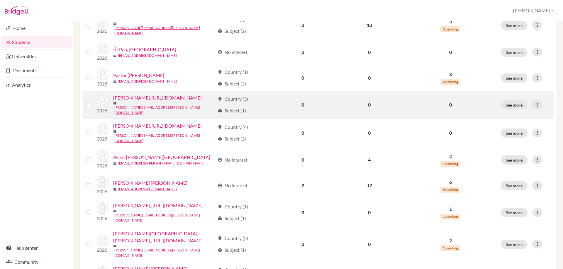
click at [113, 101] on link "[PERSON_NAME], [URL][DOMAIN_NAME]" at bounding box center [157, 97] width 89 height 7
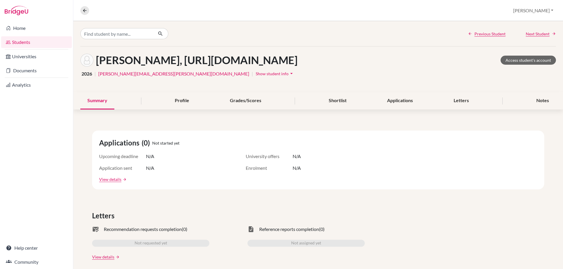
click at [255, 78] on button "Show student info arrow_drop_down" at bounding box center [274, 73] width 39 height 9
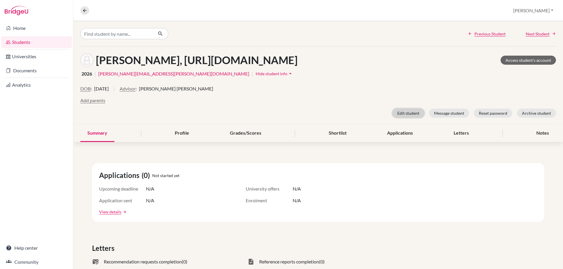
click at [392, 118] on button "Edit student" at bounding box center [408, 113] width 32 height 9
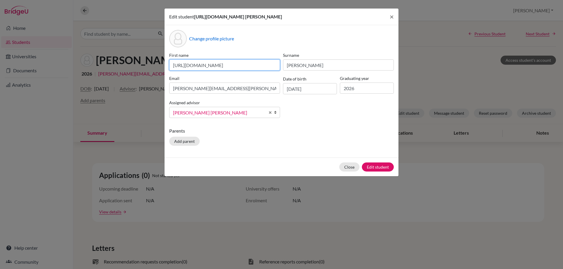
scroll to position [0, 55]
drag, startPoint x: 172, startPoint y: 72, endPoint x: 297, endPoint y: 73, distance: 125.8
click at [297, 73] on div "First name https://easalvador.powerschool.com/admin/students/home.html?frn=0017…" at bounding box center [281, 87] width 227 height 71
click at [343, 145] on div "Parents Add parent" at bounding box center [281, 138] width 225 height 21
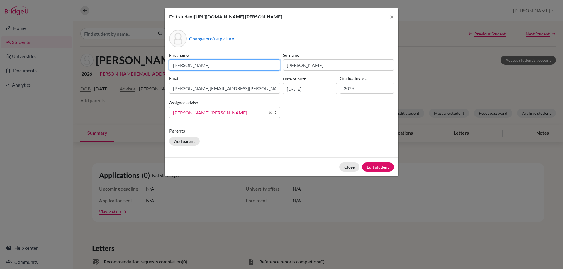
click at [190, 71] on input "Marco" at bounding box center [224, 65] width 111 height 11
type input "Marco Andre"
click at [379, 172] on button "Edit student" at bounding box center [378, 167] width 32 height 9
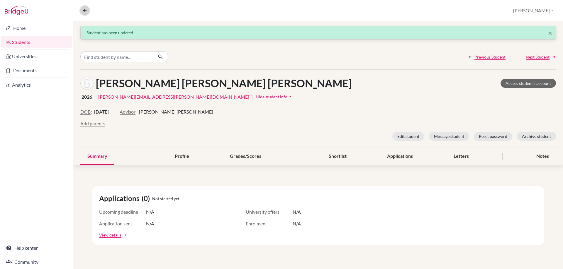
click at [88, 11] on button at bounding box center [84, 10] width 9 height 9
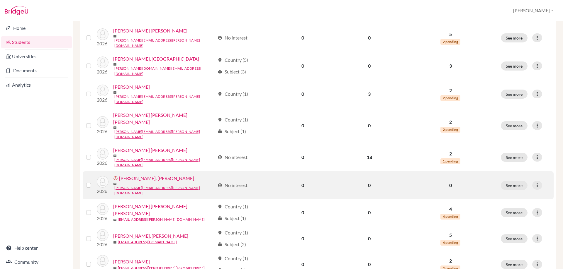
scroll to position [401, 0]
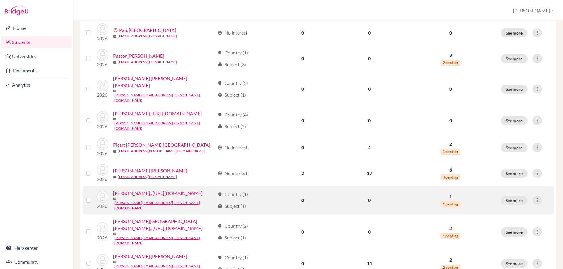
scroll to position [381, 0]
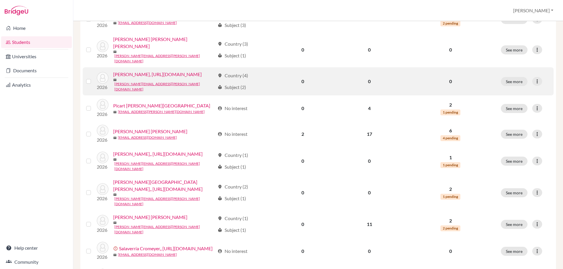
click at [117, 71] on link "[PERSON_NAME], [URL][DOMAIN_NAME]" at bounding box center [157, 74] width 89 height 7
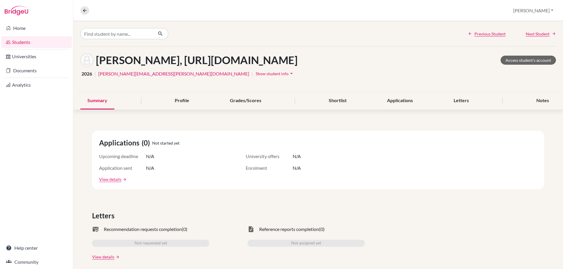
click at [288, 77] on icon "arrow_drop_down" at bounding box center [291, 74] width 6 height 6
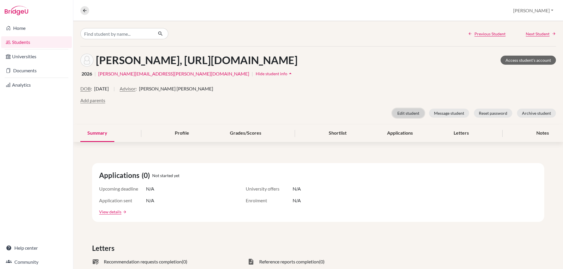
click at [402, 118] on button "Edit student" at bounding box center [408, 113] width 32 height 9
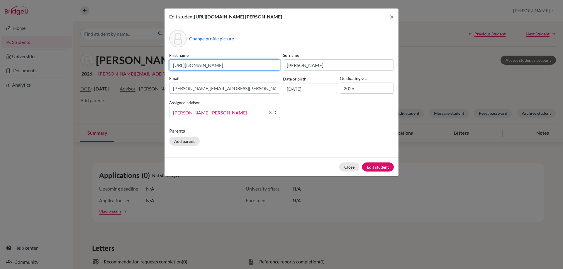
scroll to position [0, 57]
drag, startPoint x: 173, startPoint y: 73, endPoint x: 254, endPoint y: 76, distance: 81.3
click at [314, 73] on div "First name https://easalvador.powerschool.com/admin/students/home.html?frn=0016…" at bounding box center [281, 87] width 227 height 71
type input "Roberto Lautaro"
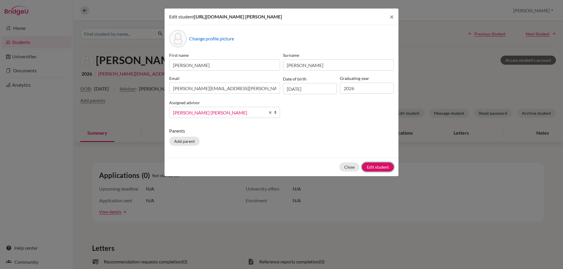
click at [382, 172] on button "Edit student" at bounding box center [378, 167] width 32 height 9
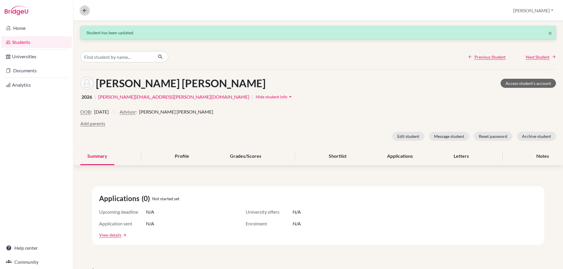
click at [87, 8] on icon at bounding box center [84, 10] width 5 height 5
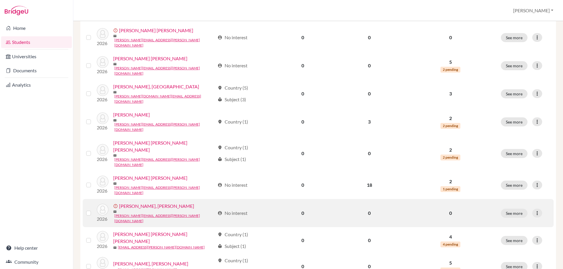
scroll to position [401, 0]
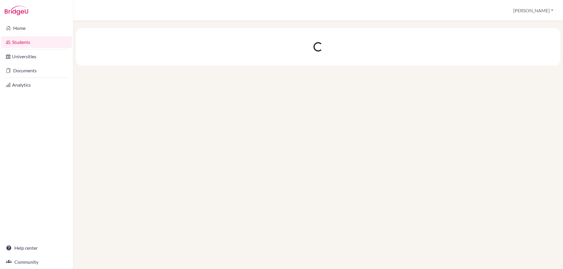
scroll to position [0, 0]
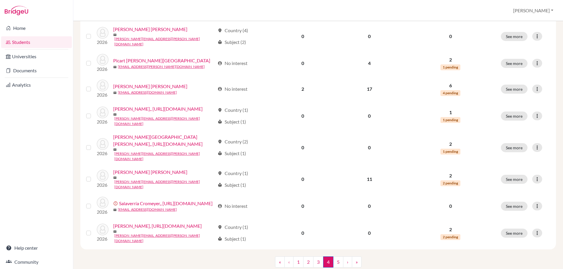
scroll to position [440, 0]
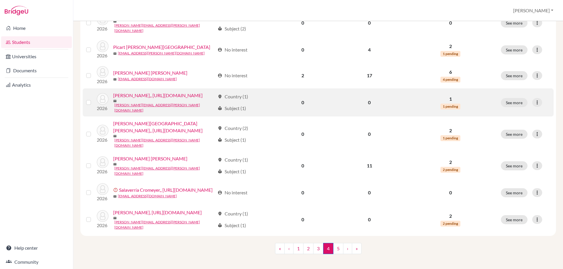
click at [113, 92] on link "[PERSON_NAME],, [URL][DOMAIN_NAME]" at bounding box center [157, 95] width 89 height 7
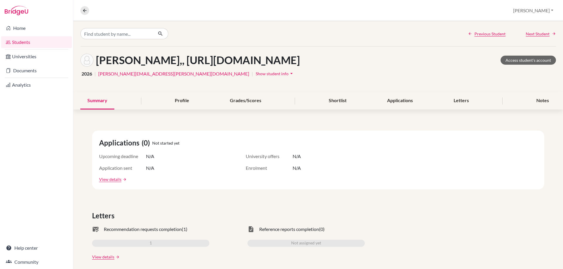
click at [256, 76] on span "Show student info" at bounding box center [272, 73] width 33 height 5
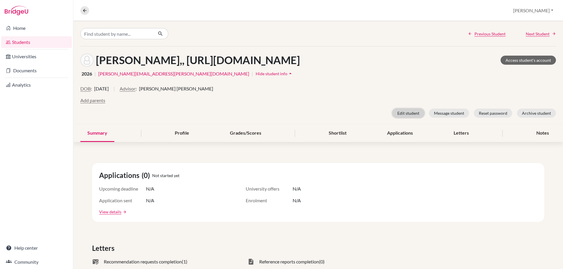
click at [400, 118] on button "Edit student" at bounding box center [408, 113] width 32 height 9
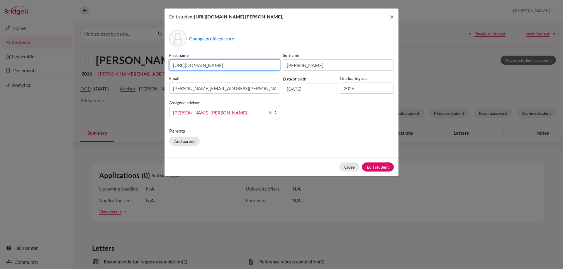
scroll to position [0, 55]
drag, startPoint x: 173, startPoint y: 65, endPoint x: 301, endPoint y: 67, distance: 128.4
click at [301, 67] on div "First name https://easalvador.powerschool.com/admin/students/home.html?frn=0017…" at bounding box center [281, 87] width 227 height 71
type input "Jose Adolfo"
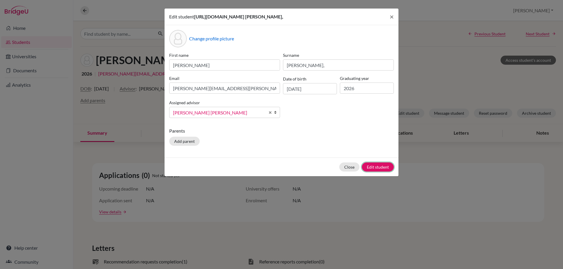
click at [373, 166] on button "Edit student" at bounding box center [378, 167] width 32 height 9
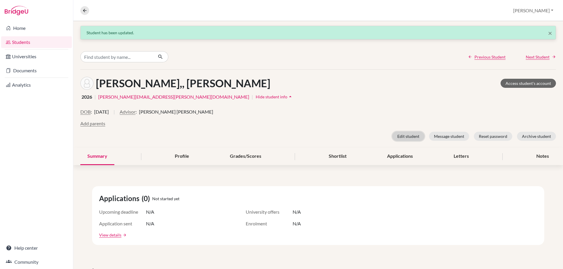
click at [403, 135] on button "Edit student" at bounding box center [408, 136] width 32 height 9
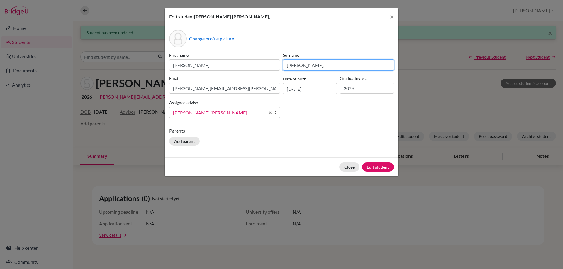
click at [312, 66] on input "Rubio Mora," at bounding box center [338, 65] width 111 height 11
type input "Rubio Mora"
click at [376, 166] on button "Edit student" at bounding box center [378, 167] width 32 height 9
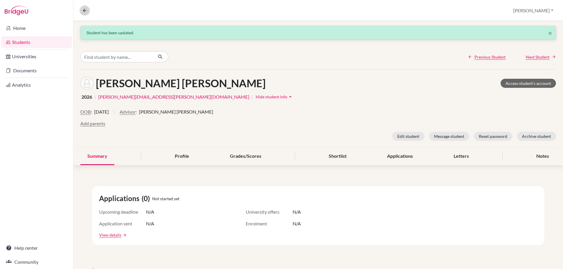
click at [86, 12] on icon at bounding box center [84, 10] width 5 height 5
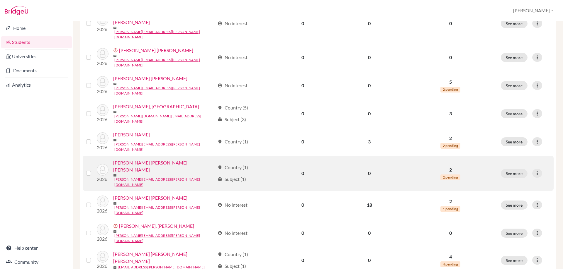
scroll to position [401, 0]
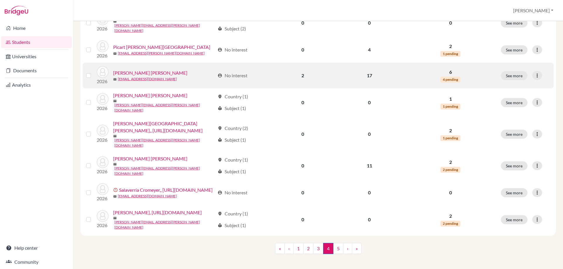
scroll to position [469, 0]
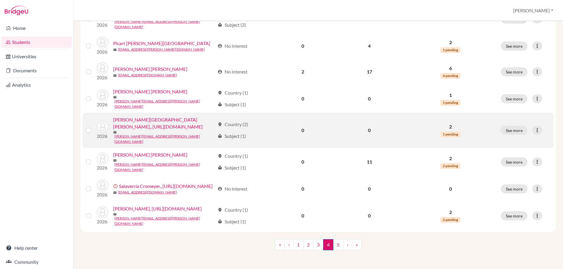
click at [123, 116] on link "[PERSON_NAME][GEOGRAPHIC_DATA][PERSON_NAME],, [URL][DOMAIN_NAME]" at bounding box center [164, 123] width 102 height 14
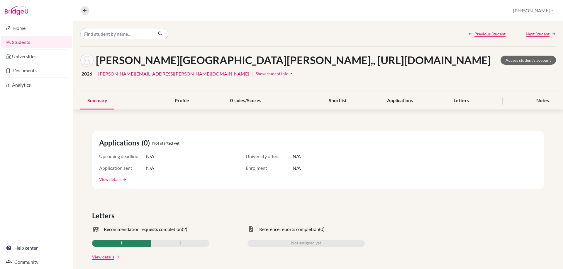
click at [288, 77] on icon "arrow_drop_down" at bounding box center [291, 74] width 6 height 6
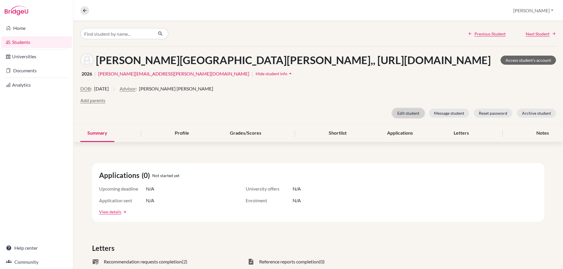
click at [398, 118] on button "Edit student" at bounding box center [408, 113] width 32 height 9
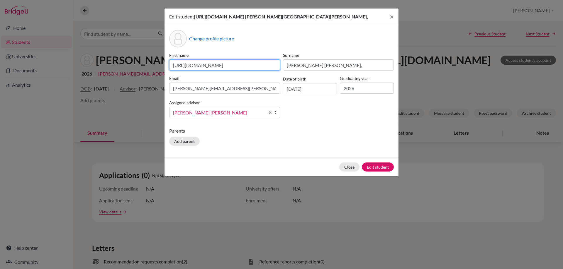
scroll to position [0, 55]
drag, startPoint x: 172, startPoint y: 73, endPoint x: 297, endPoint y: 72, distance: 124.3
click at [297, 72] on div "First name https://easalvador.powerschool.com/admin/students/home.html?frn=0018…" at bounding box center [281, 87] width 227 height 71
type input "Carlos Enrique"
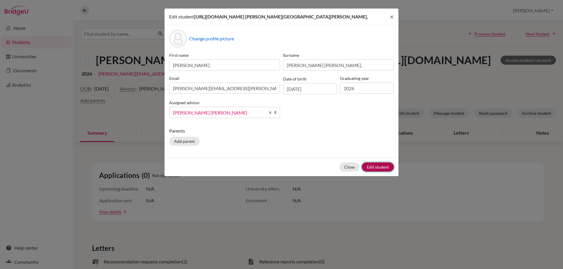
click at [376, 172] on button "Edit student" at bounding box center [378, 167] width 32 height 9
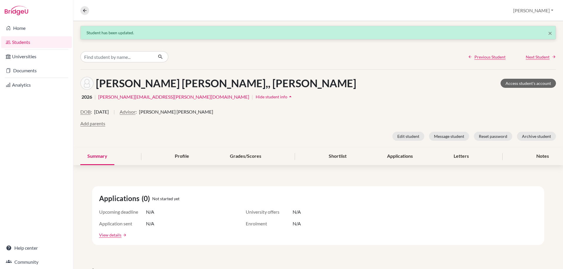
click at [256, 95] on span "Hide student info" at bounding box center [272, 96] width 32 height 5
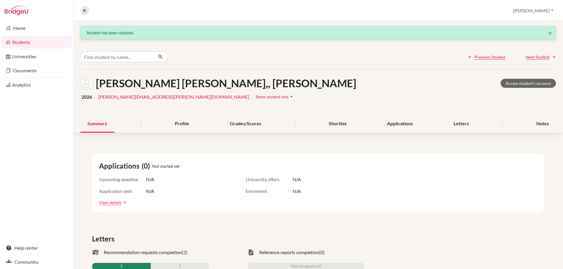
click at [288, 96] on icon "arrow_drop_down" at bounding box center [291, 97] width 6 height 6
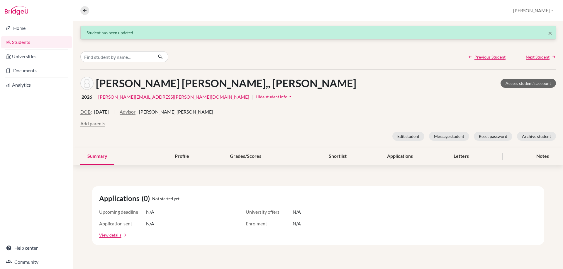
click at [287, 96] on icon "arrow_drop_up" at bounding box center [290, 97] width 6 height 6
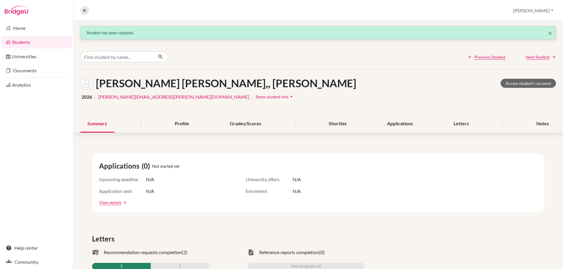
click at [288, 96] on icon "arrow_drop_down" at bounding box center [291, 97] width 6 height 6
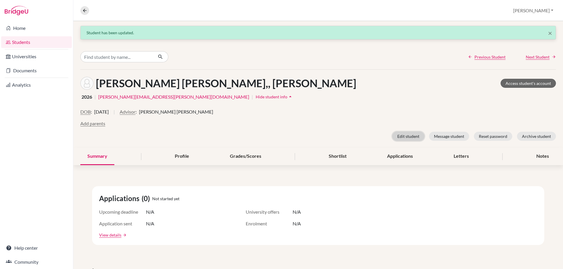
click at [398, 134] on button "Edit student" at bounding box center [408, 136] width 32 height 9
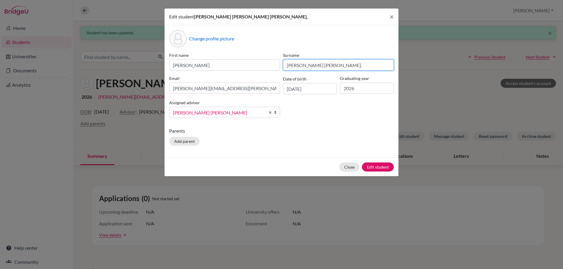
click at [335, 66] on input "Ruiz de Castilla Párraga," at bounding box center [338, 65] width 111 height 11
type input "Ruiz de Castilla Párraga"
click at [371, 167] on button "Edit student" at bounding box center [378, 167] width 32 height 9
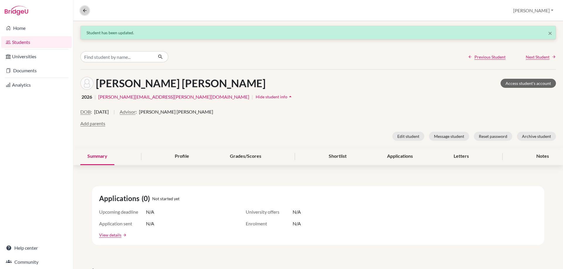
click at [85, 13] on button at bounding box center [84, 10] width 9 height 9
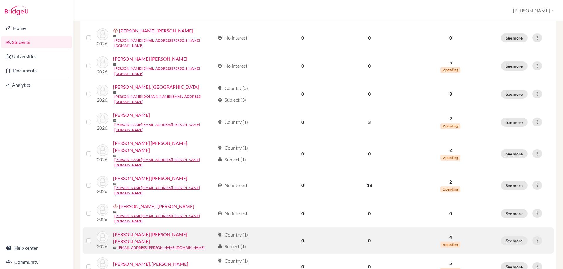
scroll to position [401, 0]
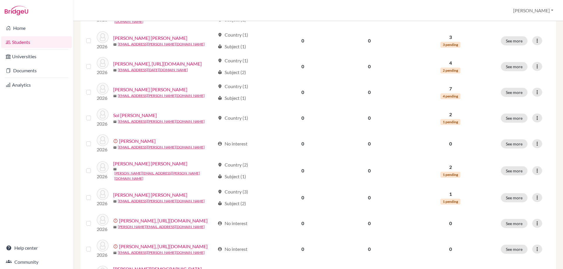
scroll to position [293, 0]
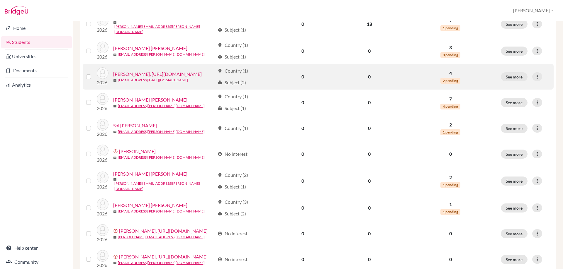
click at [113, 78] on link "Simán González, https://easalvador.powerschool.com/admin/students/home.html?frn…" at bounding box center [157, 74] width 89 height 7
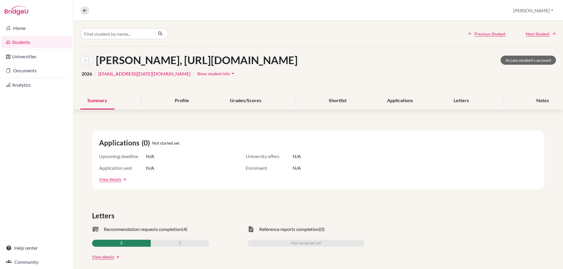
click at [197, 76] on span "Show student info" at bounding box center [213, 73] width 33 height 5
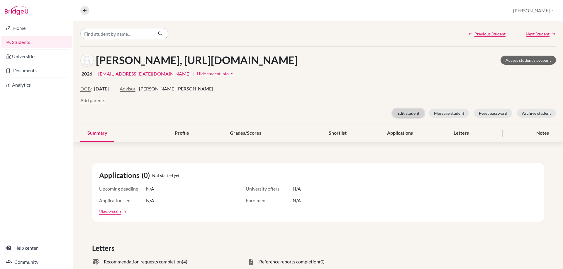
click at [399, 118] on button "Edit student" at bounding box center [408, 113] width 32 height 9
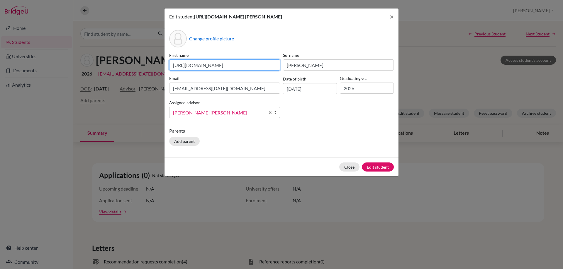
scroll to position [0, 55]
drag, startPoint x: 172, startPoint y: 71, endPoint x: 305, endPoint y: 73, distance: 133.1
click at [305, 73] on div "First name https://easalvador.powerschool.com/admin/students/home.html?frn=0017…" at bounding box center [281, 87] width 227 height 71
type input "Lucia"
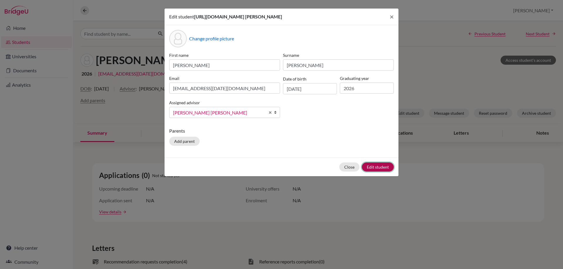
click at [379, 172] on button "Edit student" at bounding box center [378, 167] width 32 height 9
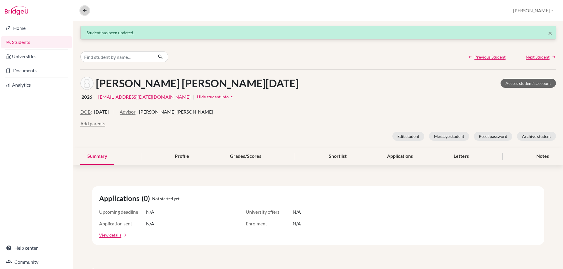
click at [83, 9] on icon at bounding box center [84, 10] width 5 height 5
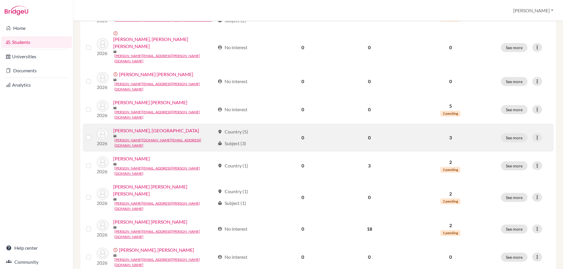
scroll to position [401, 0]
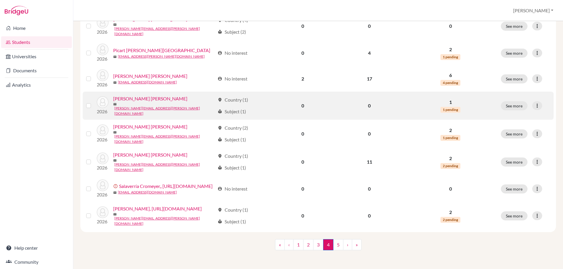
scroll to position [459, 0]
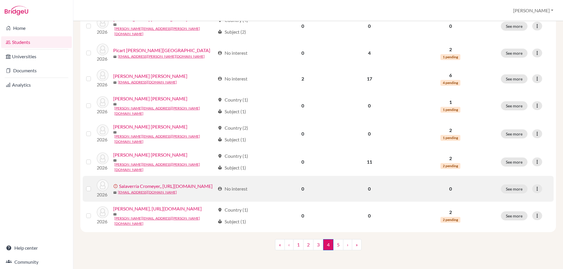
click at [119, 183] on link "Salaverría Cromeyer,, [URL][DOMAIN_NAME]" at bounding box center [166, 186] width 94 height 7
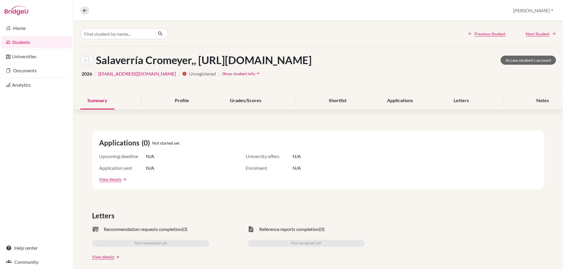
click at [243, 76] on span "Show student info" at bounding box center [238, 73] width 33 height 5
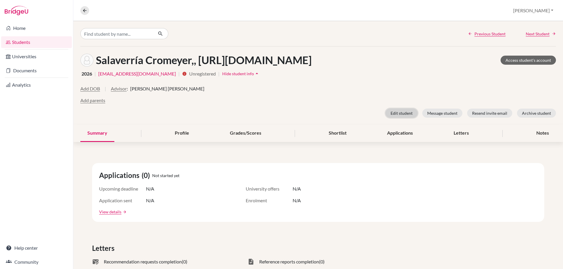
click at [395, 118] on button "Edit student" at bounding box center [402, 113] width 32 height 9
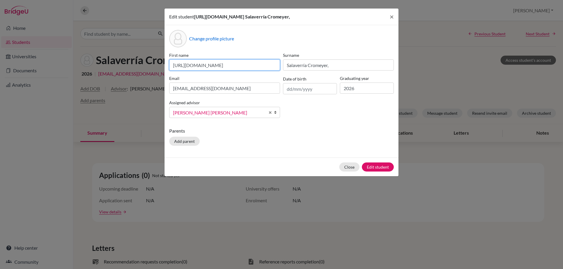
scroll to position [0, 55]
drag, startPoint x: 172, startPoint y: 72, endPoint x: 337, endPoint y: 70, distance: 165.4
click at [337, 70] on div "First name https://easalvador.powerschool.com/admin/students/home.html?frn=0017…" at bounding box center [281, 87] width 227 height 71
type input "Diego Arturo"
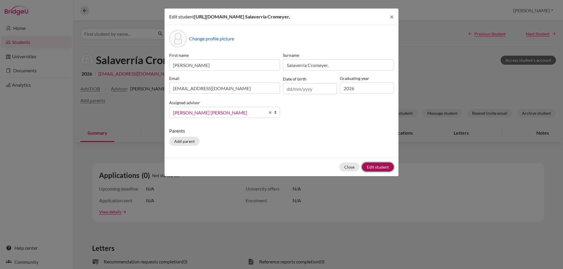
click at [370, 172] on button "Edit student" at bounding box center [378, 167] width 32 height 9
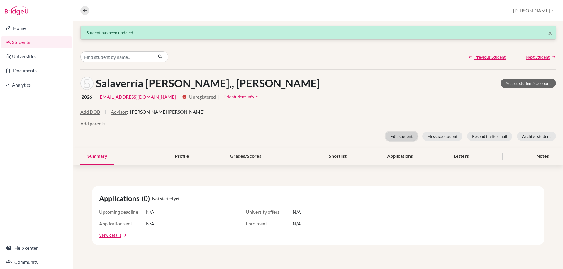
click at [392, 134] on button "Edit student" at bounding box center [402, 136] width 32 height 9
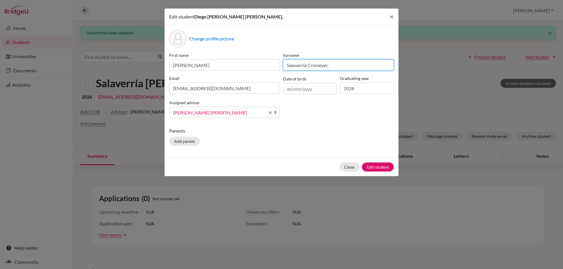
click at [328, 67] on input "Salaverría Cromeyer," at bounding box center [338, 65] width 111 height 11
type input "Salaverría Cromeyer"
click at [373, 164] on button "Edit student" at bounding box center [378, 167] width 32 height 9
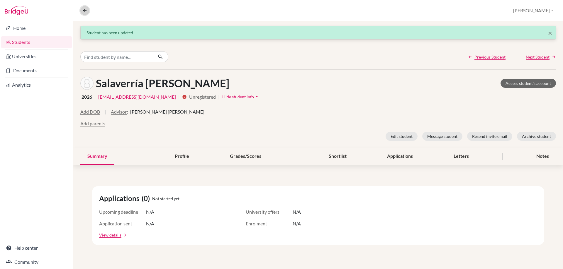
click at [84, 11] on icon at bounding box center [84, 10] width 5 height 5
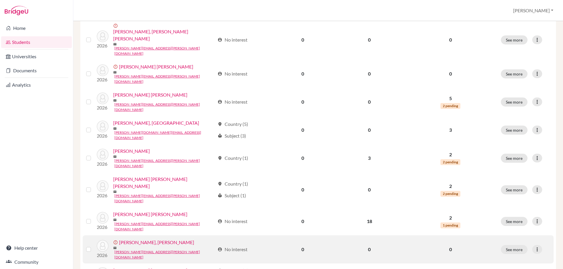
scroll to position [401, 0]
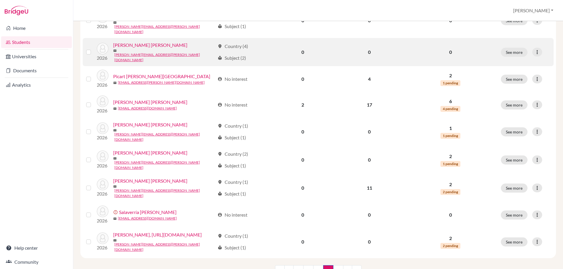
scroll to position [428, 0]
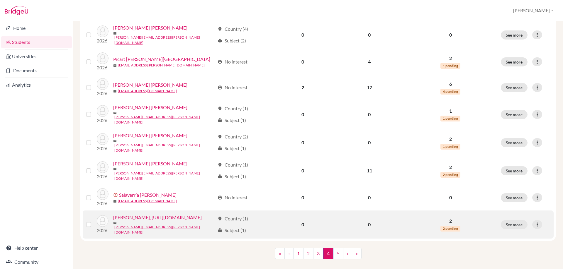
click at [122, 214] on link "[PERSON_NAME], [URL][DOMAIN_NAME]" at bounding box center [157, 217] width 89 height 7
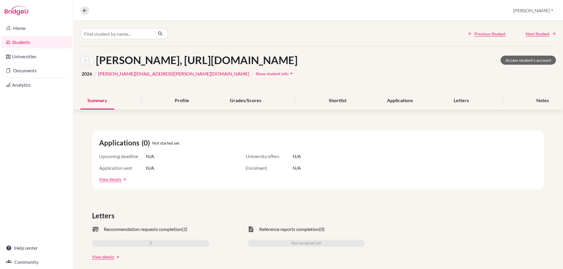
click at [256, 76] on span "Show student info" at bounding box center [272, 73] width 33 height 5
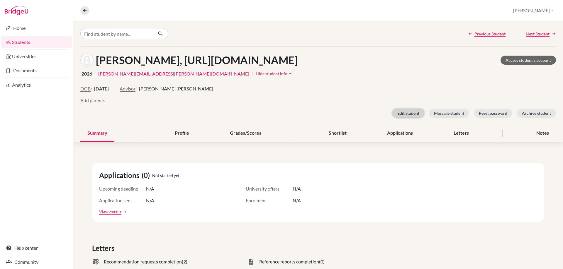
click at [403, 118] on button "Edit student" at bounding box center [408, 113] width 32 height 9
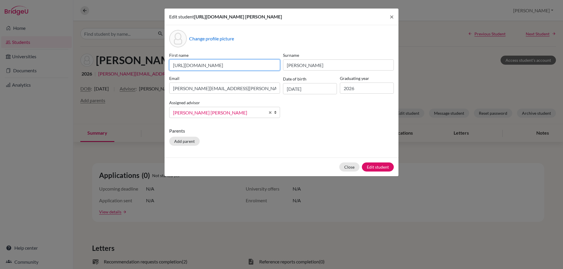
scroll to position [0, 55]
drag, startPoint x: 173, startPoint y: 72, endPoint x: 290, endPoint y: 72, distance: 116.7
click at [290, 72] on div "First name https://easalvador.powerschool.com/admin/students/home.html?frn=0017…" at bounding box center [281, 87] width 227 height 71
type input "Rodrigo Andres"
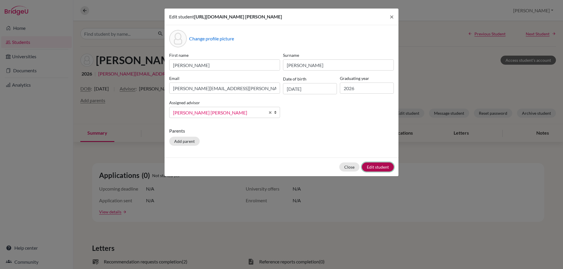
click at [384, 172] on button "Edit student" at bounding box center [378, 167] width 32 height 9
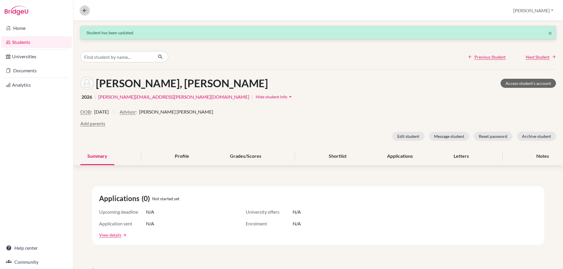
click at [84, 14] on button at bounding box center [84, 10] width 9 height 9
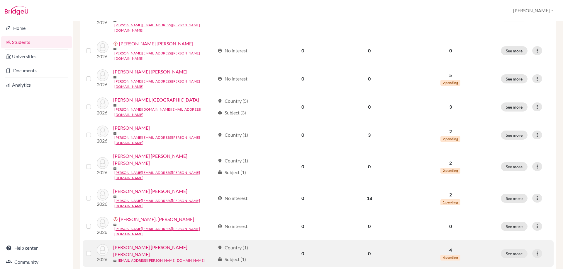
scroll to position [401, 0]
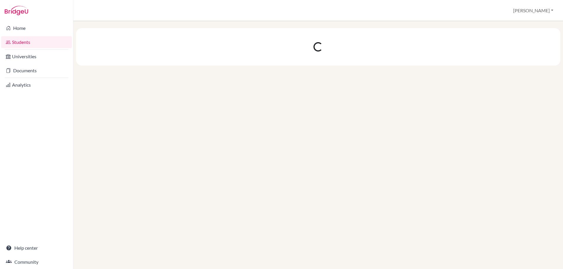
scroll to position [0, 0]
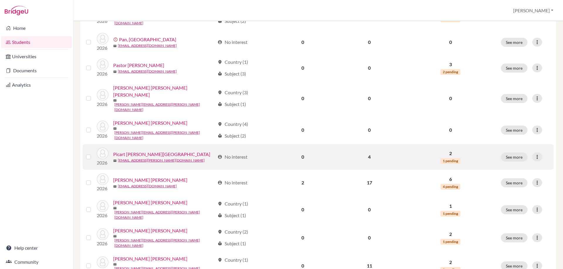
scroll to position [401, 0]
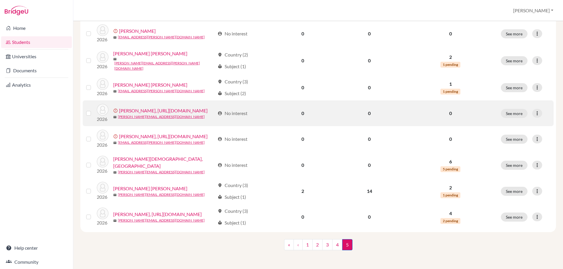
scroll to position [490, 0]
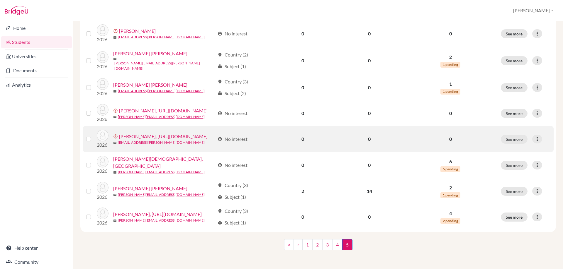
click at [119, 133] on link "Yan, https://easalvador.powerschool.com/admin/students/home.html?frn=0012451" at bounding box center [163, 136] width 89 height 7
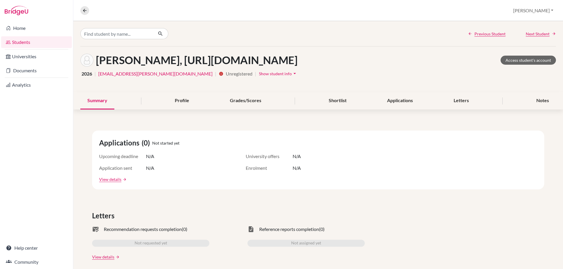
click at [292, 72] on icon "arrow_drop_down" at bounding box center [295, 74] width 6 height 6
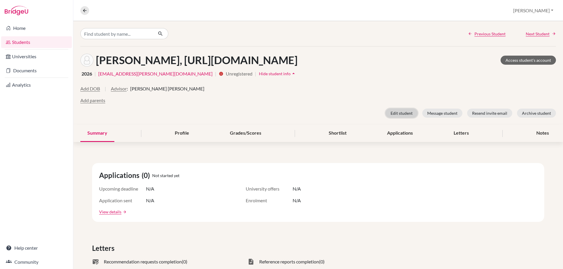
click at [395, 113] on button "Edit student" at bounding box center [402, 113] width 32 height 9
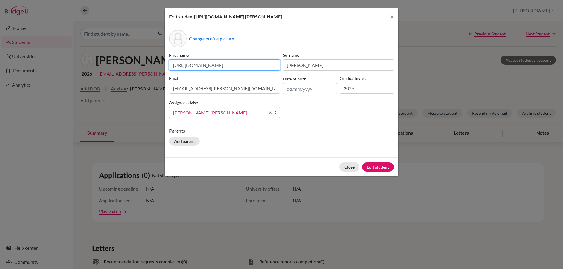
scroll to position [0, 57]
drag, startPoint x: 171, startPoint y: 66, endPoint x: 308, endPoint y: 70, distance: 137.0
click at [308, 70] on div "First name https://easalvador.powerschool.com/admin/students/home.html?frn=0012…" at bounding box center [281, 87] width 227 height 71
paste input "Tongyu"
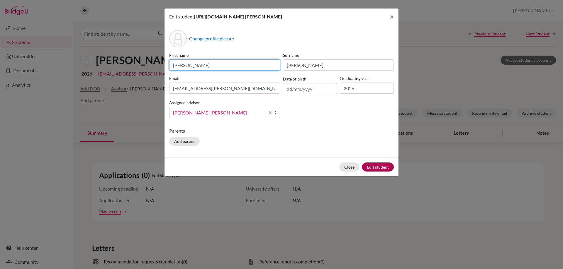
type input "Lina Tongyu"
click at [372, 165] on button "Edit student" at bounding box center [378, 167] width 32 height 9
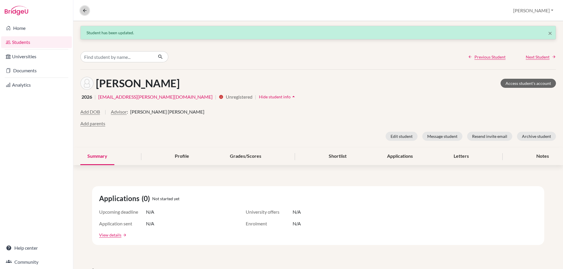
click at [85, 7] on button at bounding box center [84, 10] width 9 height 9
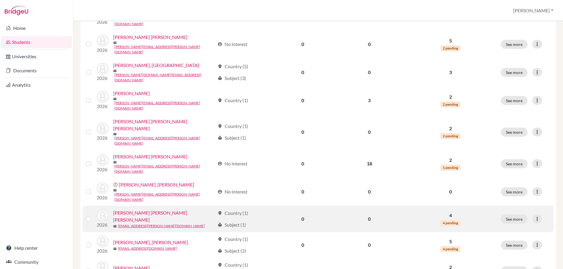
scroll to position [401, 0]
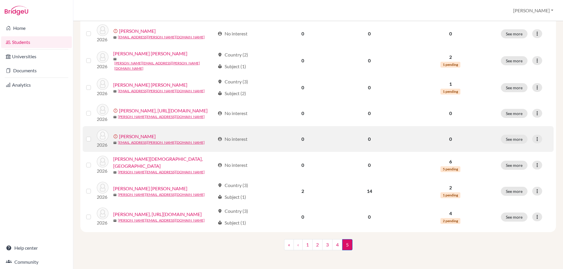
scroll to position [459, 0]
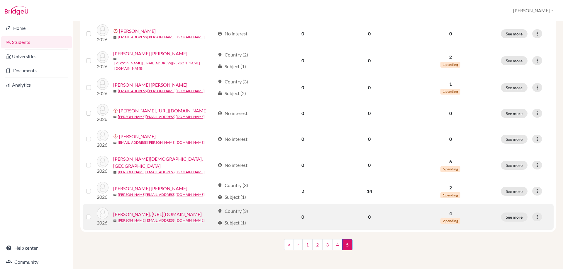
click at [113, 211] on link "Zúniga Morán, https://easalvador.powerschool.com/admin/students/home.html?frn=0…" at bounding box center [157, 214] width 89 height 7
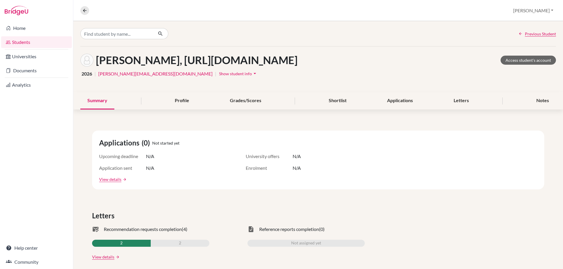
click at [219, 76] on span "Show student info" at bounding box center [235, 73] width 33 height 5
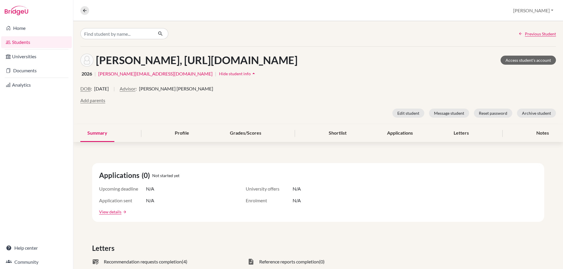
click at [219, 76] on span "Hide student info" at bounding box center [235, 73] width 32 height 5
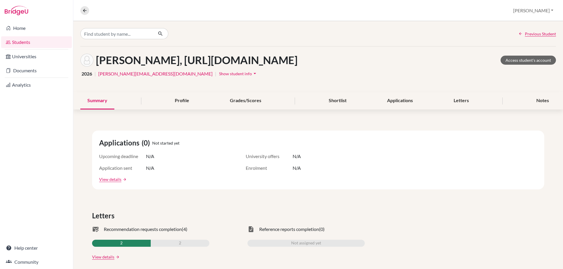
click at [219, 76] on span "Show student info" at bounding box center [235, 73] width 33 height 5
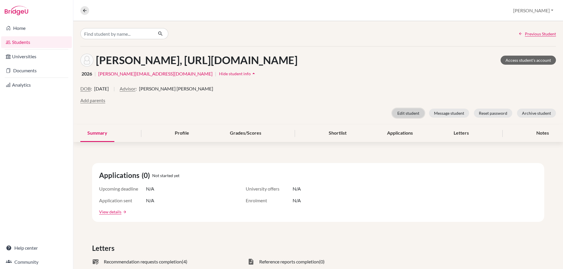
click at [400, 118] on button "Edit student" at bounding box center [408, 113] width 32 height 9
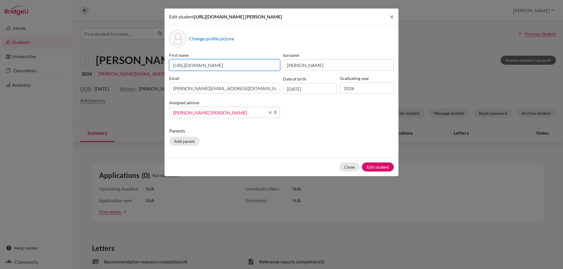
scroll to position [0, 55]
drag, startPoint x: 172, startPoint y: 72, endPoint x: 300, endPoint y: 73, distance: 128.1
click at [303, 73] on div "First name https://easalvador.powerschool.com/admin/students/home.html?frn=0017…" at bounding box center [281, 87] width 227 height 71
type input "Sofia Maria"
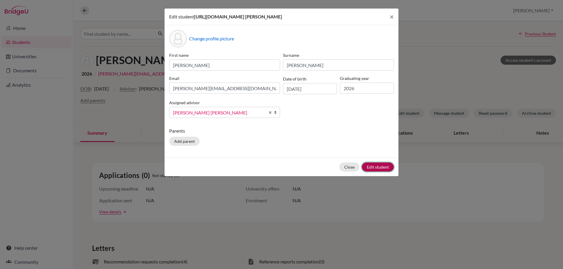
click at [370, 172] on button "Edit student" at bounding box center [378, 167] width 32 height 9
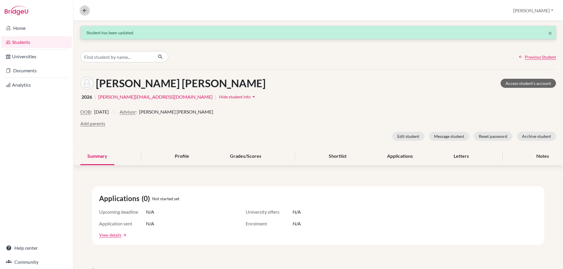
click at [84, 9] on icon at bounding box center [84, 10] width 5 height 5
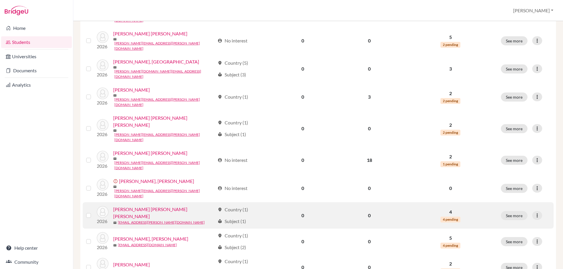
scroll to position [401, 0]
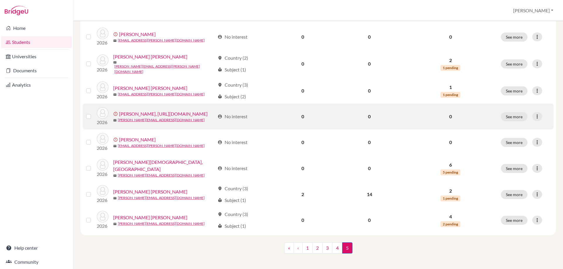
scroll to position [432, 0]
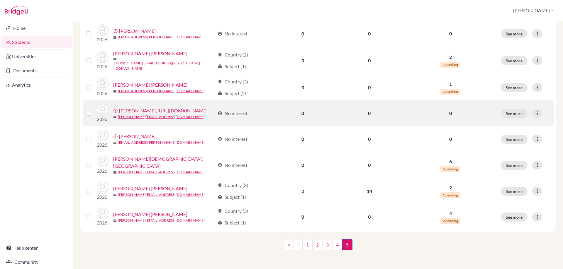
click at [93, 110] on label at bounding box center [93, 110] width 0 height 0
click at [0, 0] on input "checkbox" at bounding box center [0, 0] width 0 height 0
click at [93, 110] on label at bounding box center [93, 110] width 0 height 0
click at [0, 0] on input "checkbox" at bounding box center [0, 0] width 0 height 0
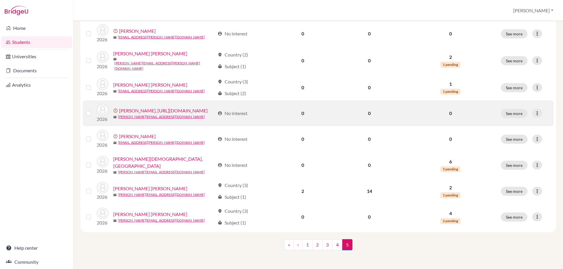
scroll to position [432, 0]
click at [534, 111] on icon at bounding box center [537, 114] width 6 height 6
click at [516, 109] on button "See more" at bounding box center [514, 113] width 27 height 9
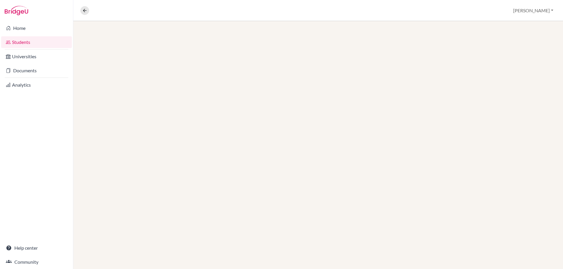
click at [516, 97] on div at bounding box center [318, 145] width 490 height 248
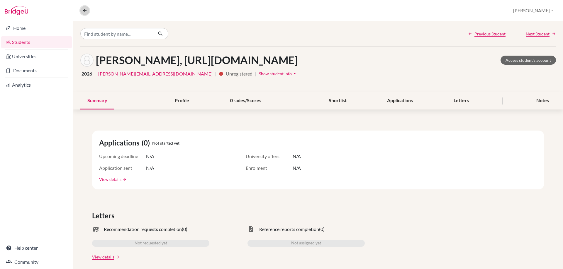
click at [84, 9] on icon at bounding box center [84, 10] width 5 height 5
